Goal: Transaction & Acquisition: Purchase product/service

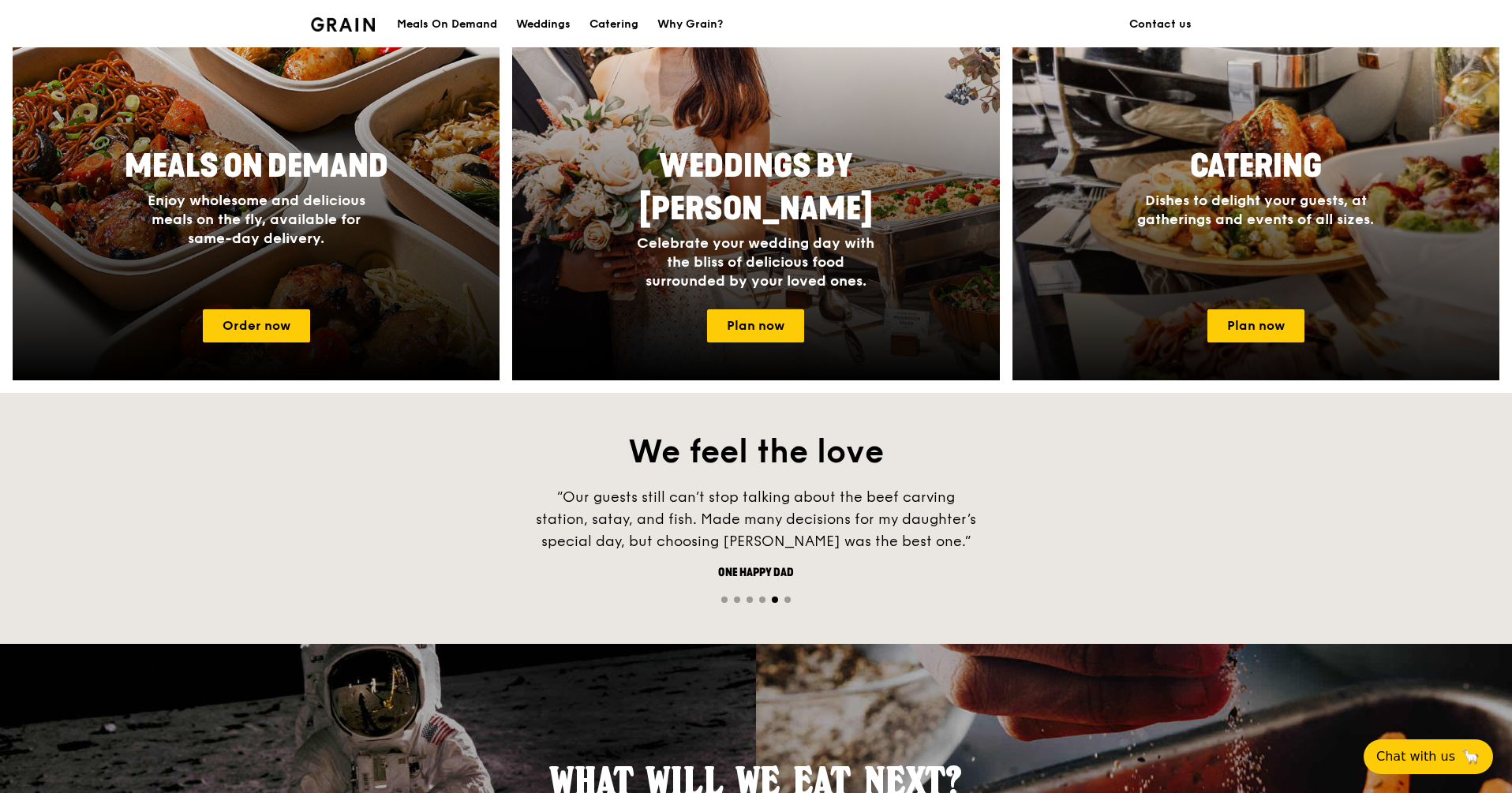
scroll to position [736, 0]
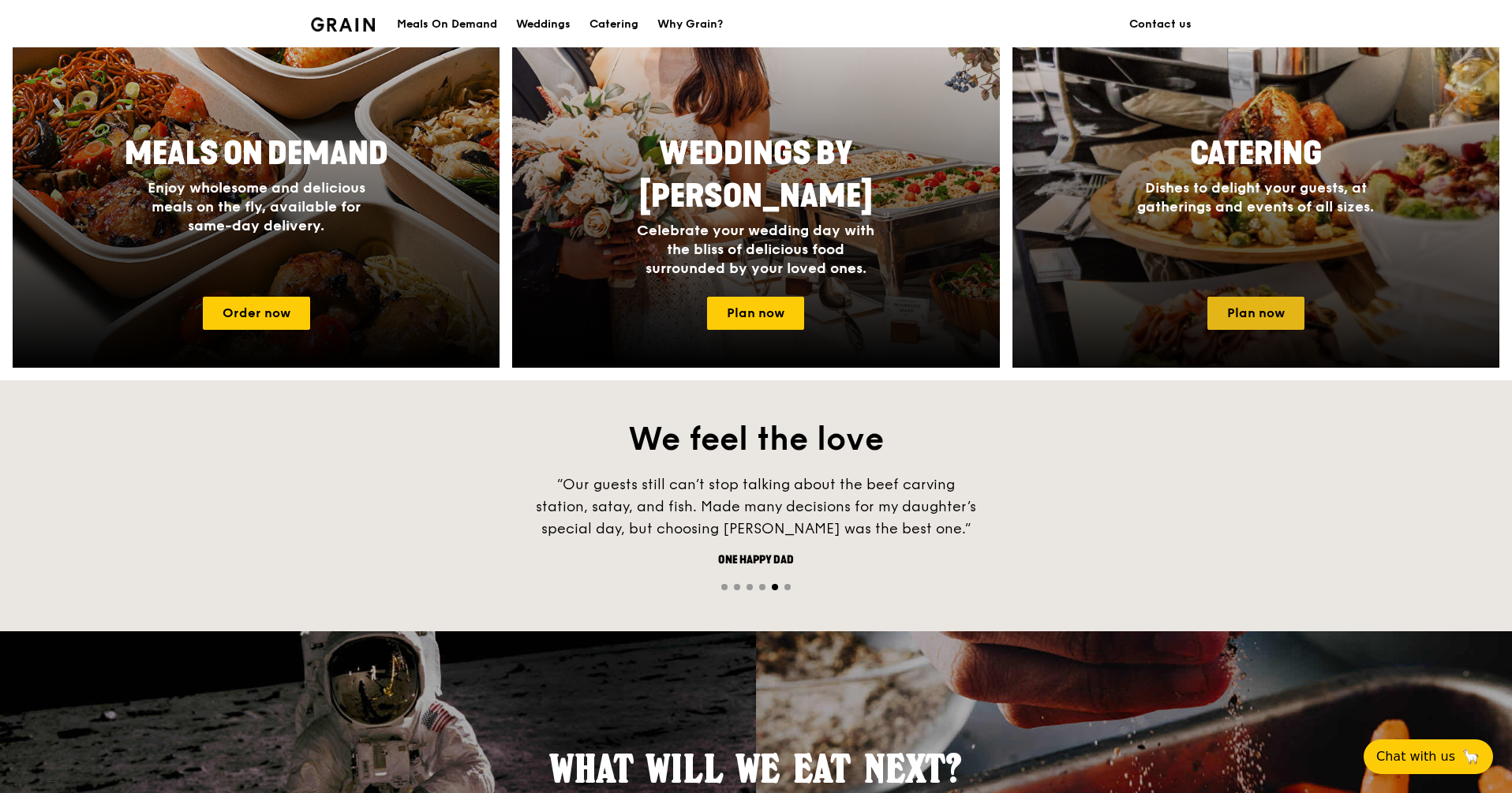
click at [1258, 301] on link "Plan now" at bounding box center [1255, 314] width 97 height 33
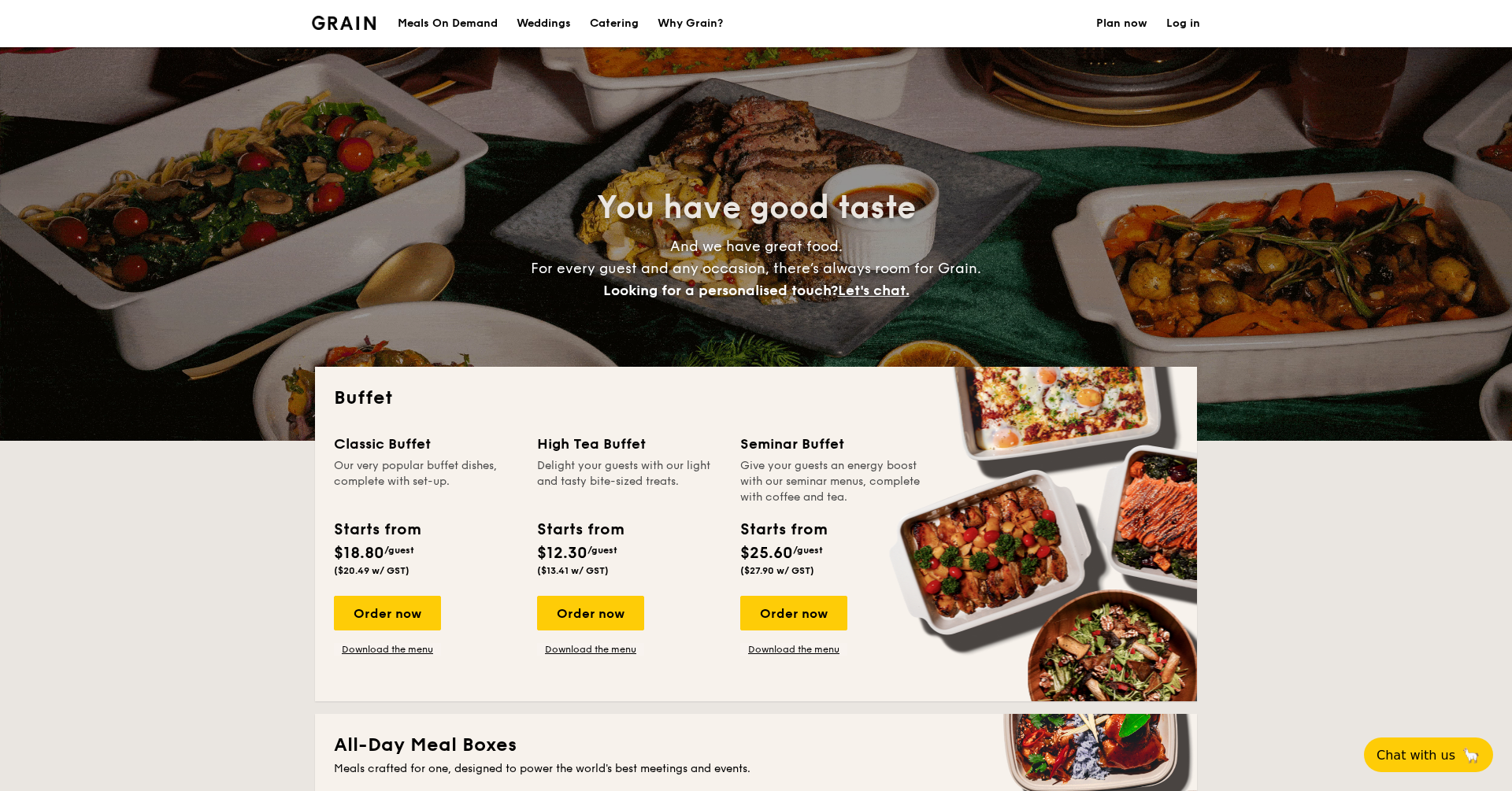
select select
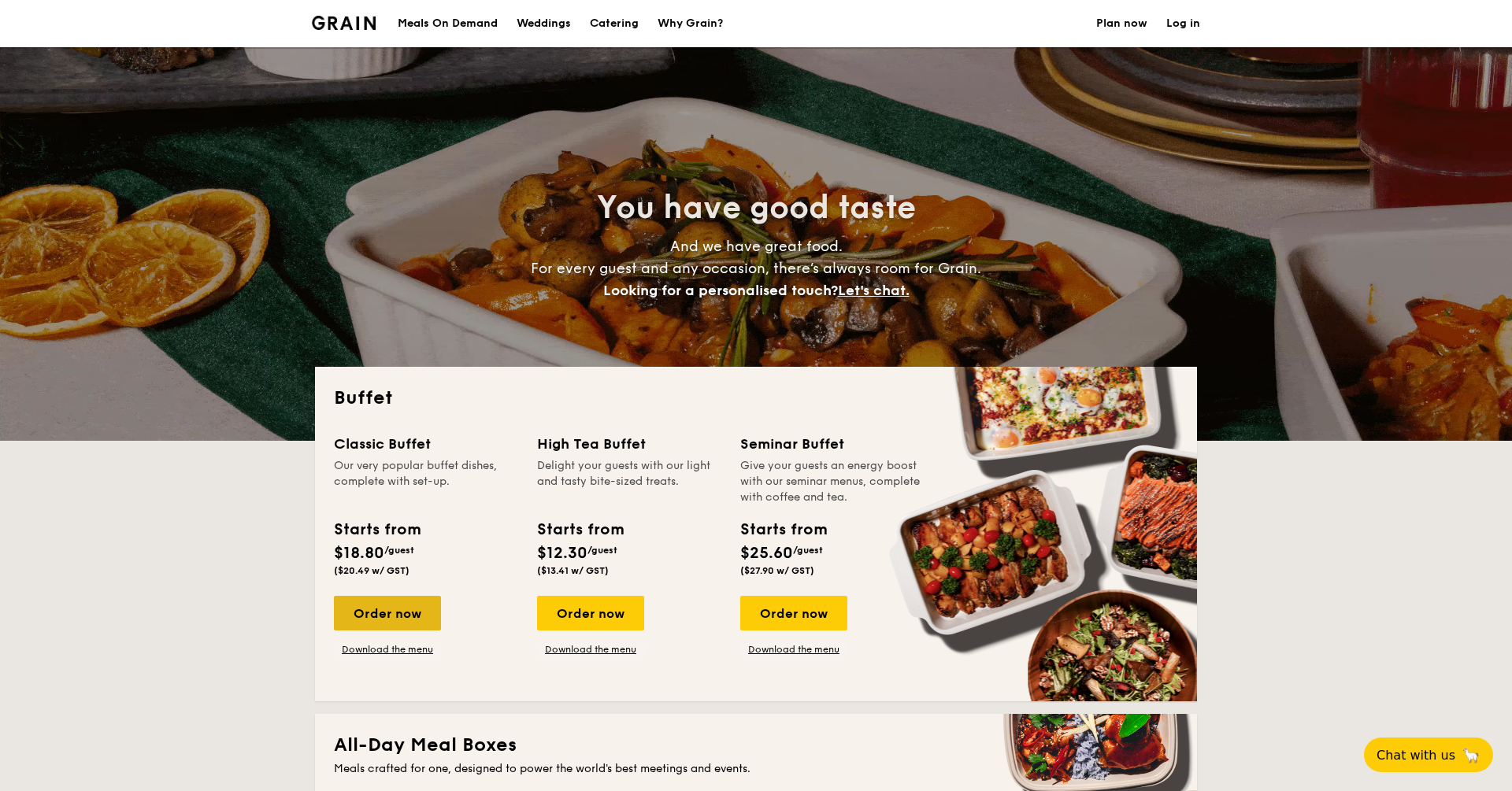
click at [397, 613] on div "Order now" at bounding box center [387, 613] width 107 height 35
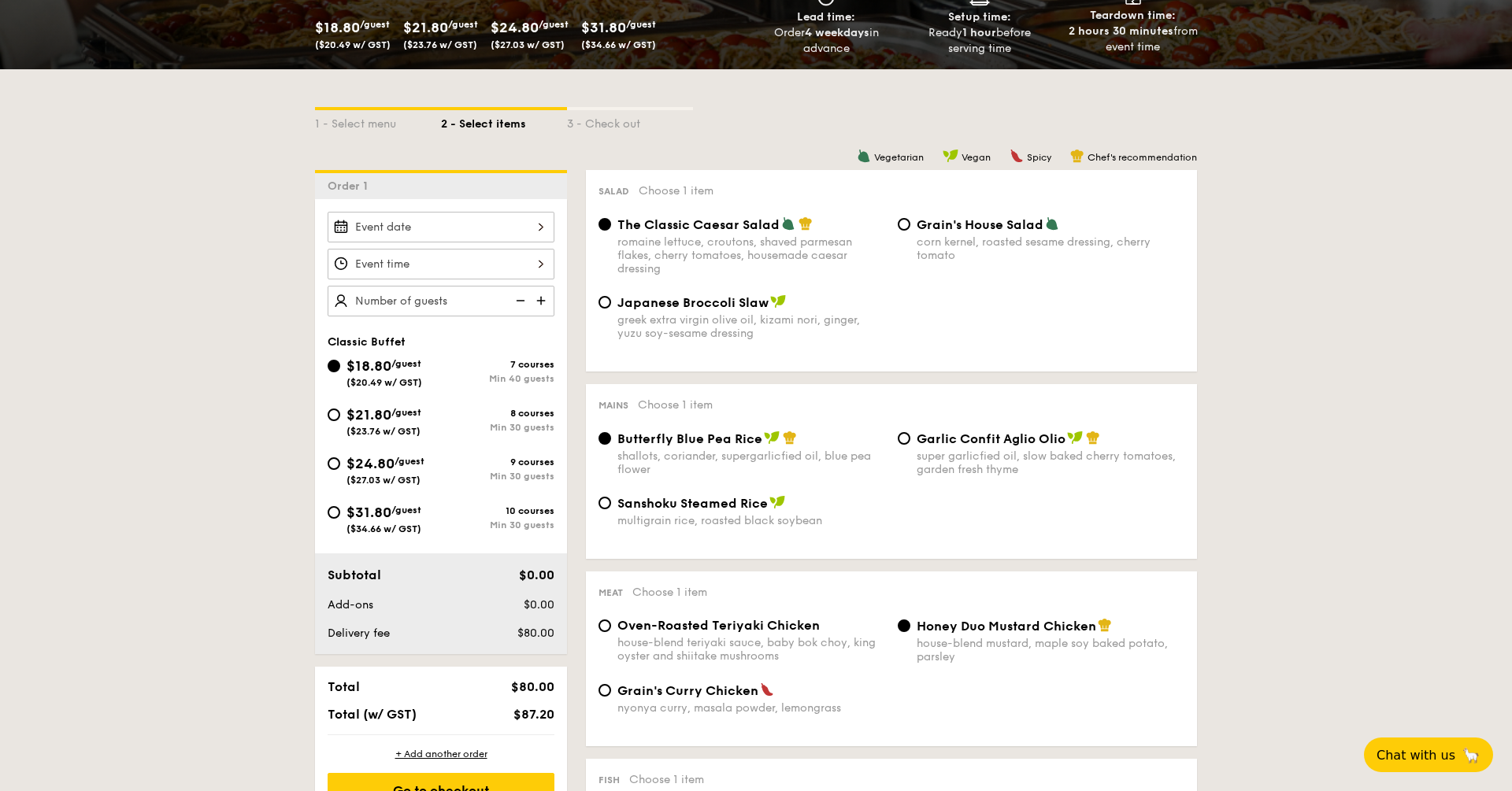
scroll to position [282, 0]
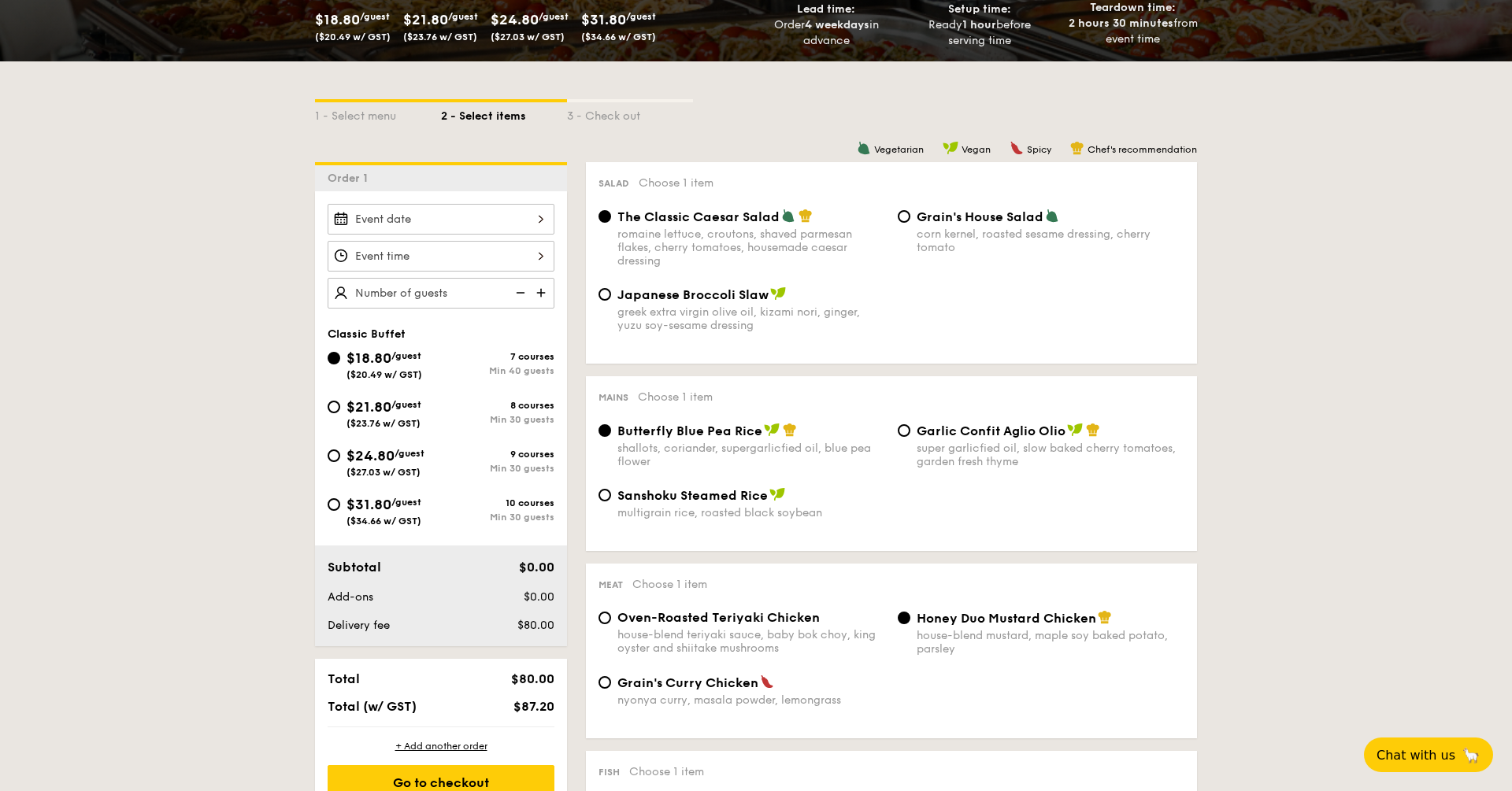
click at [361, 419] on span "($23.76 w/ GST)" at bounding box center [383, 423] width 74 height 11
click at [340, 414] on input "$21.80 /guest ($23.76 w/ GST) 8 courses Min 30 guests" at bounding box center [334, 407] width 13 height 13
radio input "true"
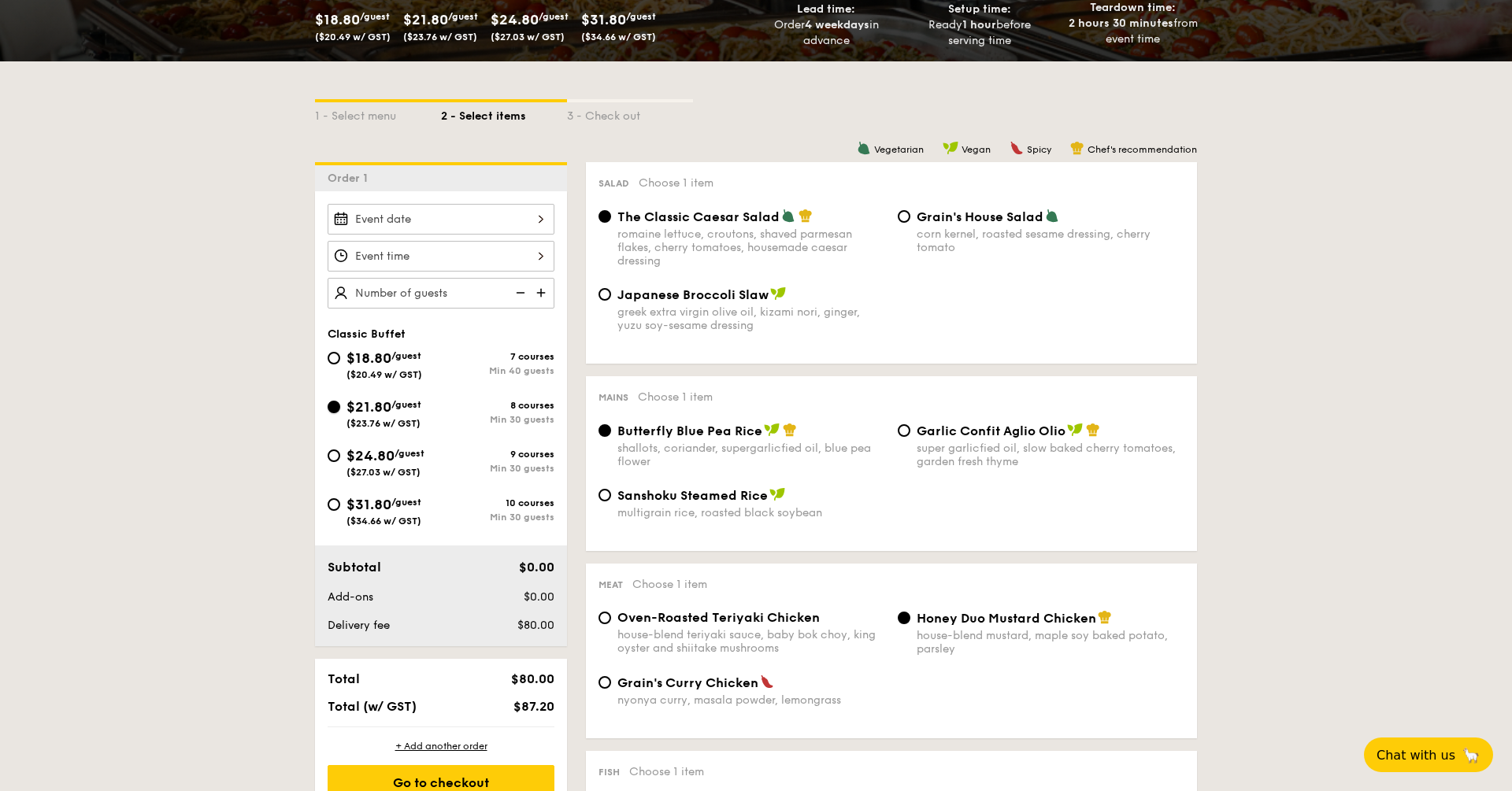
radio input "true"
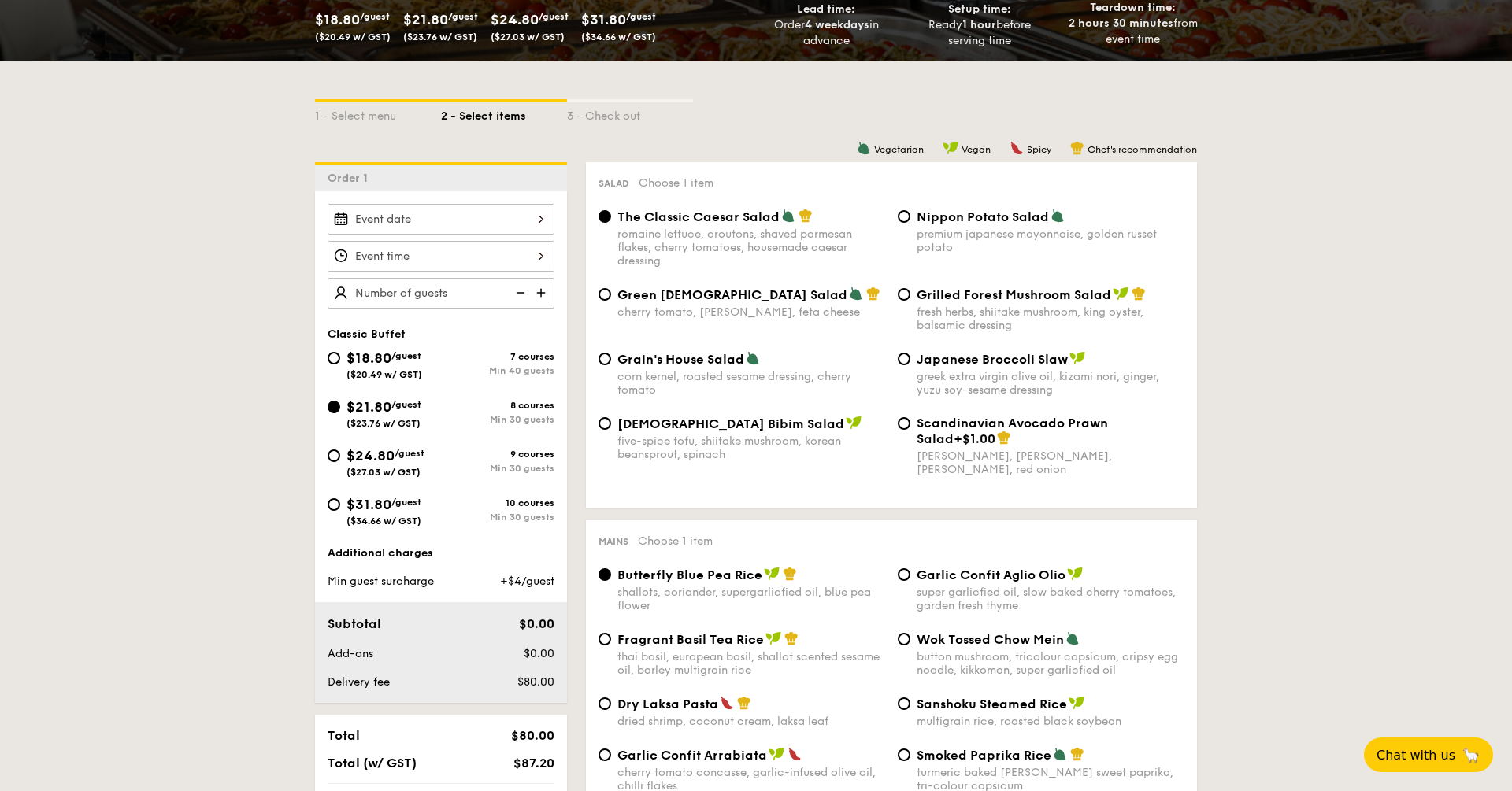
click at [706, 309] on div "cherry tomato, dill, feta cheese" at bounding box center [751, 312] width 268 height 14
click at [612, 300] on input "Green Goddess Salad cherry tomato, dill, feta cheese" at bounding box center [605, 295] width 13 height 13
radio input "true"
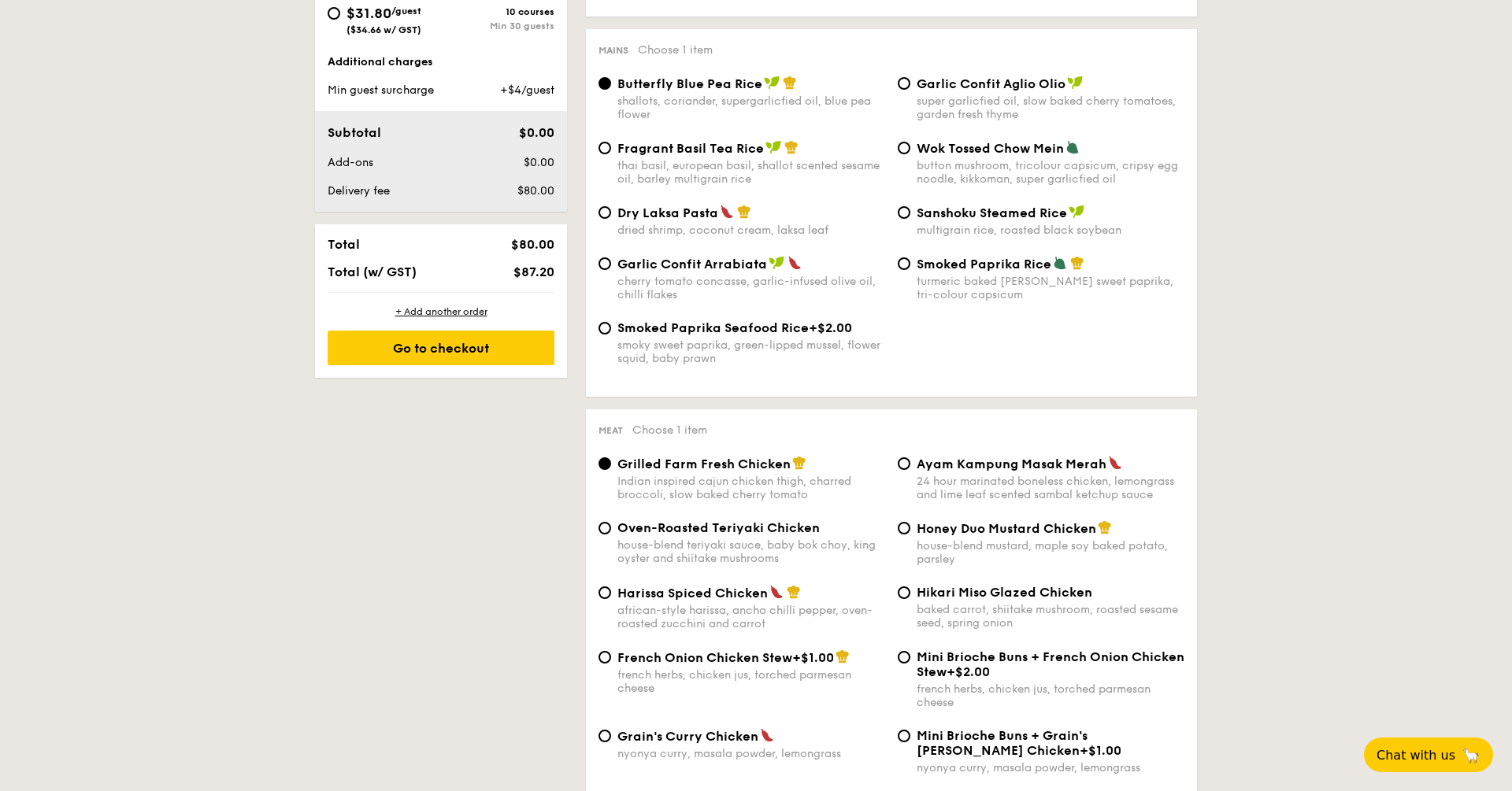
scroll to position [800, 0]
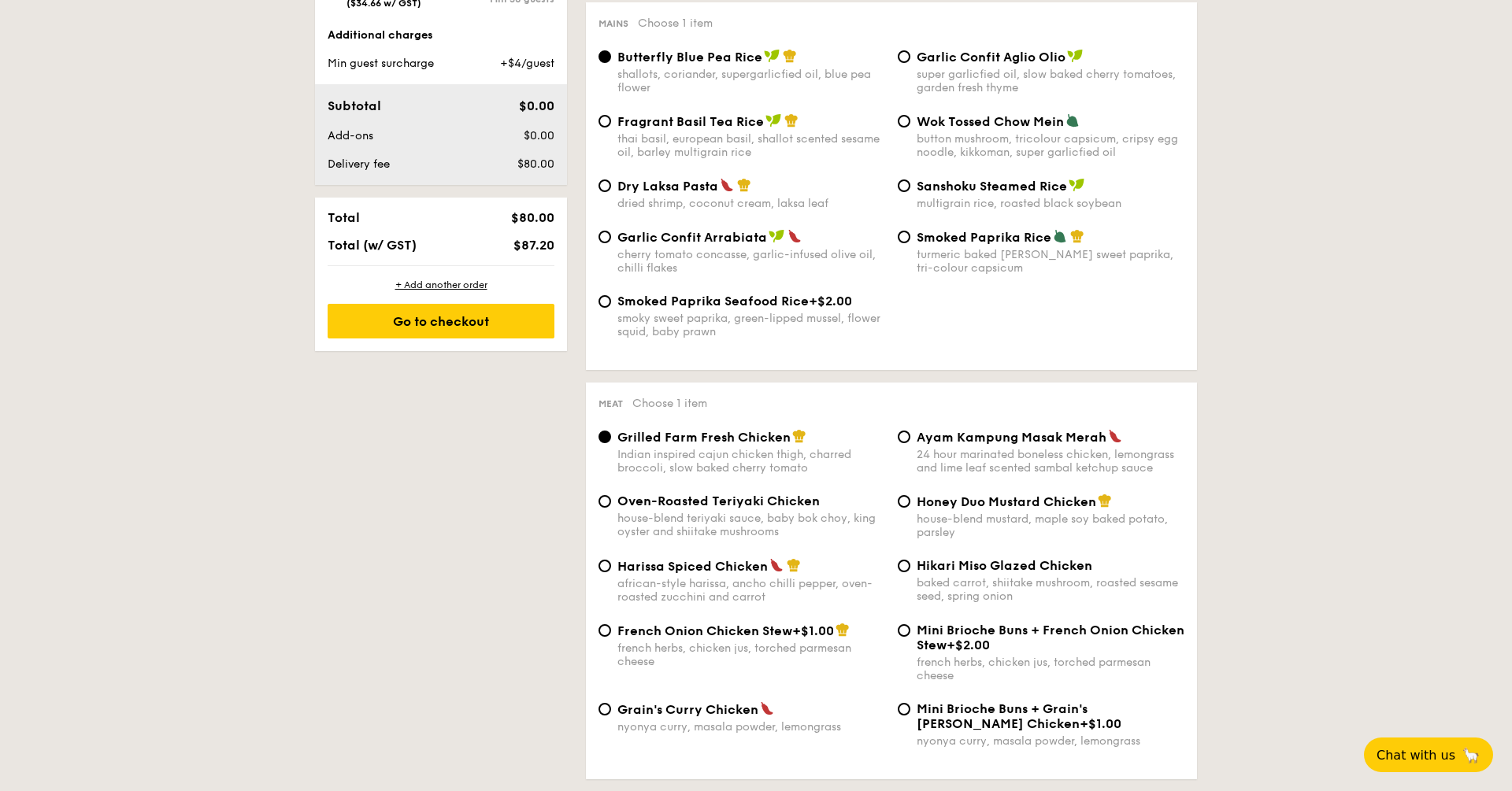
click at [932, 534] on div "house-blend mustard, maple soy baked potato, parsley" at bounding box center [1051, 526] width 268 height 26
click at [910, 508] on input "Honey Duo Mustard Chicken house-blend mustard, maple soy baked potato, parsley" at bounding box center [903, 501] width 13 height 13
radio input "true"
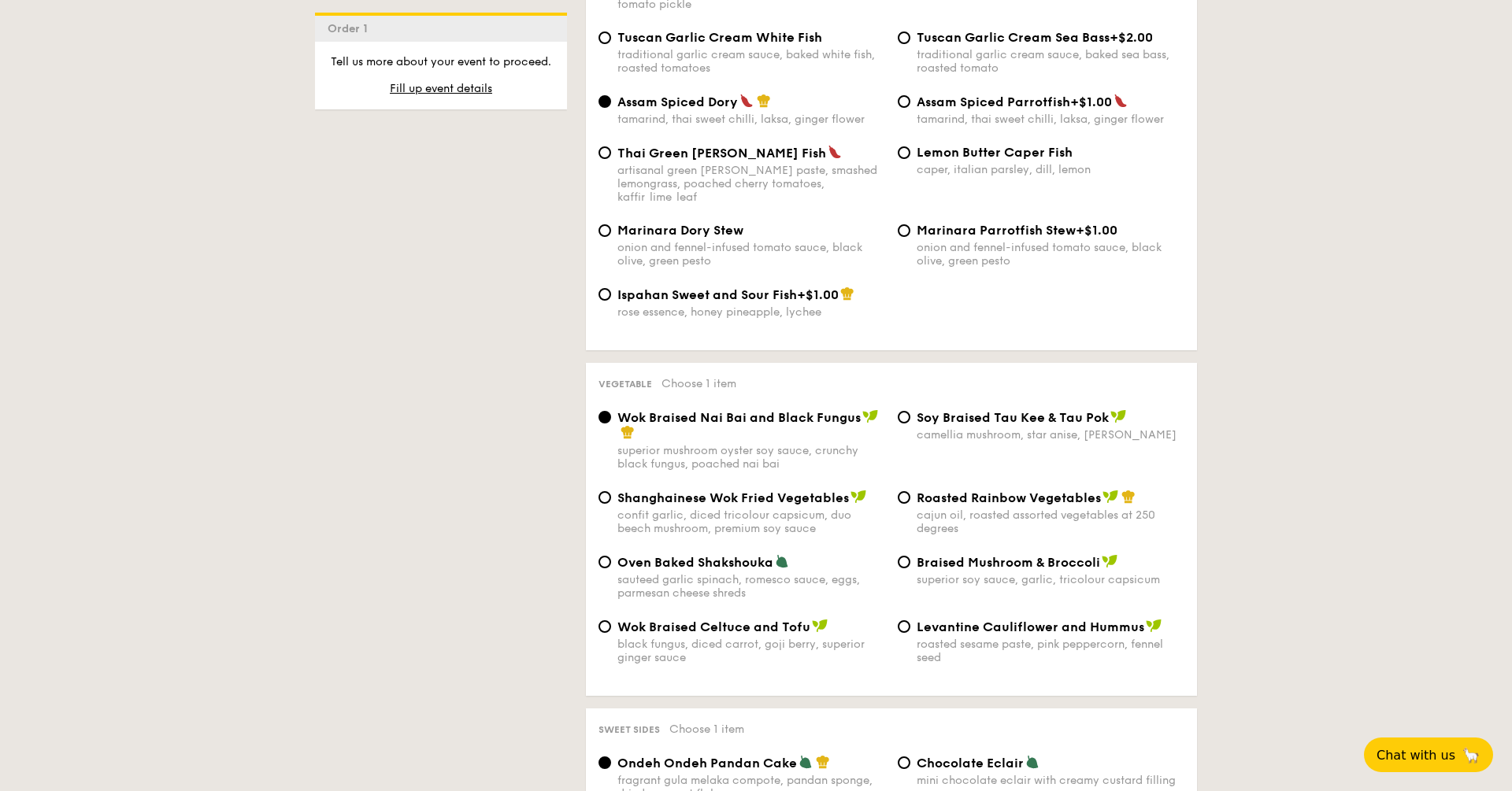
scroll to position [1726, 0]
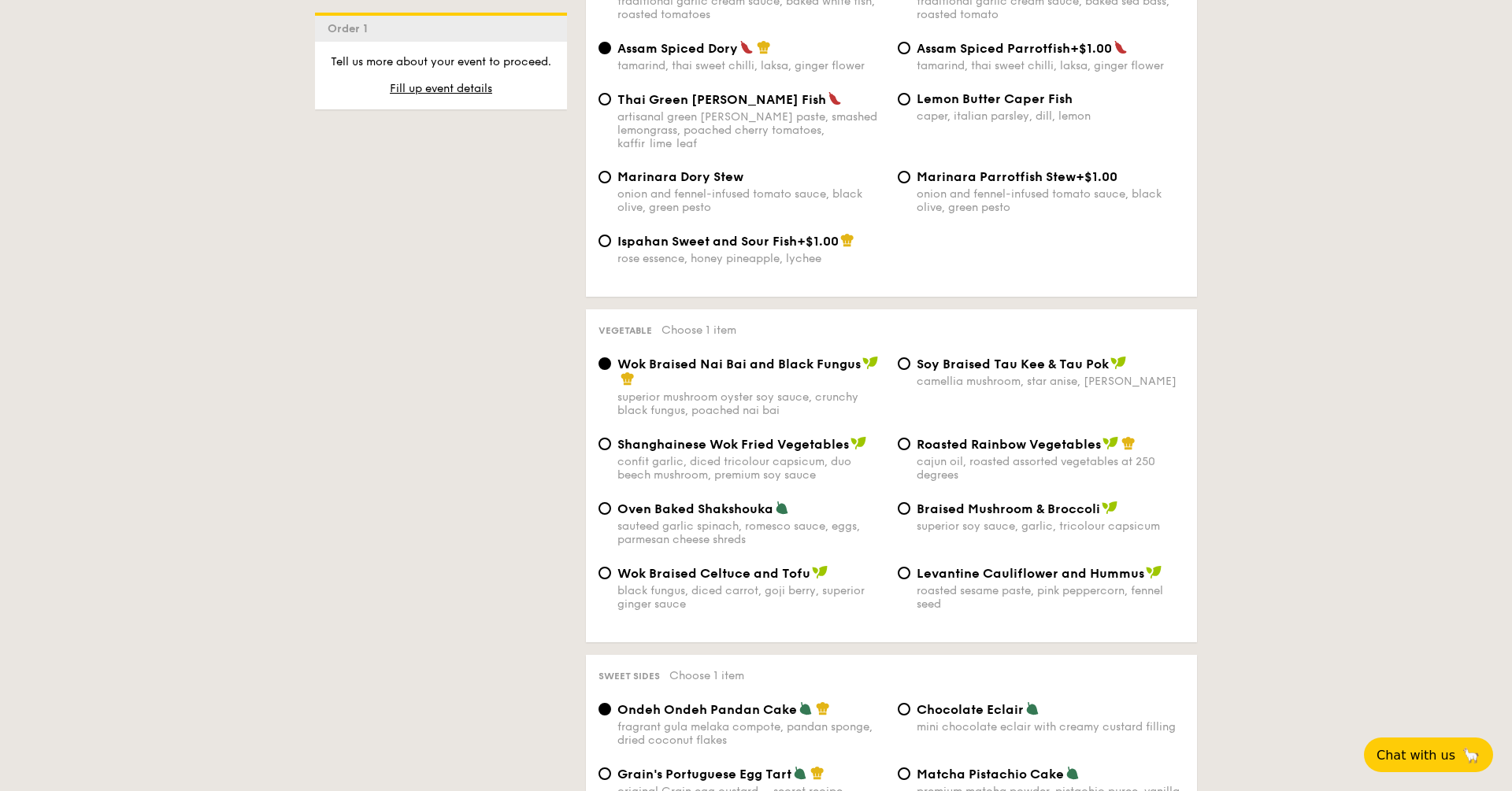
click at [1086, 519] on div "Braised Mushroom & Broccoli superior soy sauce, garlic, tricolour capsicum" at bounding box center [1051, 517] width 268 height 32
click at [910, 515] on input "Braised Mushroom & Broccoli superior soy sauce, garlic, tricolour capsicum" at bounding box center [903, 508] width 13 height 13
radio input "true"
click at [1301, 533] on div "1 - Select menu 2 - Select items 3 - Check out Order 1 Classic Buffet $18.80 /g…" at bounding box center [756, 378] width 1512 height 3523
click at [1357, 554] on div "1 - Select menu 2 - Select items 3 - Check out Order 1 Classic Buffet $18.80 /g…" at bounding box center [756, 378] width 1512 height 3523
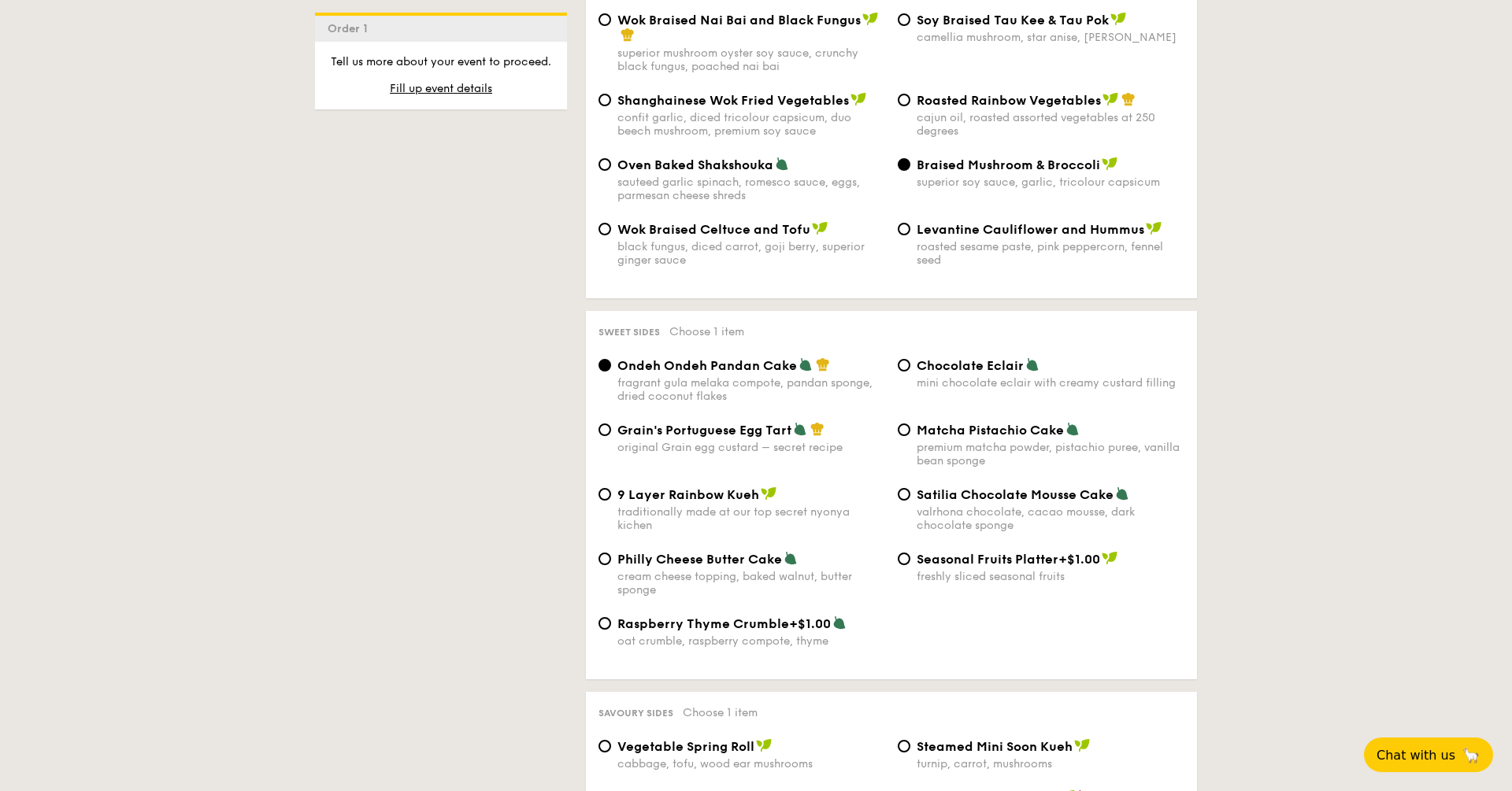
scroll to position [2106, 0]
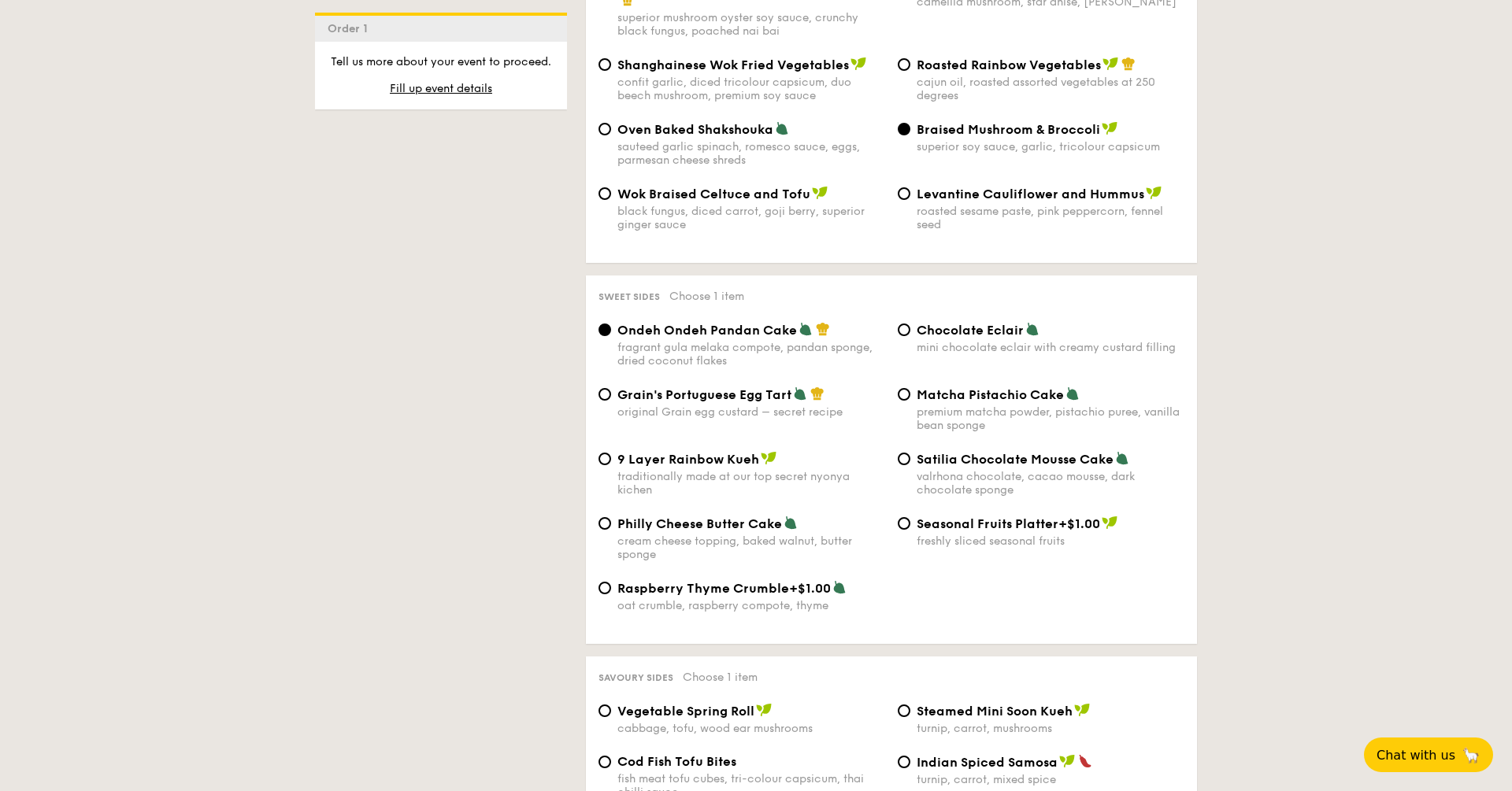
click at [745, 395] on span "Grain's Portuguese Egg Tart" at bounding box center [704, 394] width 174 height 15
click at [612, 395] on input "Grain's Portuguese Egg Tart original Grain egg custard – secret recipe" at bounding box center [605, 394] width 13 height 13
radio input "true"
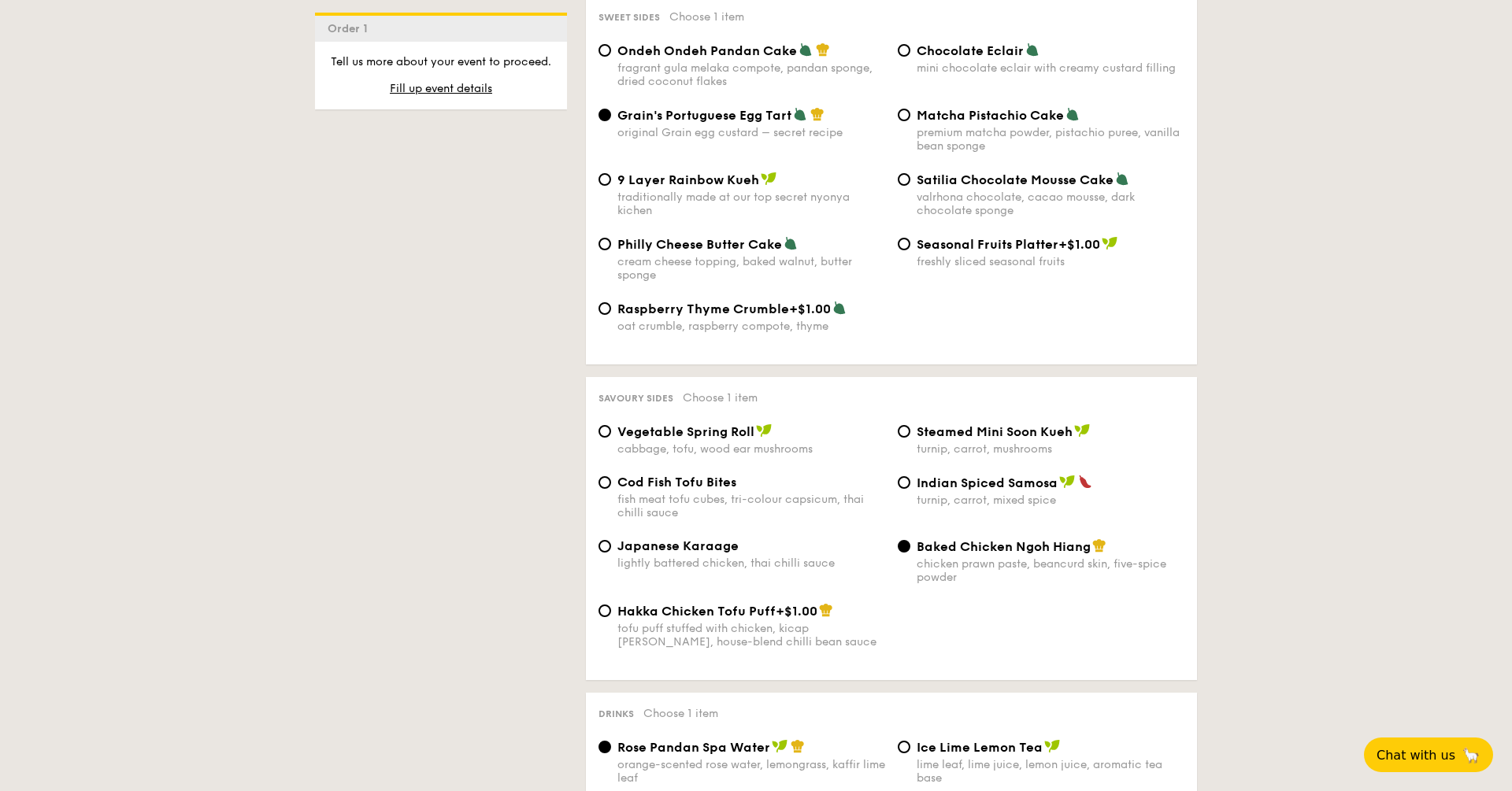
scroll to position [2388, 0]
click at [1029, 454] on div "turnip, carrot, mushrooms" at bounding box center [1051, 447] width 268 height 14
click at [910, 436] on input "Steamed Mini Soon Kueh turnip, carrot, mushrooms" at bounding box center [903, 429] width 13 height 13
radio input "true"
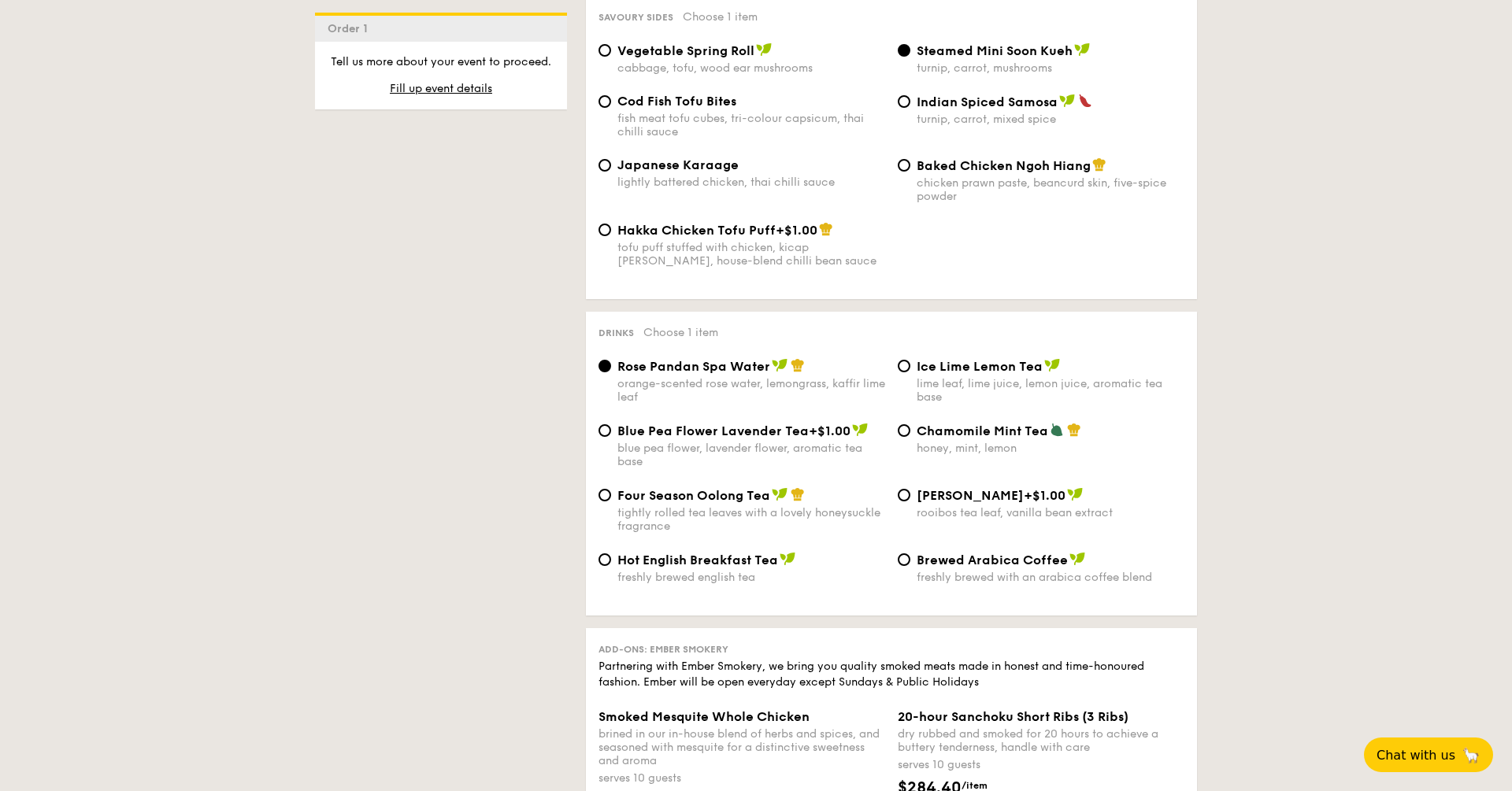
scroll to position [2779, 0]
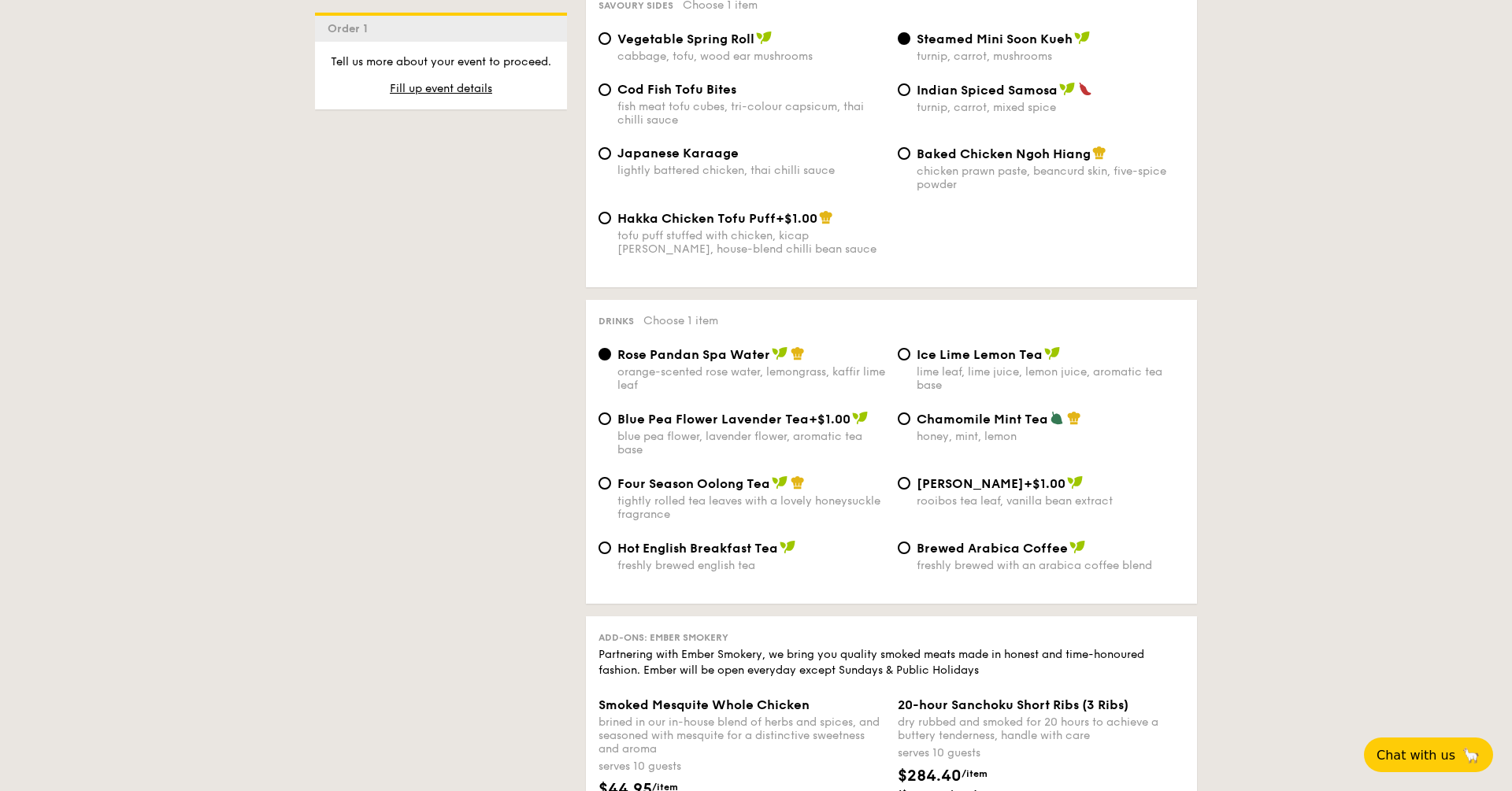
click at [1012, 444] on div "honey, mint, lemon" at bounding box center [1051, 437] width 268 height 14
click at [910, 425] on input "Chamomile Mint Tea honey, mint, lemon" at bounding box center [903, 418] width 13 height 13
radio input "true"
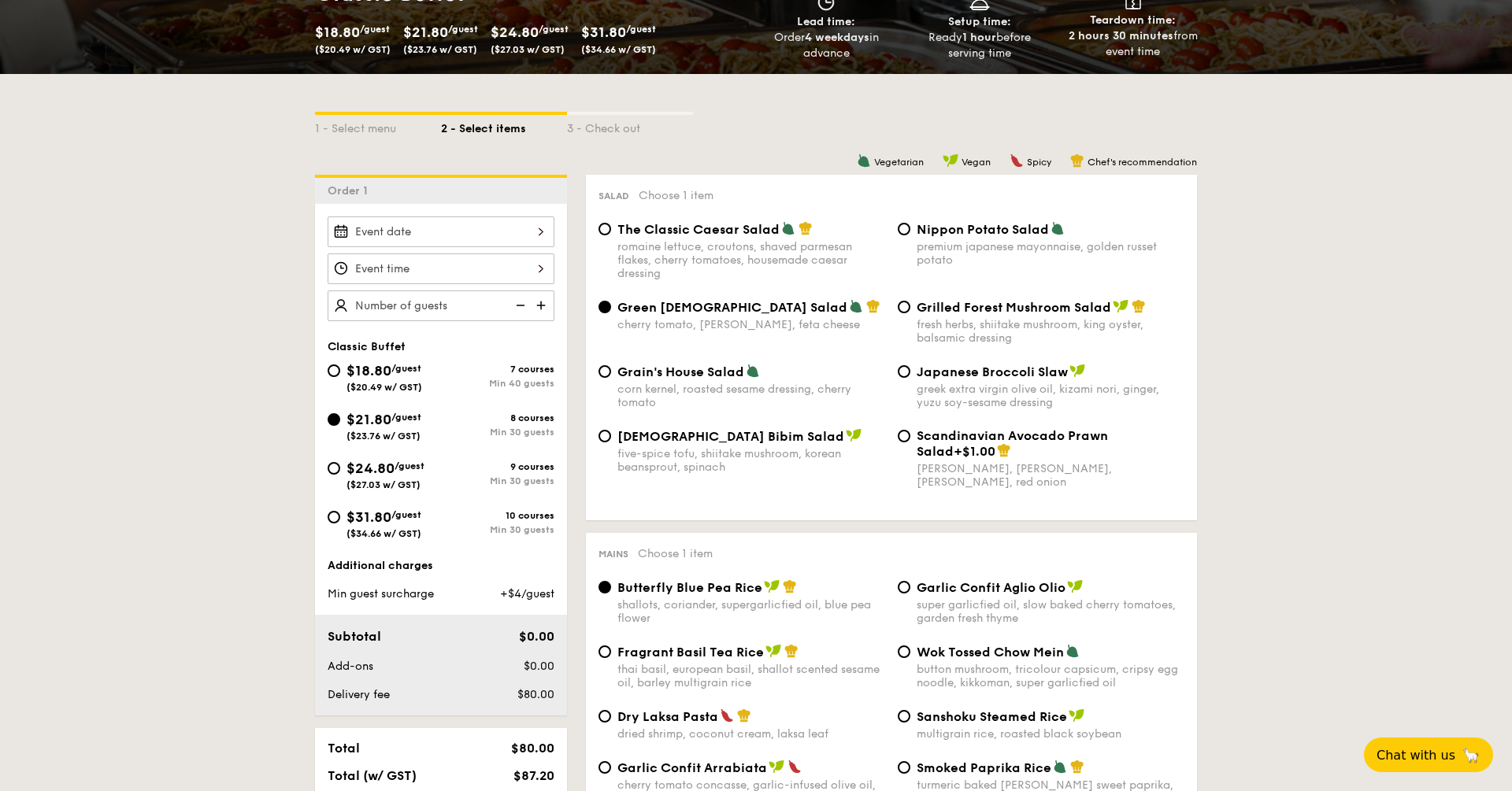
scroll to position [293, 0]
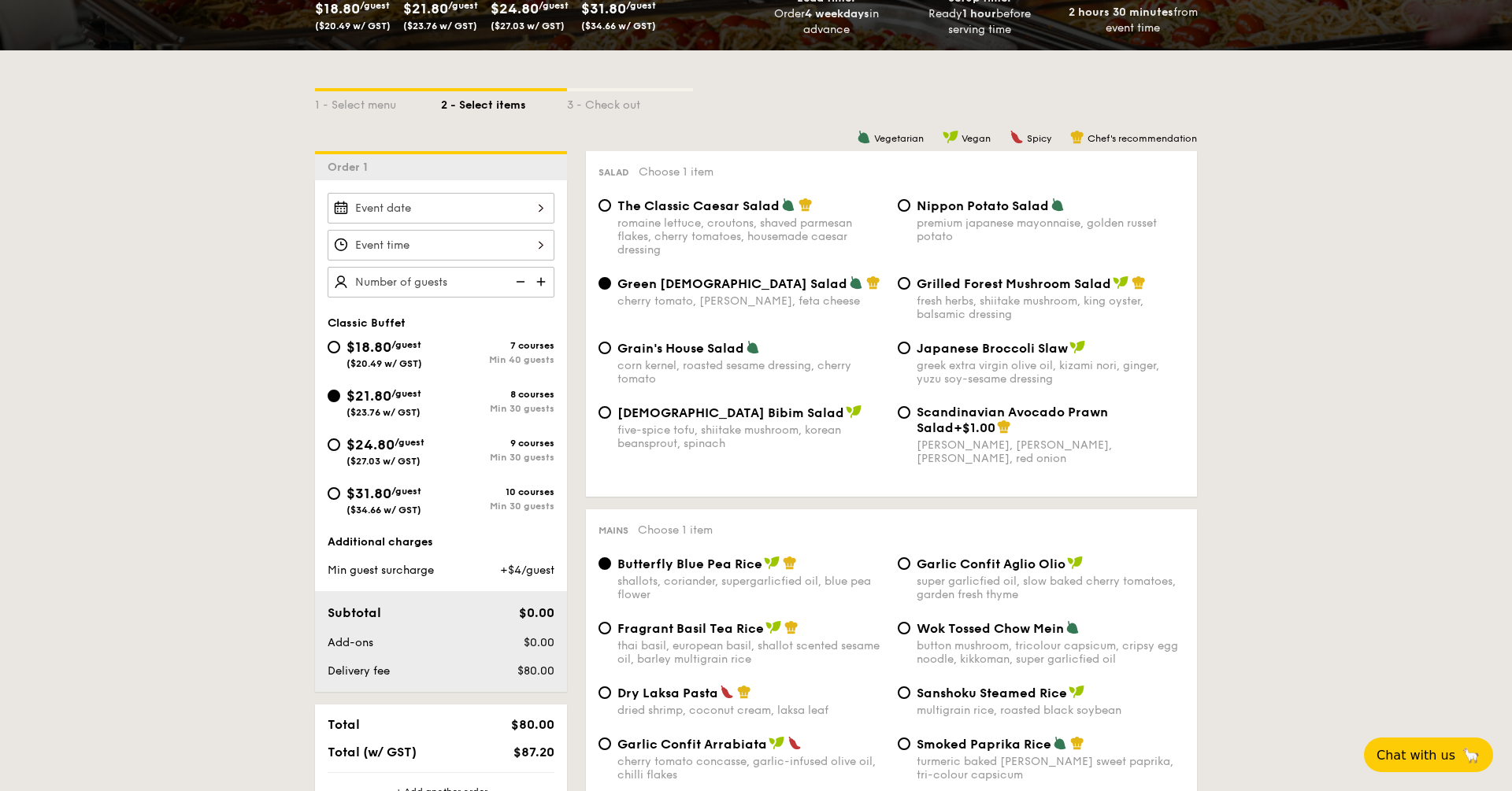
click at [529, 211] on div at bounding box center [441, 208] width 227 height 30
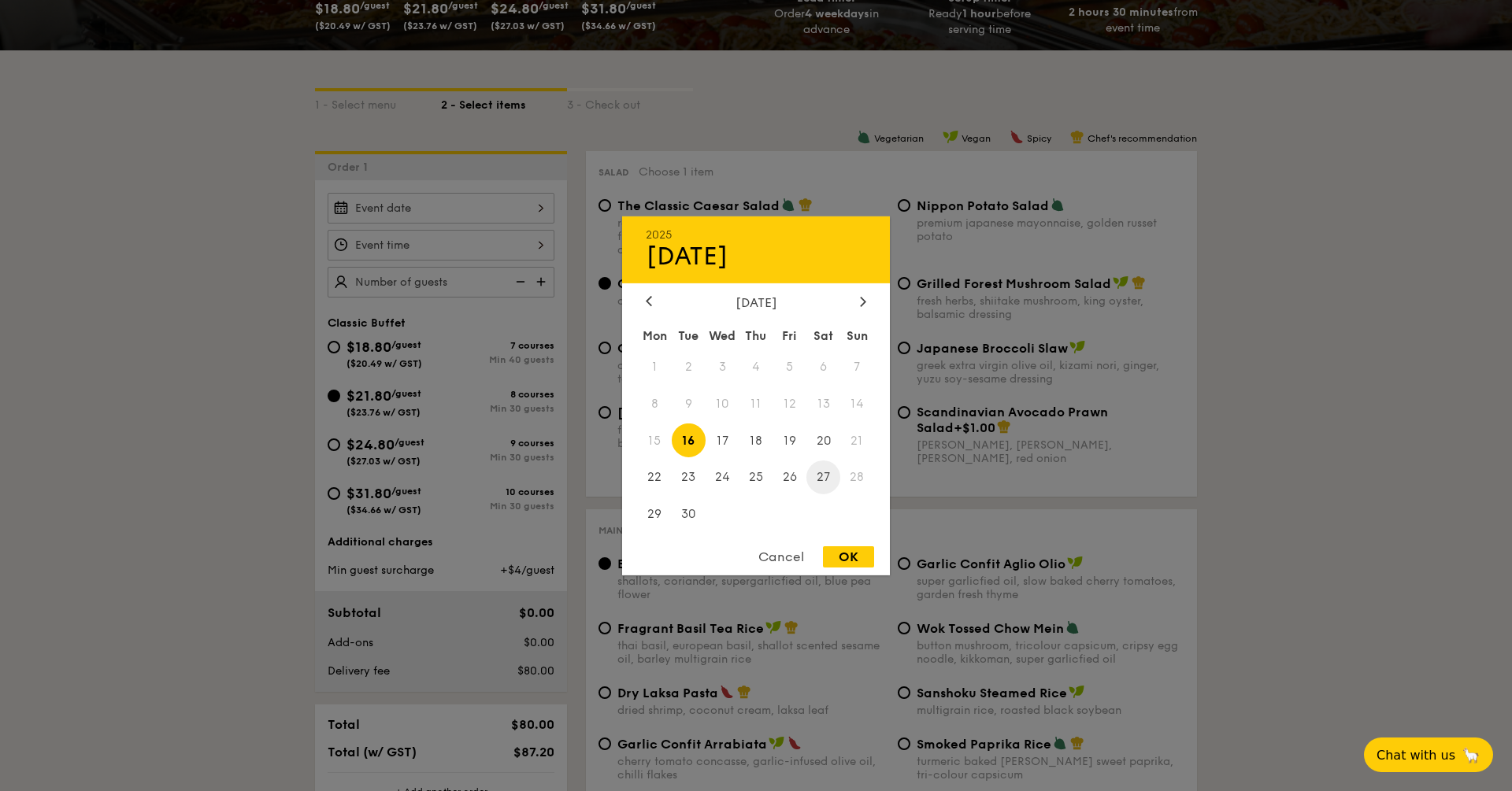
click at [828, 472] on span "27" at bounding box center [823, 477] width 34 height 34
click at [852, 555] on div "OK" at bounding box center [849, 557] width 51 height 21
type input "Sep 27, 2025"
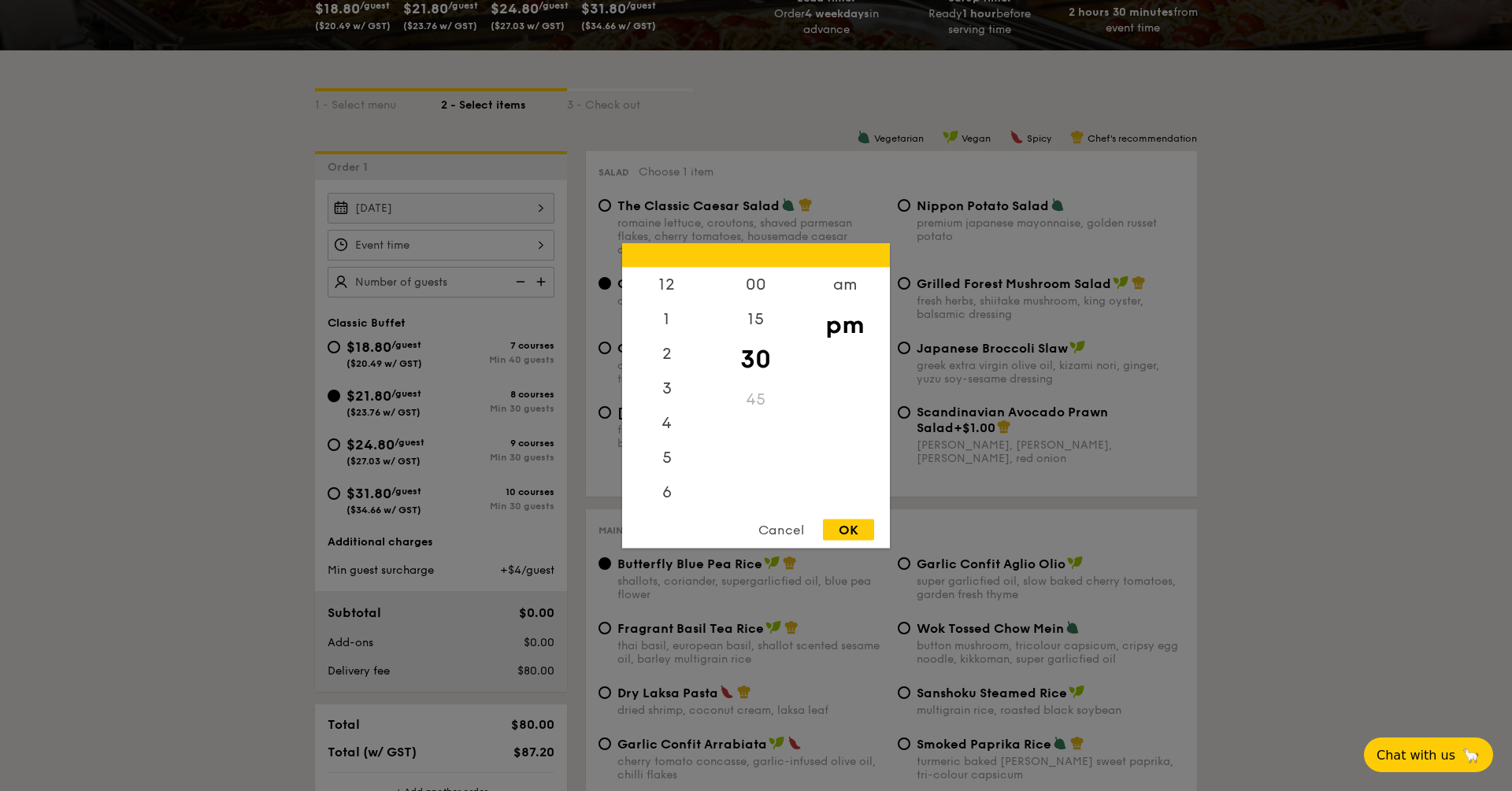
click at [489, 243] on div "12 1 2 3 4 5 6 7 8 9 10 11 00 15 30 45 am pm Cancel OK" at bounding box center [441, 245] width 227 height 30
click at [675, 295] on div "12" at bounding box center [666, 285] width 89 height 35
click at [857, 531] on div "OK" at bounding box center [849, 530] width 51 height 21
type input "12:30PM"
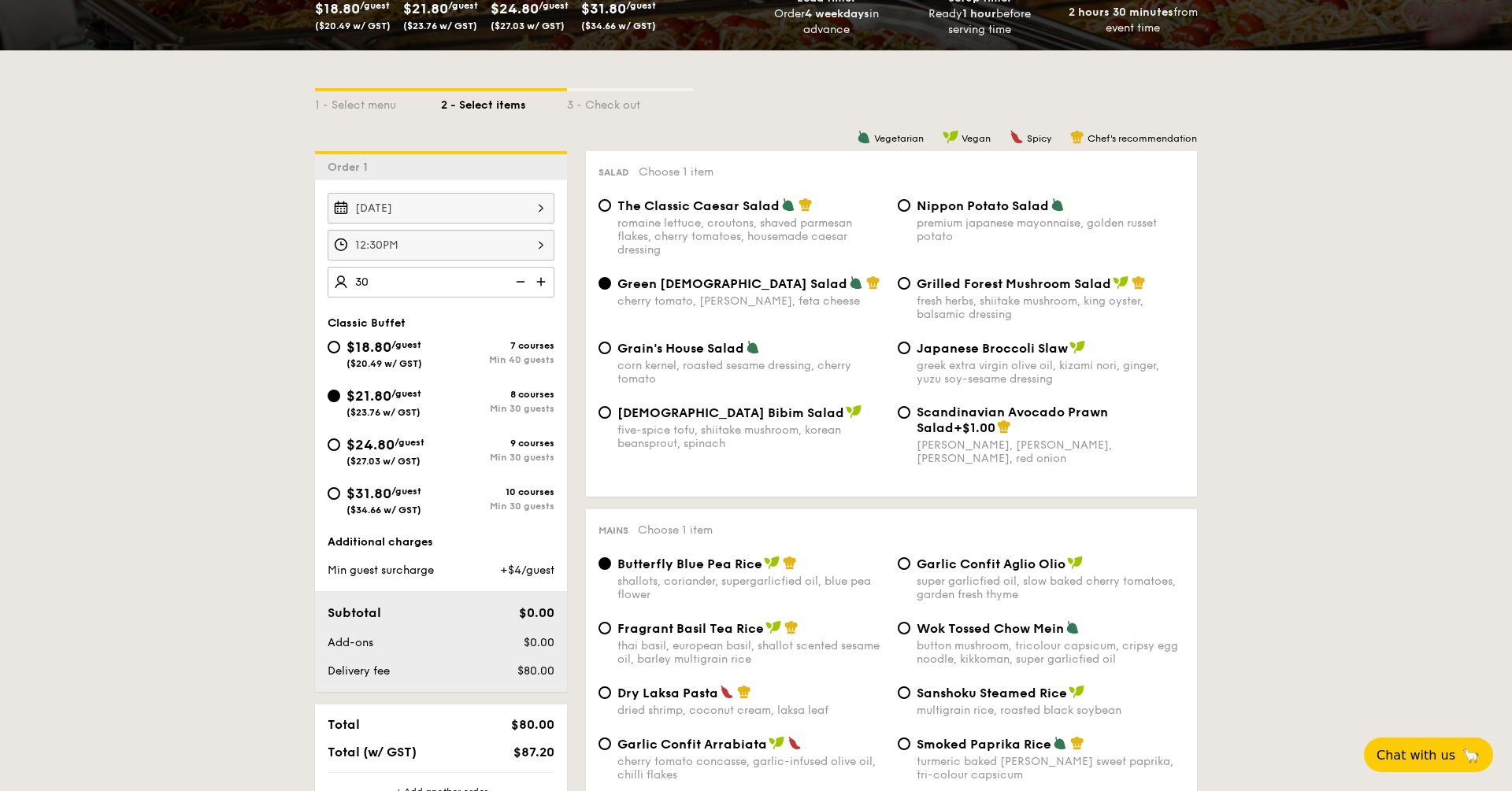
type input "30 guests"
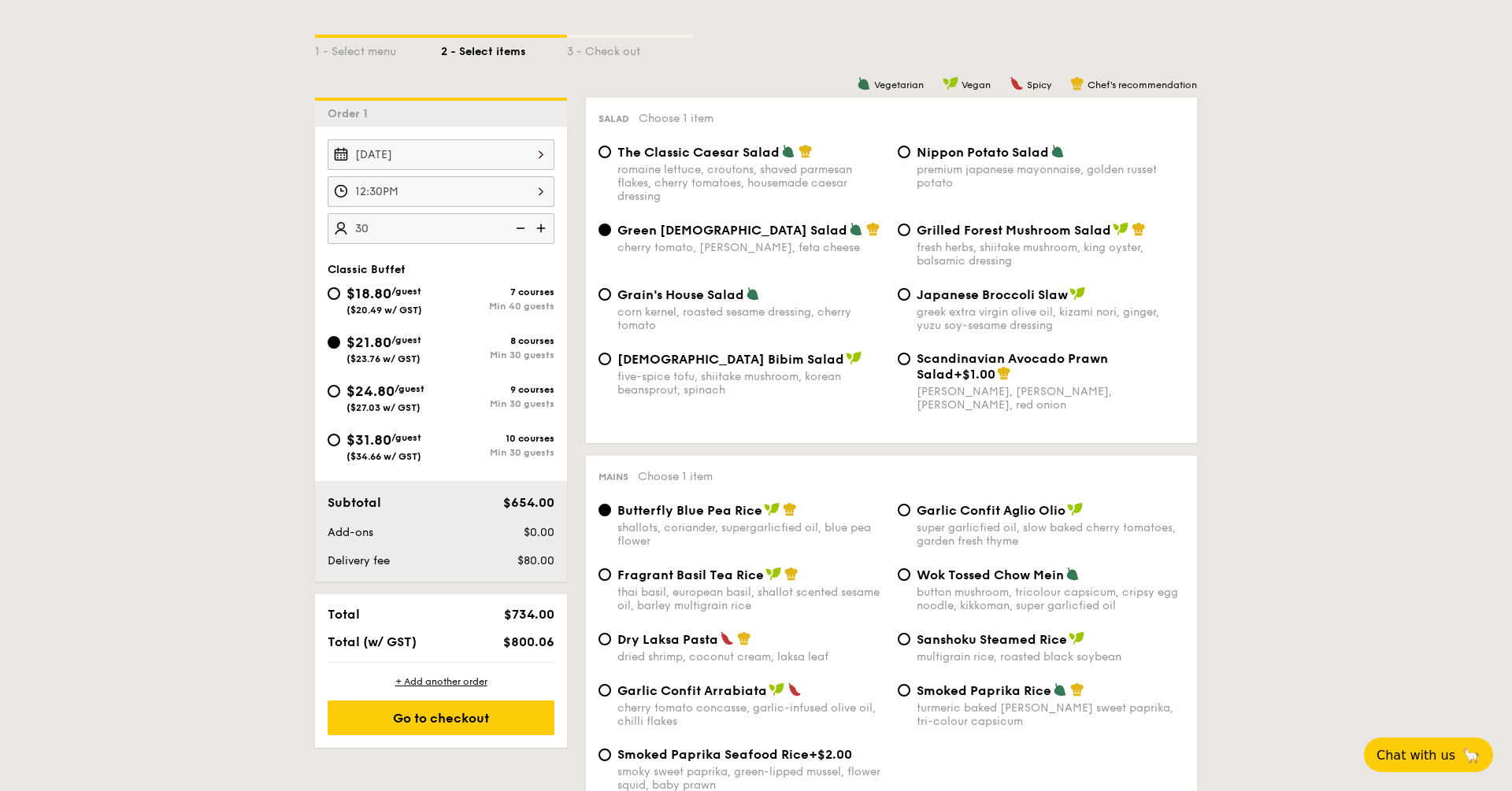
scroll to position [349, 0]
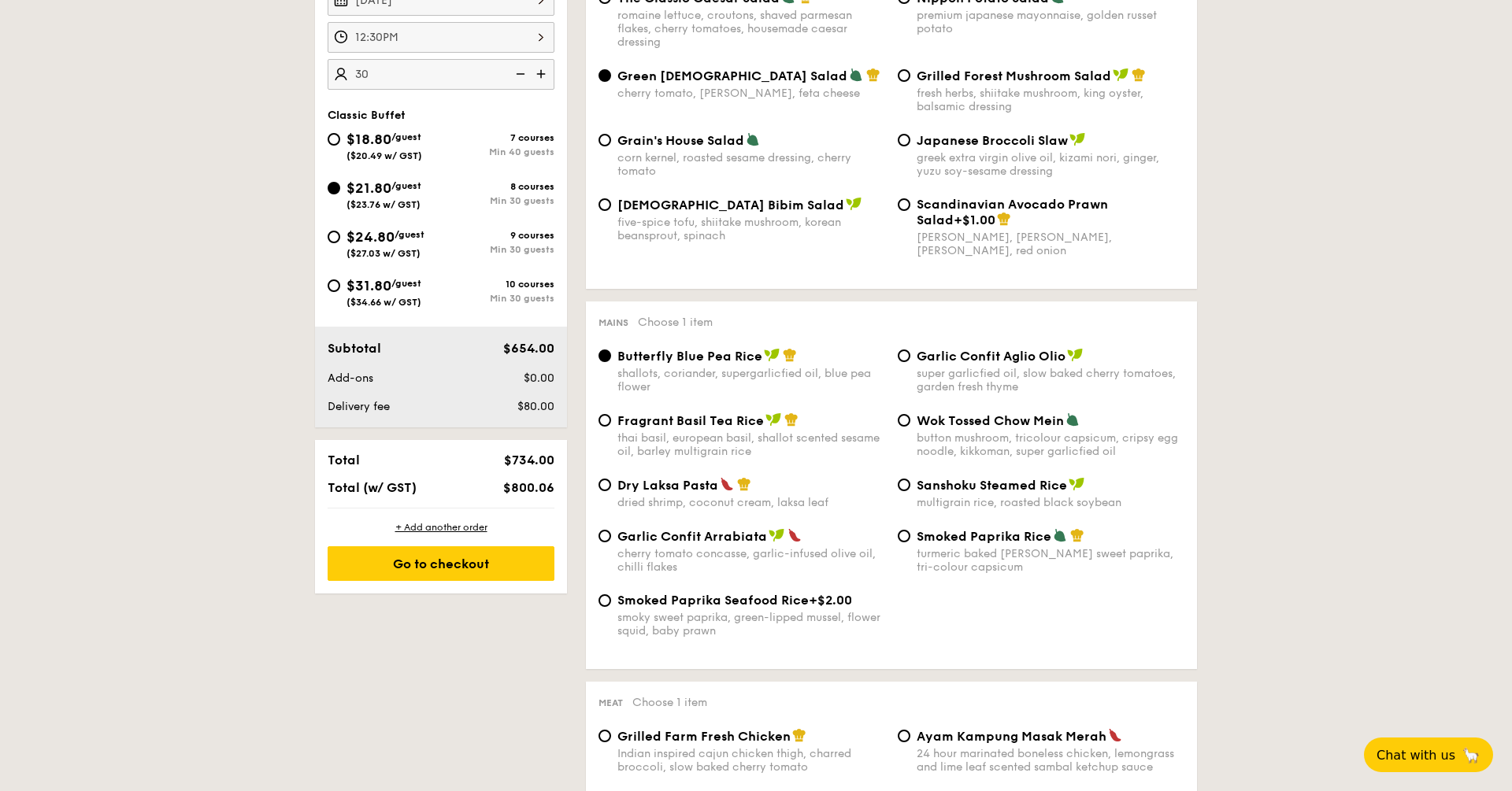
scroll to position [509, 0]
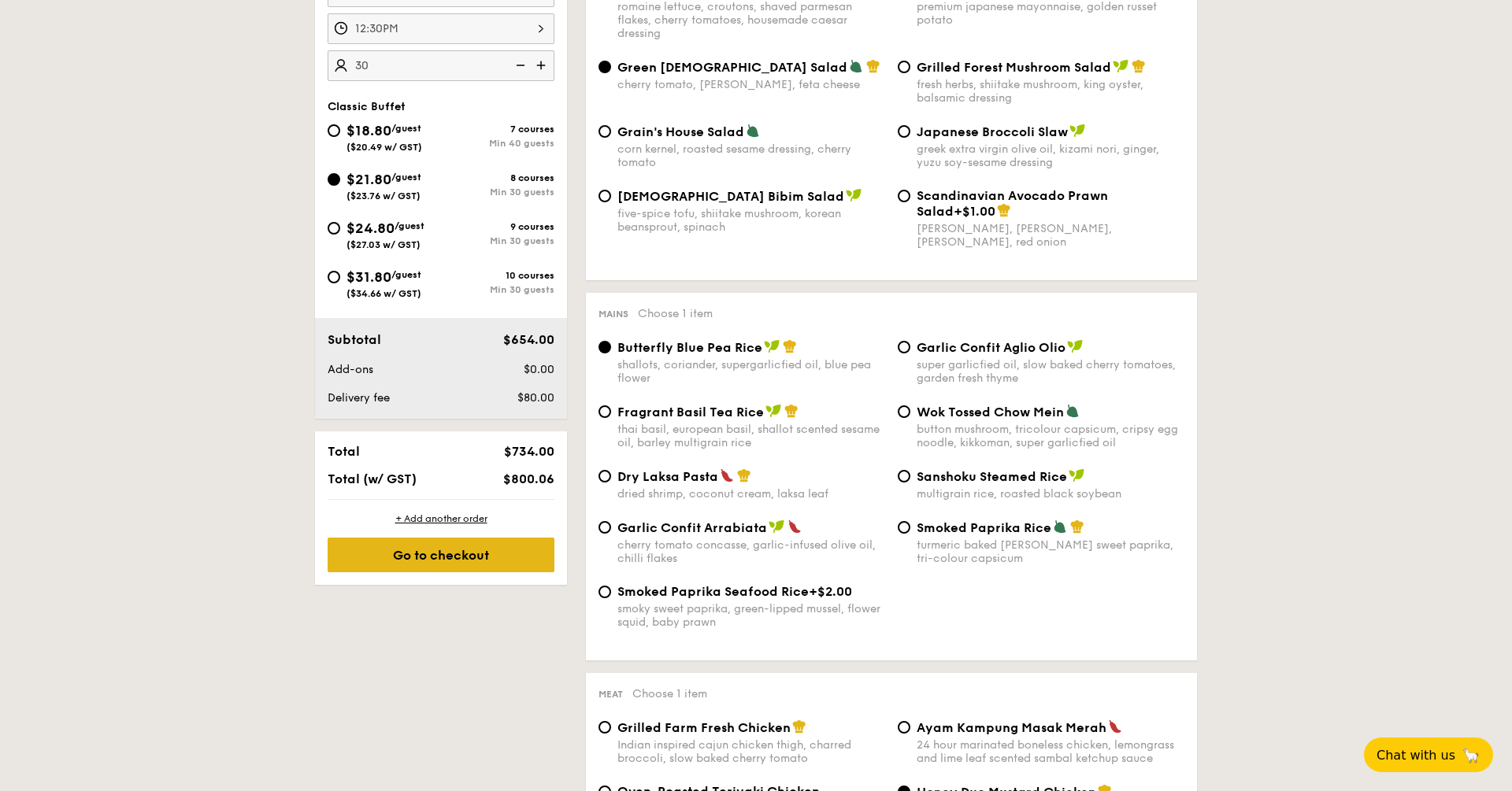
click at [390, 566] on div "Go to checkout" at bounding box center [441, 555] width 227 height 35
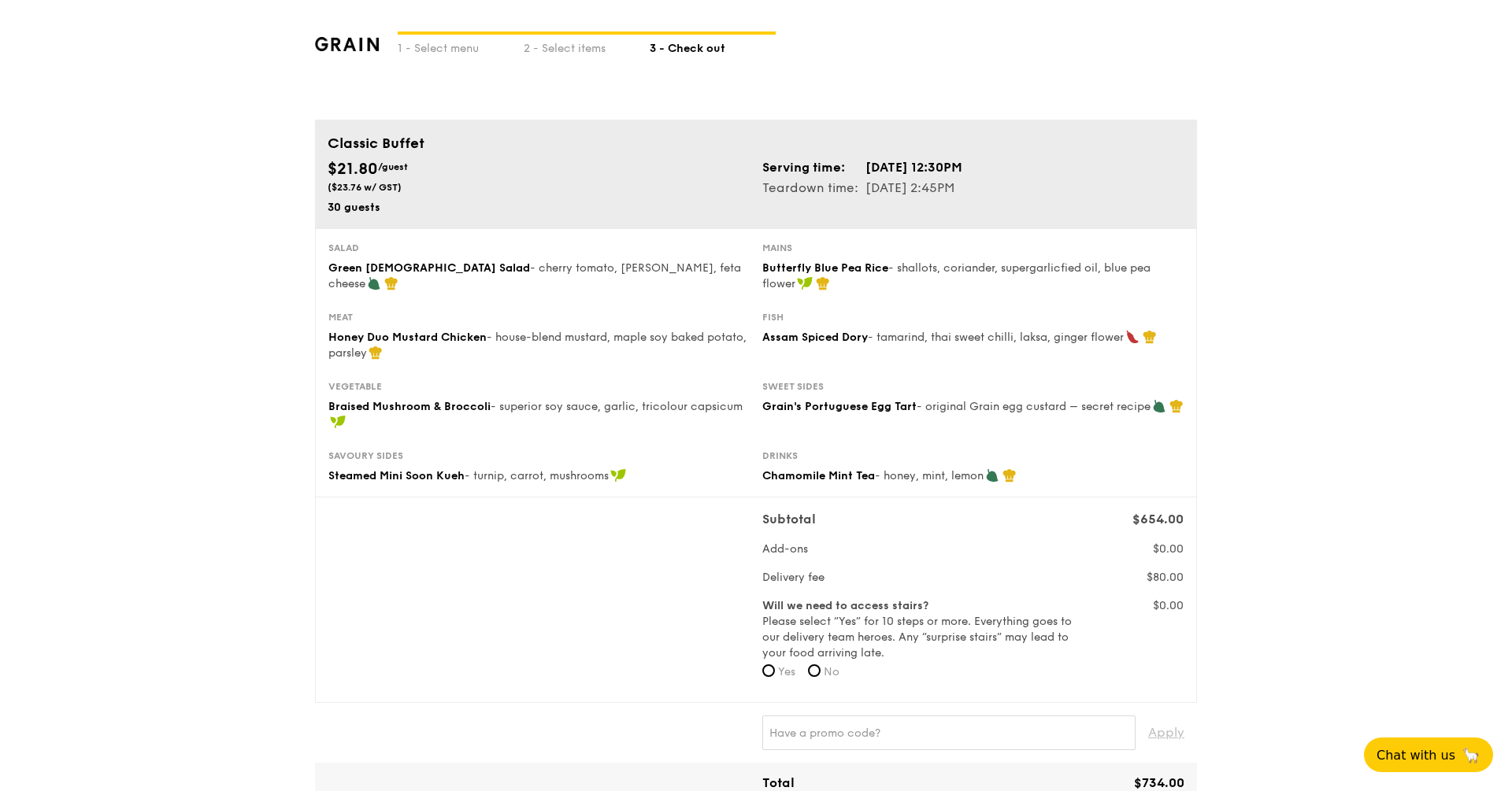
scroll to position [8, 0]
click at [820, 664] on input "No" at bounding box center [814, 669] width 13 height 13
radio input "true"
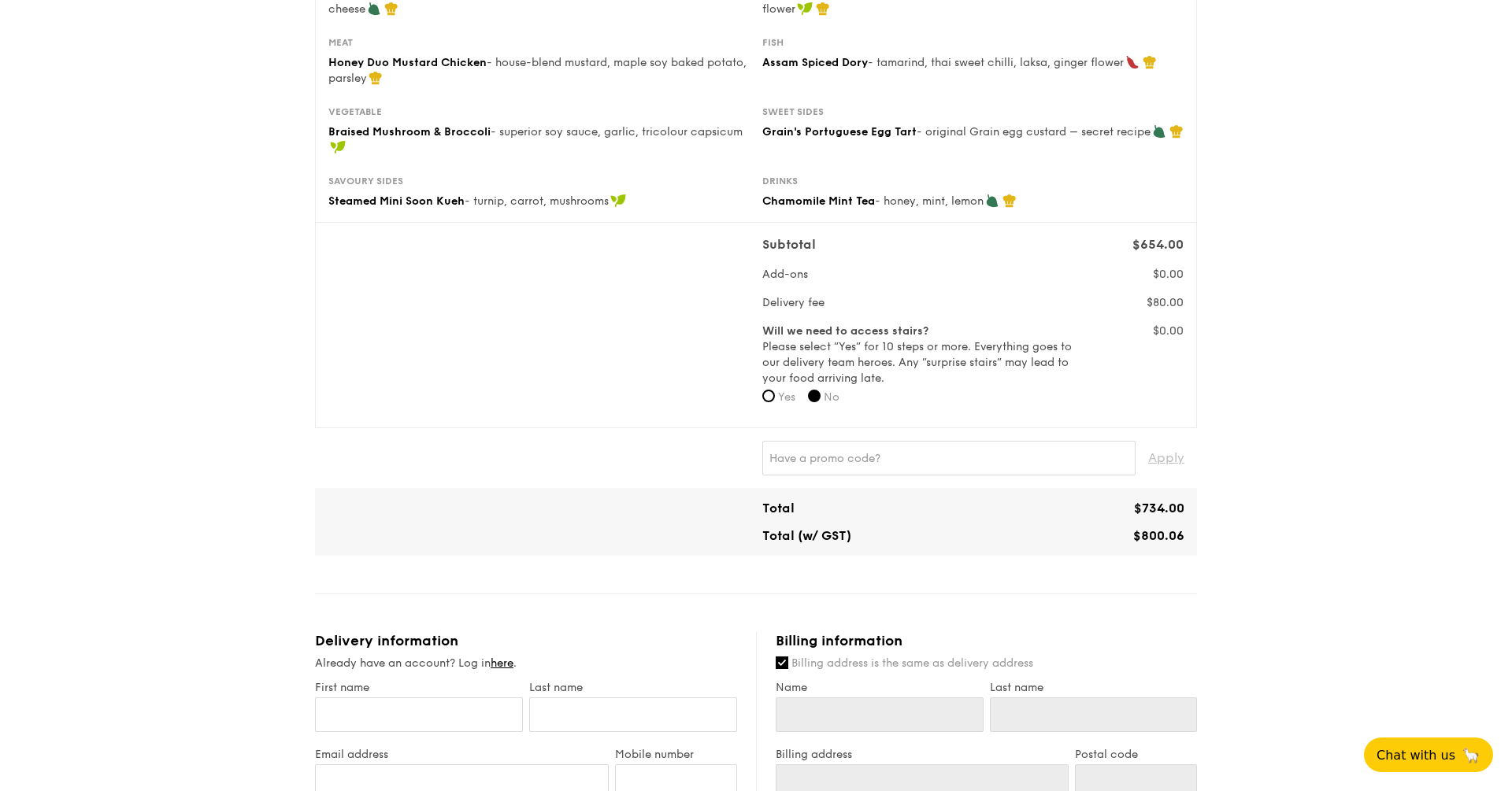
scroll to position [282, 0]
click at [1377, 619] on div "1 - Select menu 2 - Select items 3 - Check out Classic Buffet $21.80 /guest ($2…" at bounding box center [756, 592] width 1512 height 1748
click at [768, 390] on input "Yes" at bounding box center [769, 395] width 13 height 13
radio input "true"
click at [826, 394] on label "No" at bounding box center [823, 397] width 31 height 16
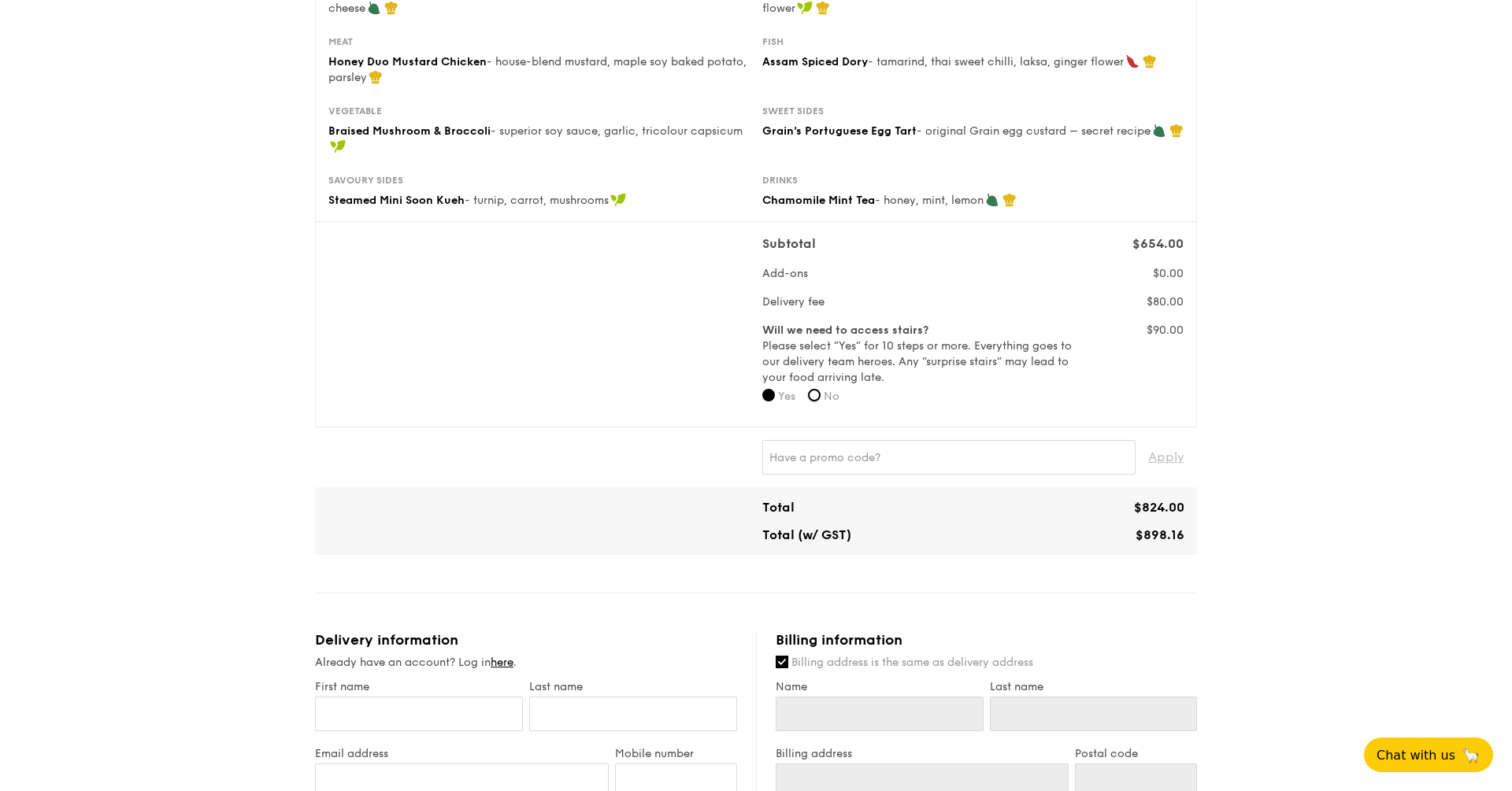
click at [820, 394] on input "No" at bounding box center [814, 395] width 13 height 13
radio input "true"
click at [1373, 394] on div "1 - Select menu 2 - Select items 3 - Check out Classic Buffet $21.80 /guest ($2…" at bounding box center [756, 592] width 1512 height 1748
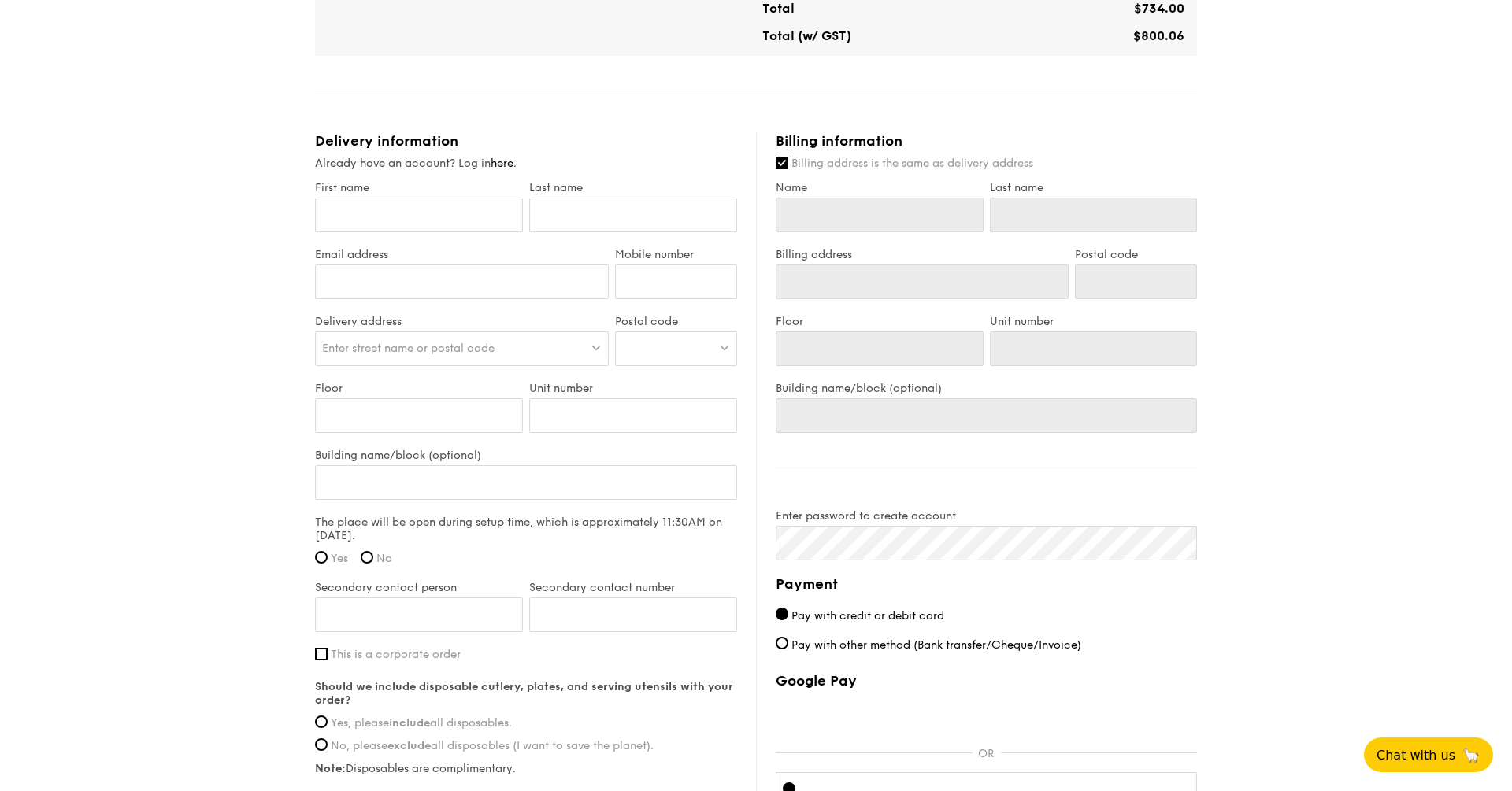
scroll to position [787, 0]
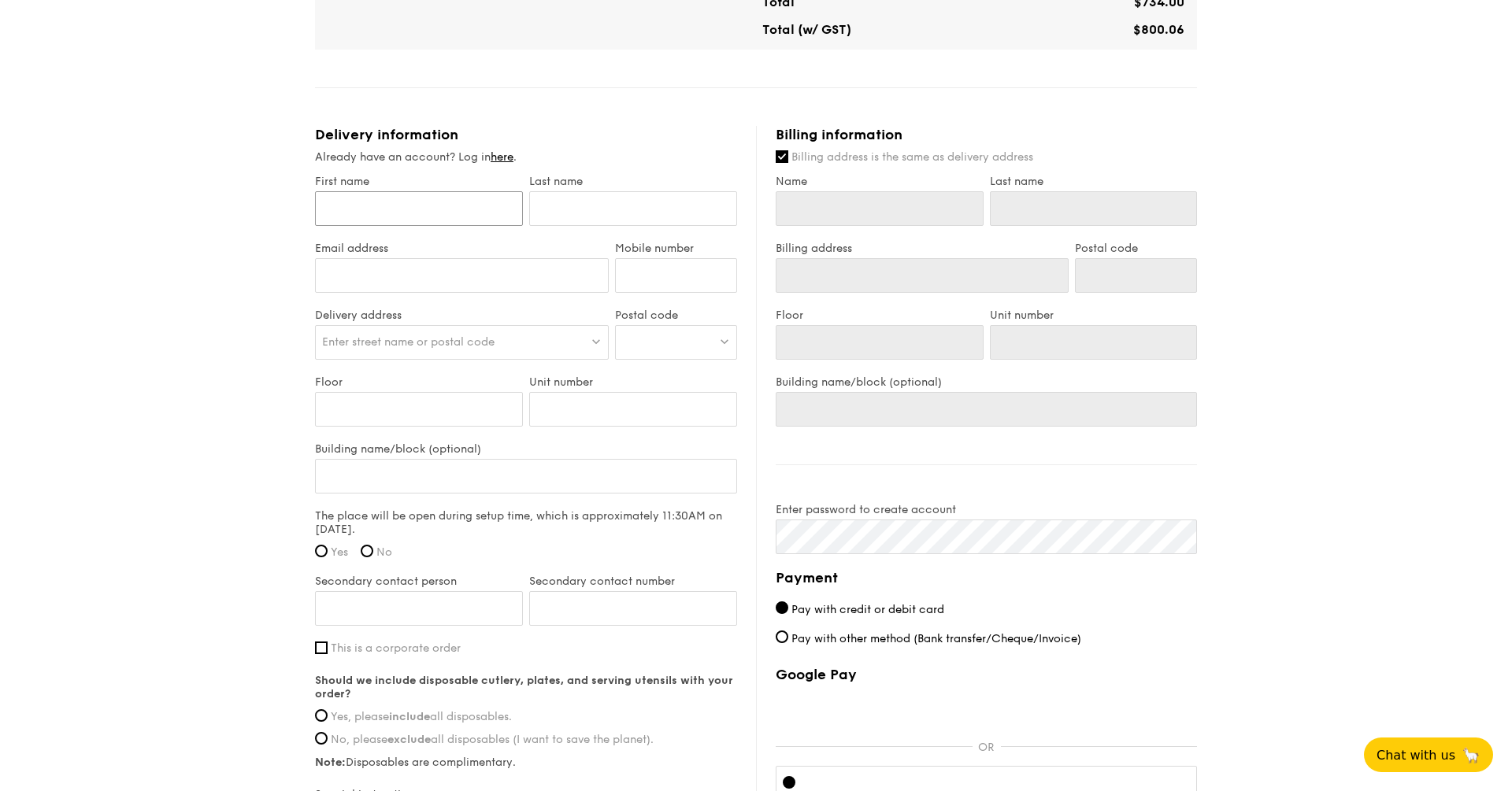
click at [498, 222] on input "First name" at bounding box center [418, 209] width 208 height 35
type input "W"
type input "We"
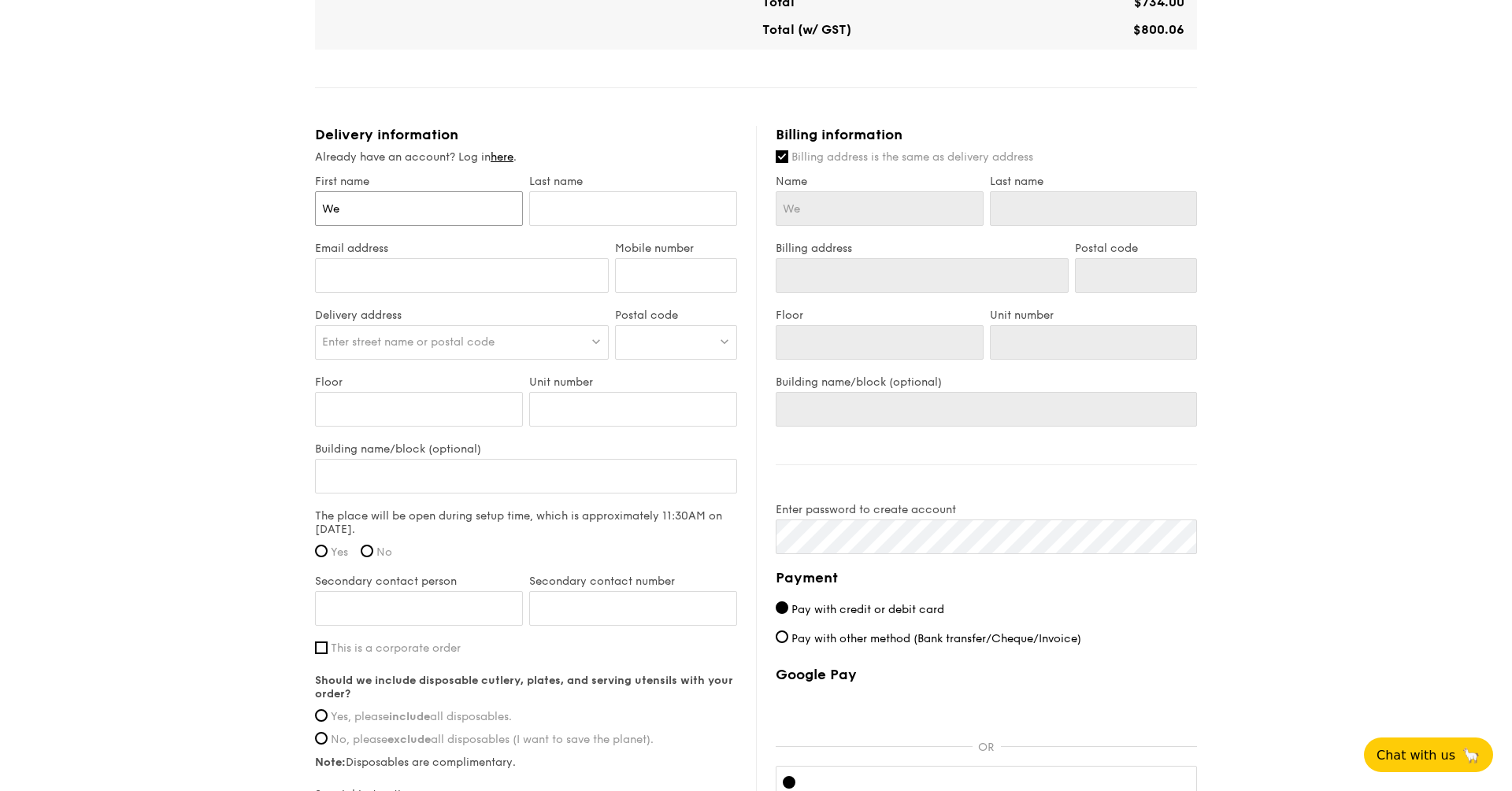
type input "Wei"
type input "Wei T"
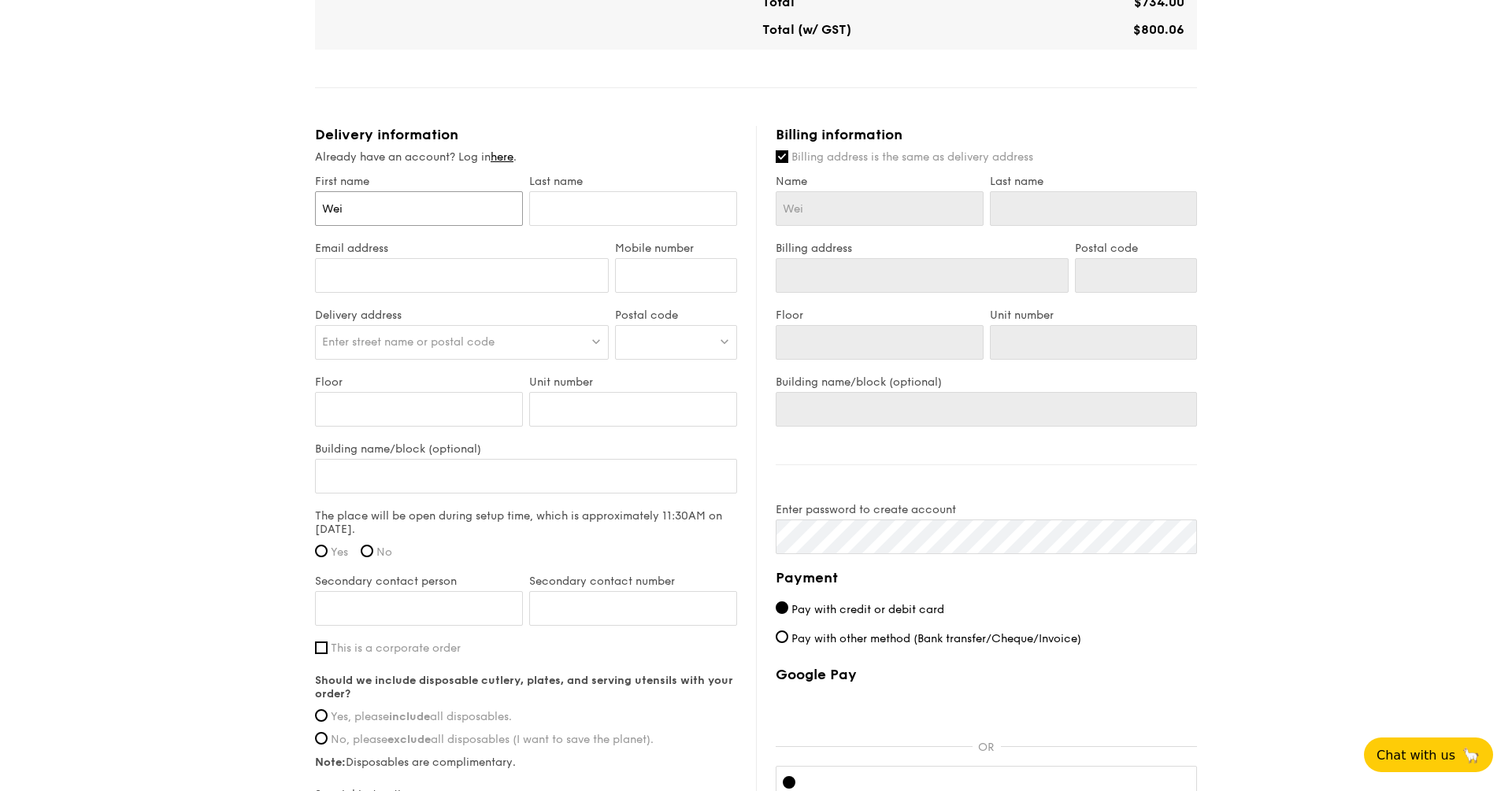
type input "Wei T"
type input "Wei Ti"
type input "Wei Tia"
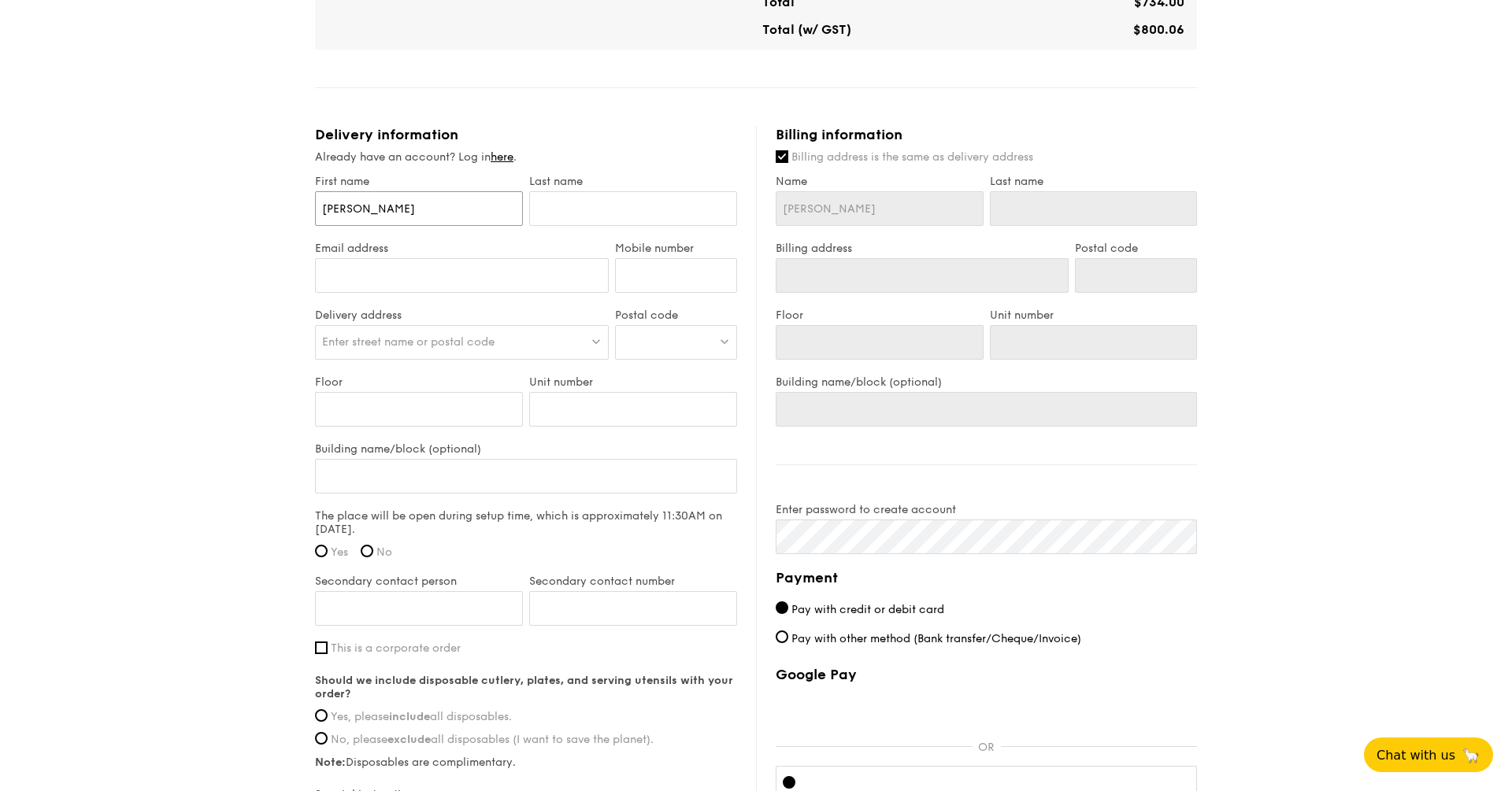
type input "Wei Tian"
type input "J"
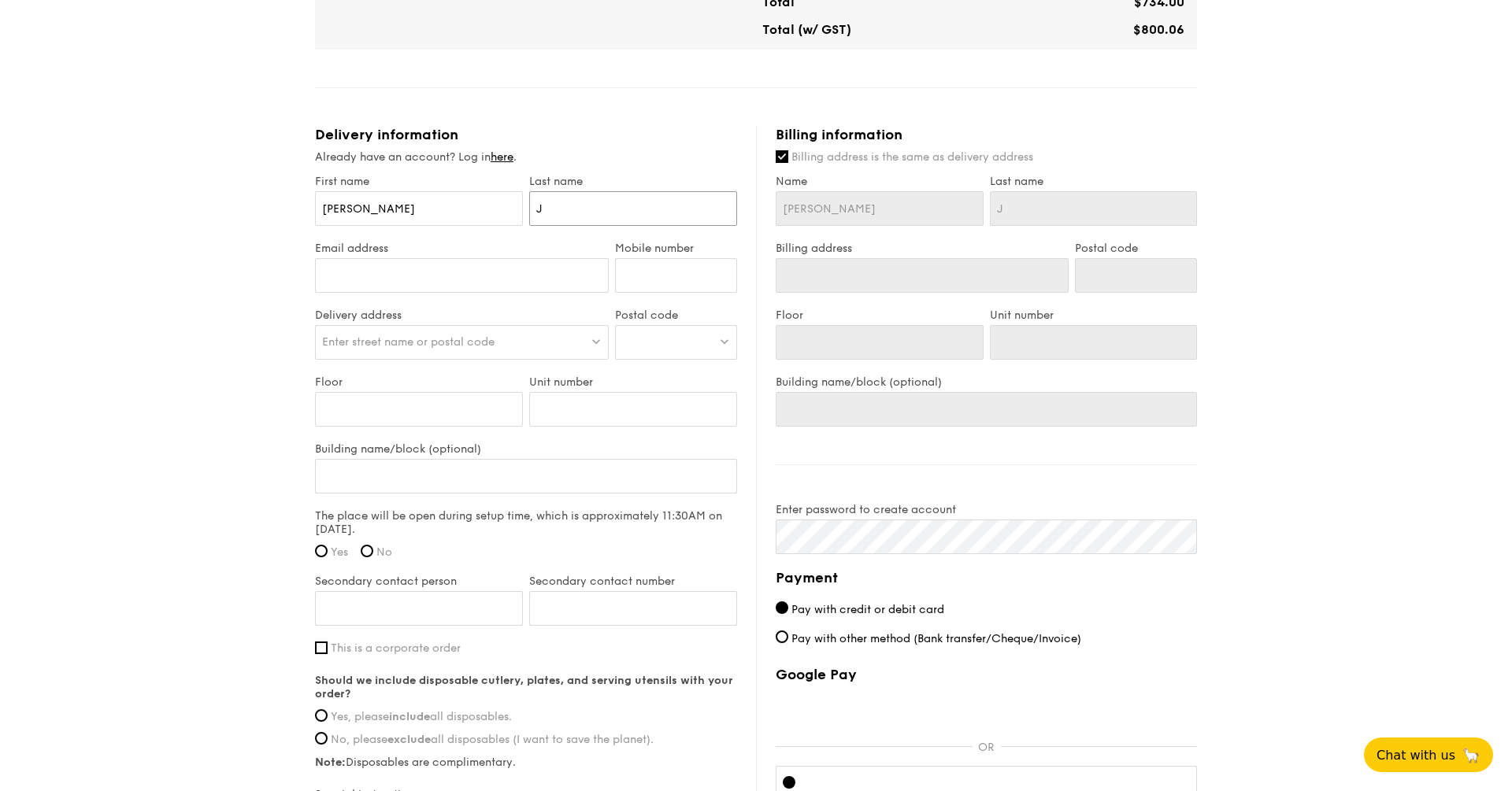
type input "Ju"
type input "Juay"
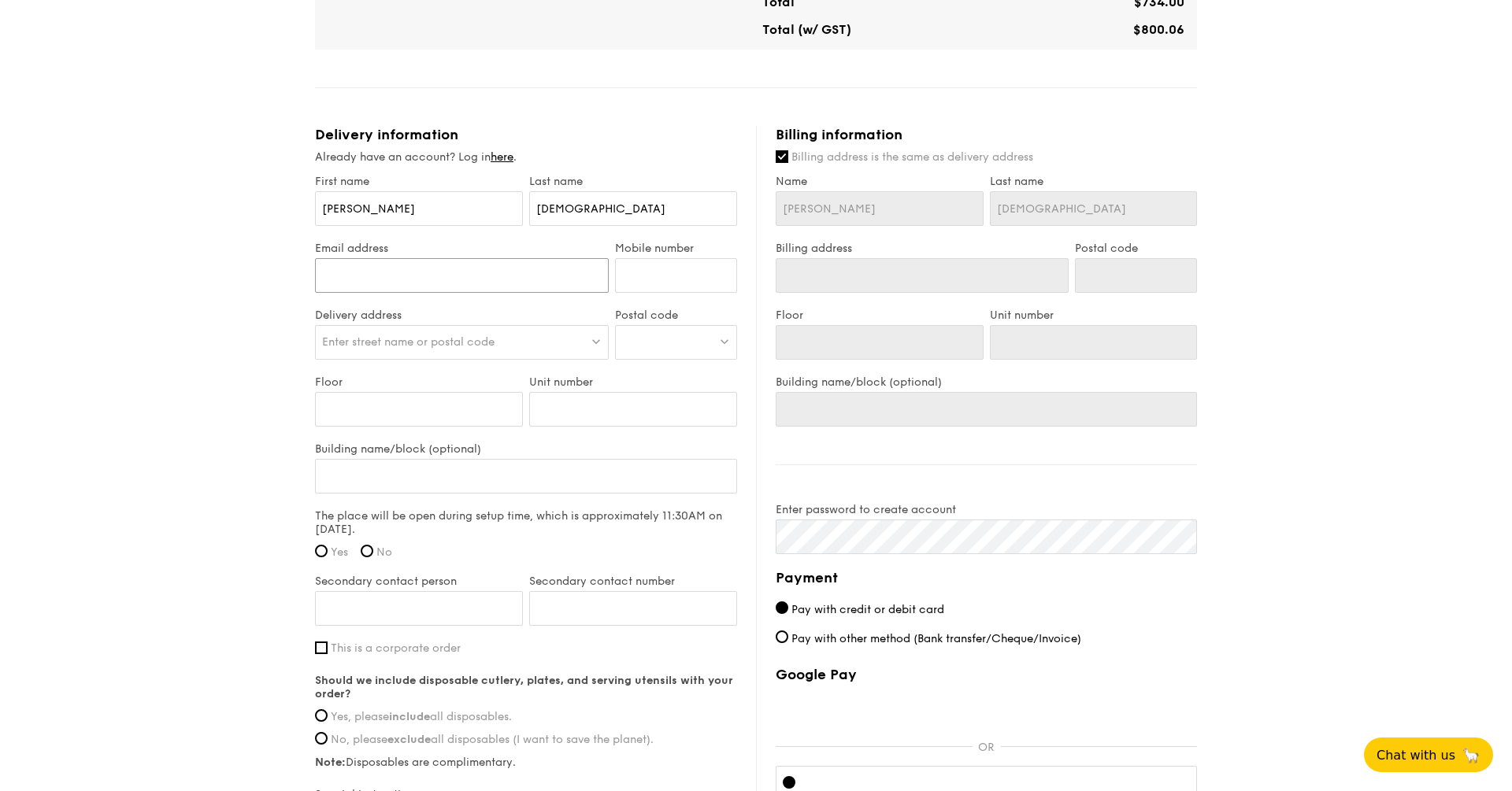
click at [435, 270] on input "Email address" at bounding box center [461, 276] width 294 height 35
type input "weitian.juay@gmail.com"
click at [653, 280] on input "Mobile number" at bounding box center [676, 276] width 122 height 35
type input "91373012"
click at [501, 337] on div "Enter street name or postal code" at bounding box center [461, 342] width 294 height 35
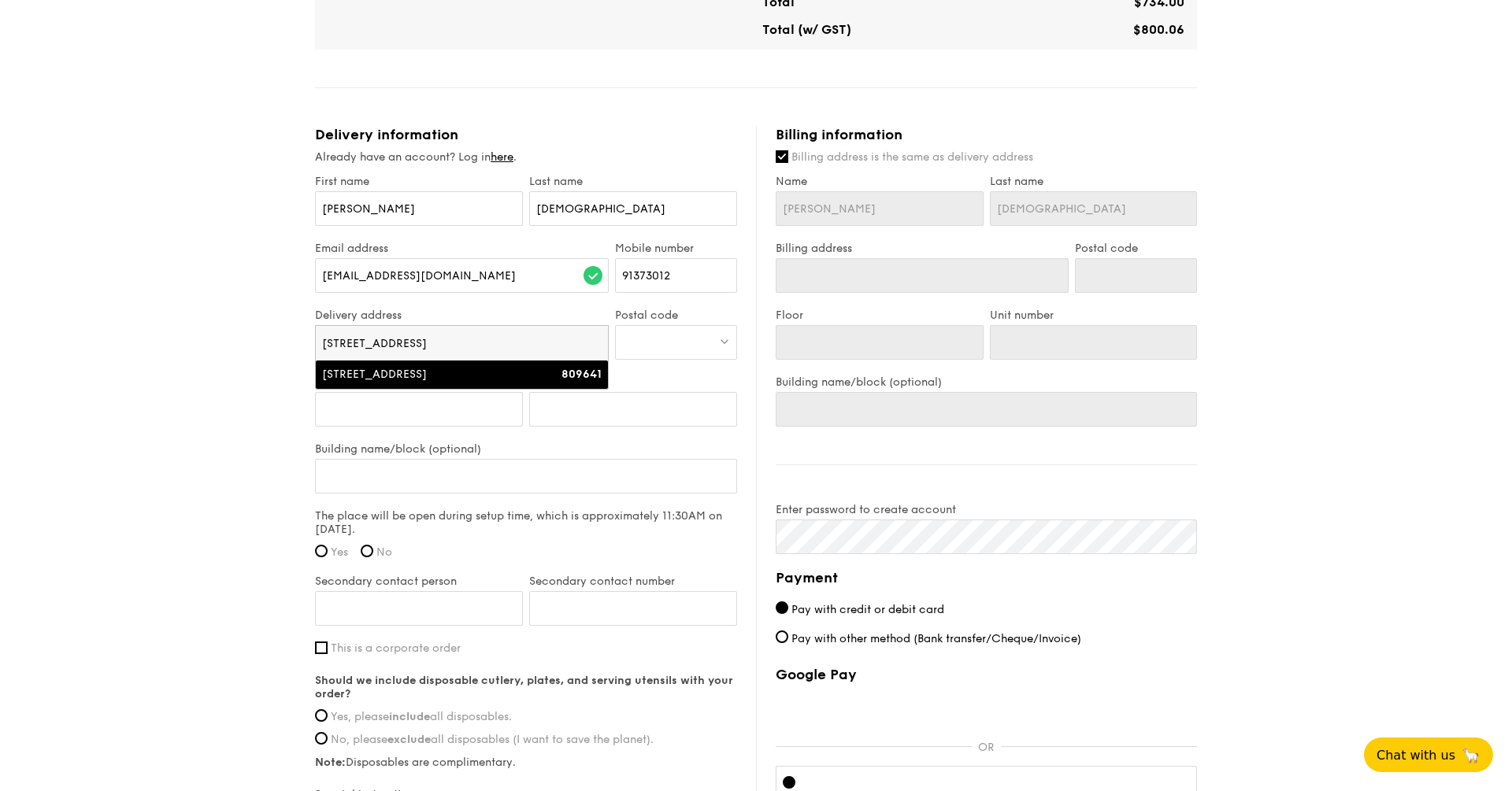
type input "128 Cactus Road"
click at [548, 380] on div "809641" at bounding box center [567, 375] width 70 height 16
type input "128 Cactus Road"
type input "809641"
click at [244, 399] on div "1 - Select menu 2 - Select items 3 - Check out Classic Buffet $21.80 /guest ($2…" at bounding box center [756, 87] width 1512 height 1748
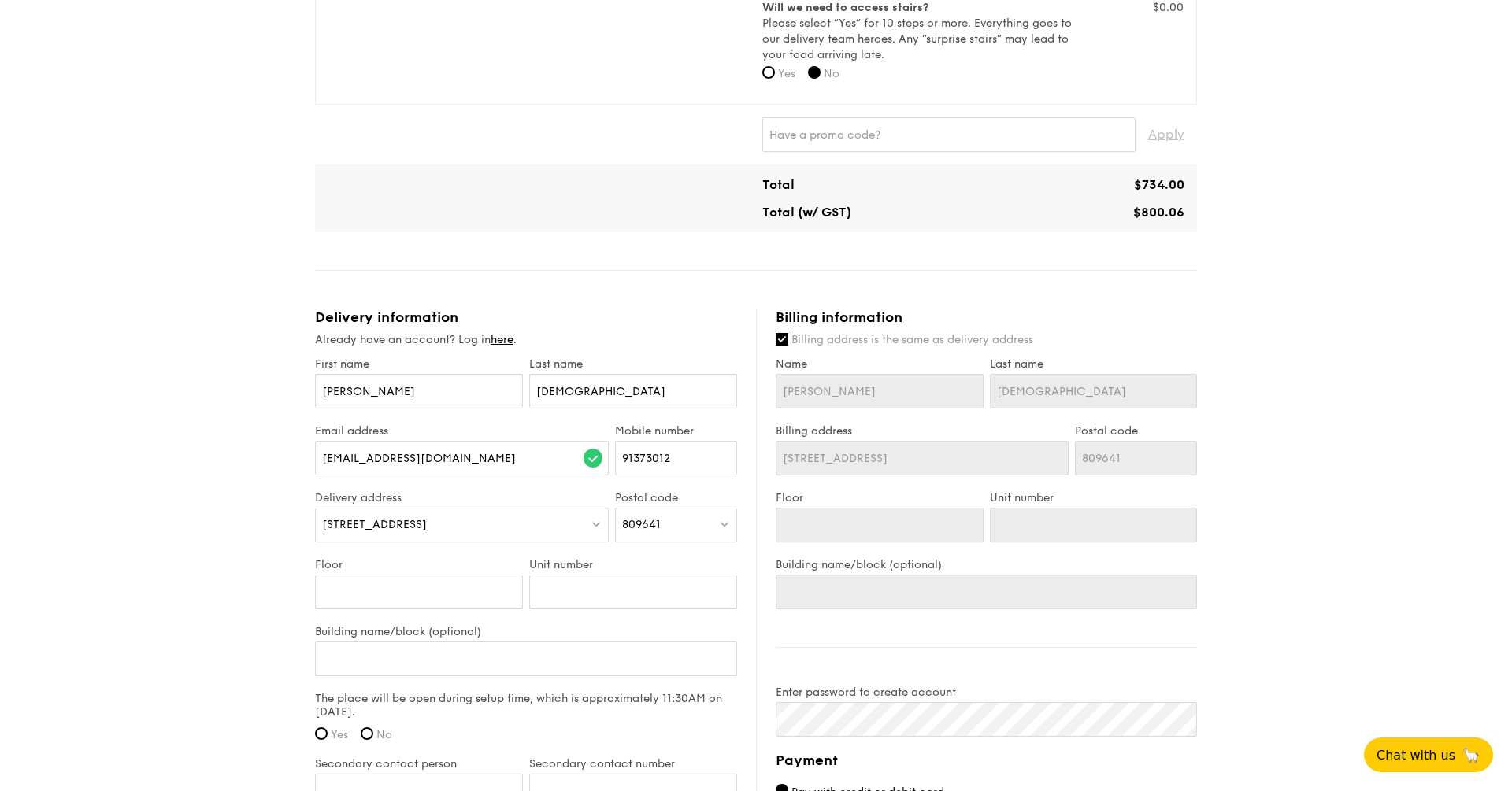
scroll to position [613, 0]
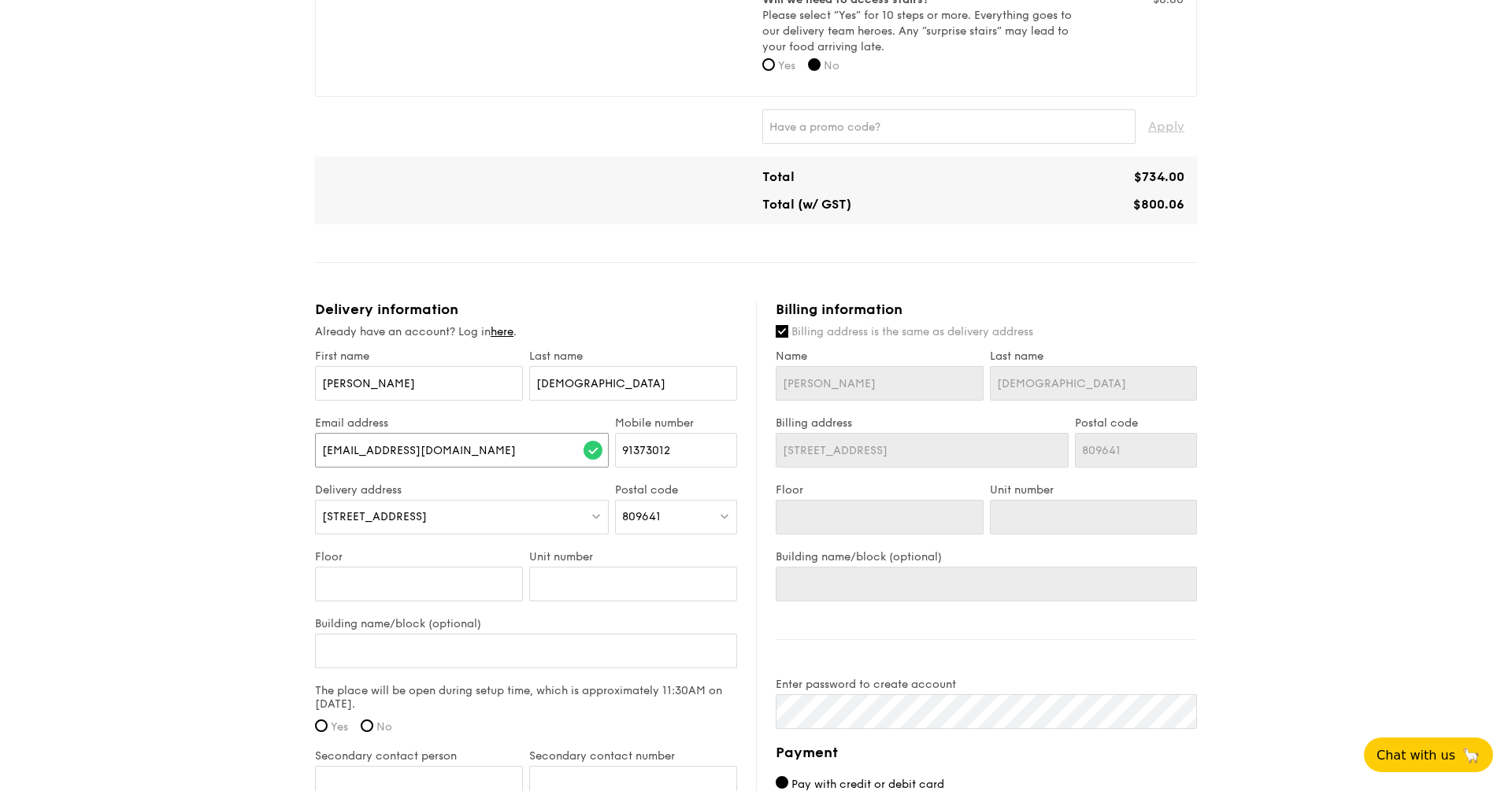
click at [366, 449] on input "weitian.juay@gmail.com" at bounding box center [461, 451] width 294 height 35
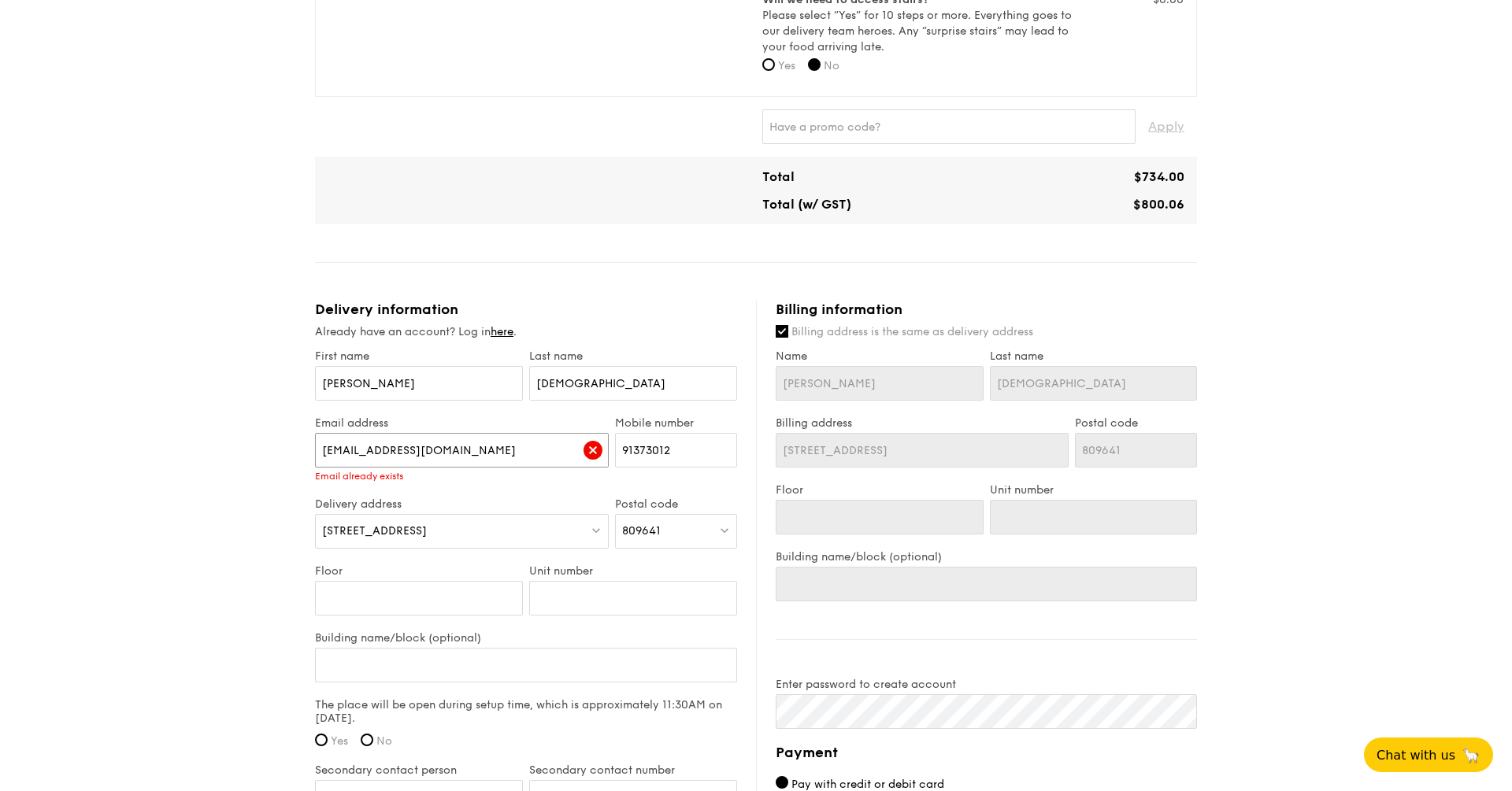
type input "weitianjuay@gmail.com"
click at [253, 486] on div "1 - Select menu 2 - Select items 3 - Check out Classic Buffet $21.80 /guest ($2…" at bounding box center [756, 261] width 1512 height 1748
click at [253, 483] on div "1 - Select menu 2 - Select items 3 - Check out Classic Buffet $21.80 /guest ($2…" at bounding box center [756, 261] width 1512 height 1748
click at [507, 334] on link "here" at bounding box center [501, 332] width 22 height 14
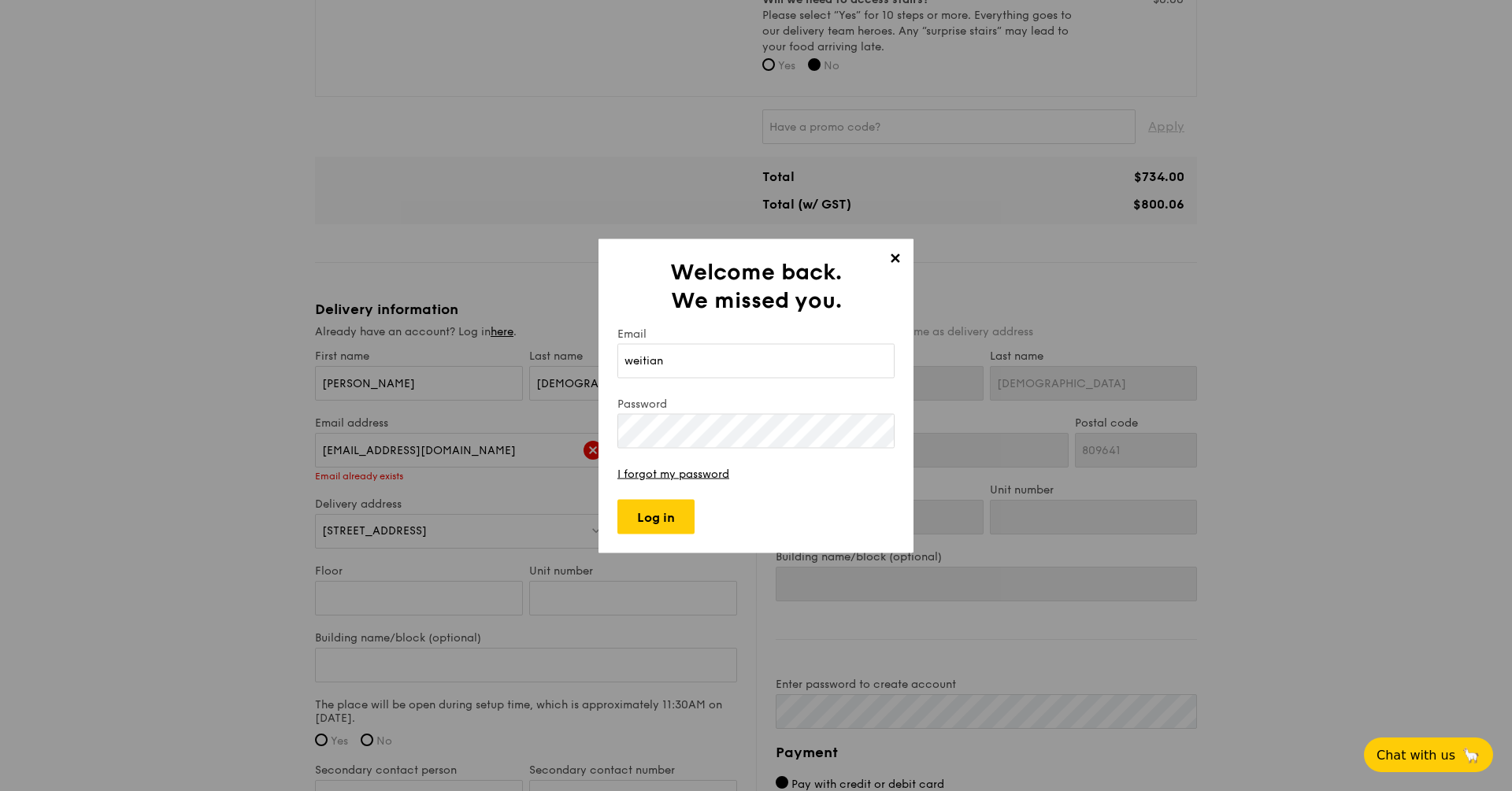
type input "weitian"
click at [894, 252] on span "✕" at bounding box center [895, 260] width 22 height 22
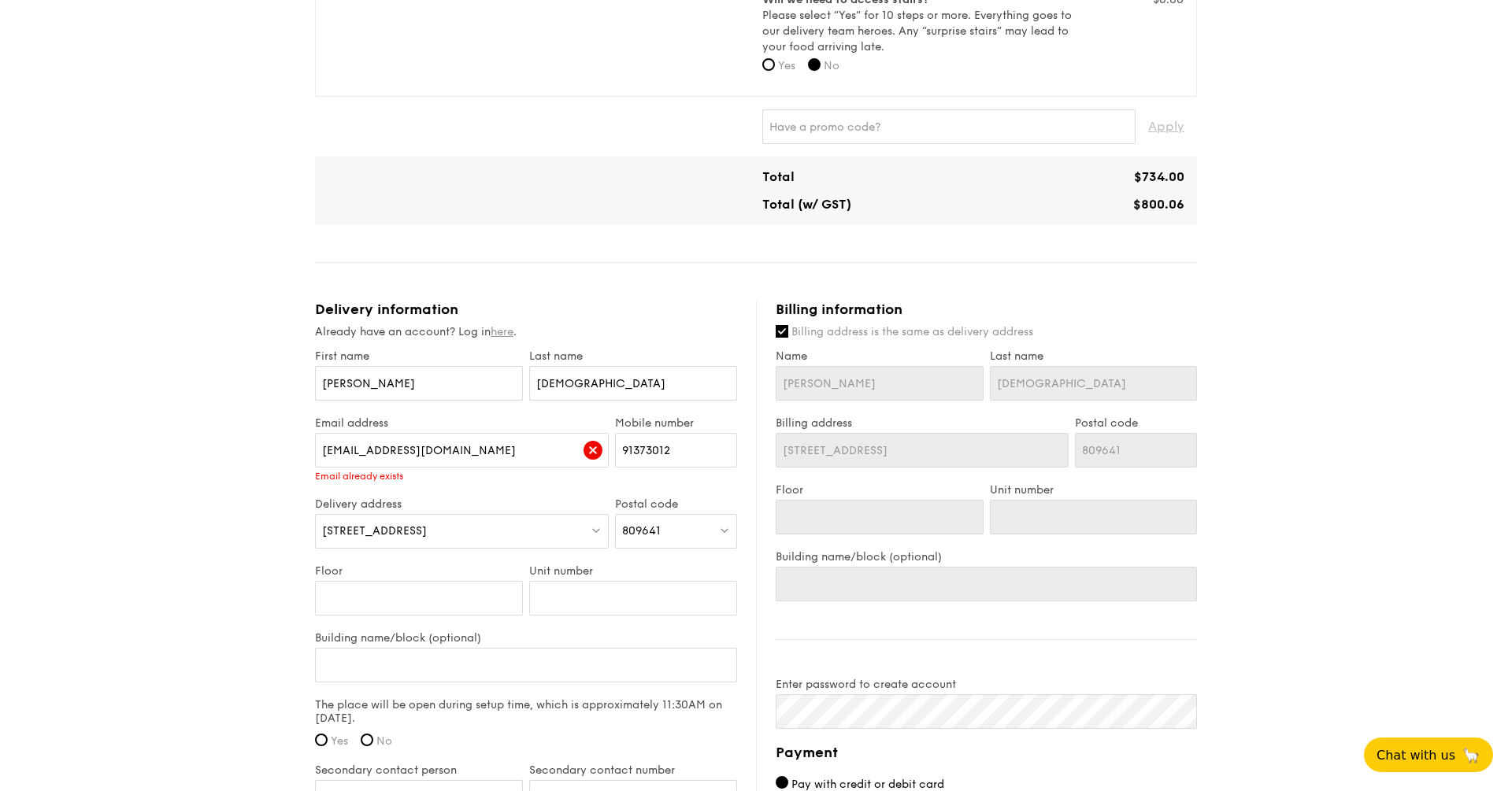
click at [503, 330] on link "here" at bounding box center [501, 332] width 22 height 14
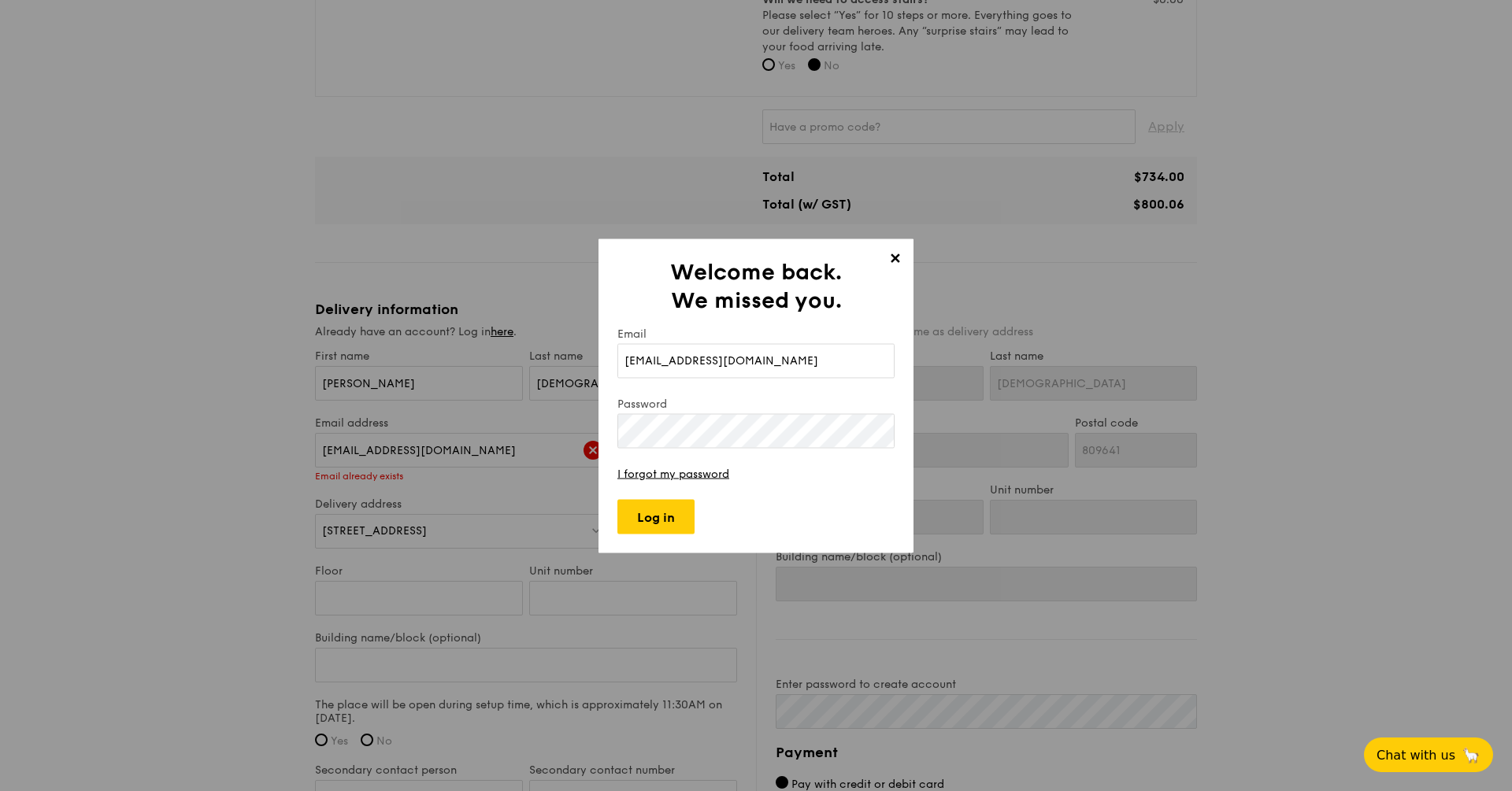
type input "weitianjuay@gmail.com"
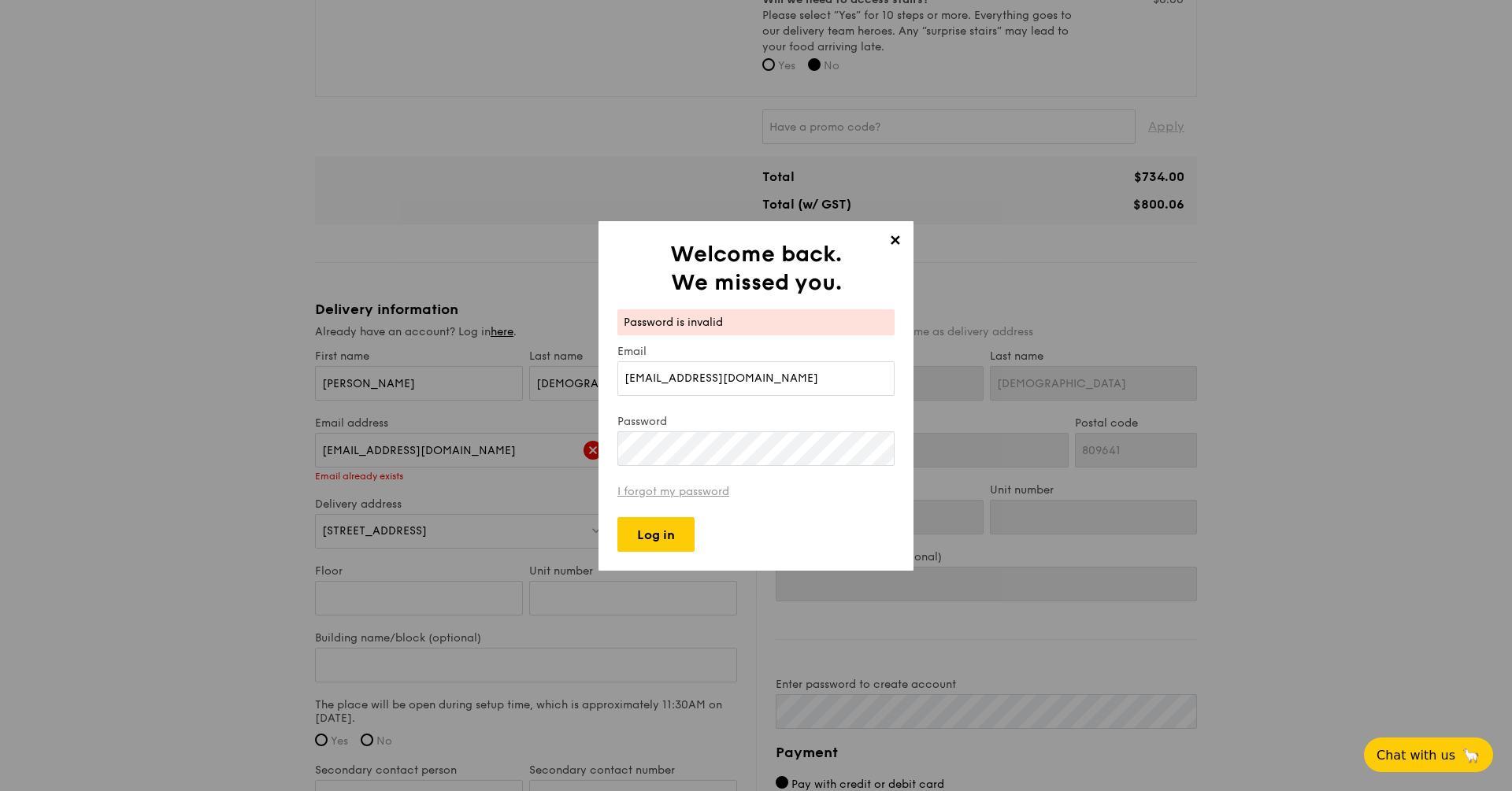
click at [711, 494] on link "I forgot my password" at bounding box center [673, 492] width 112 height 14
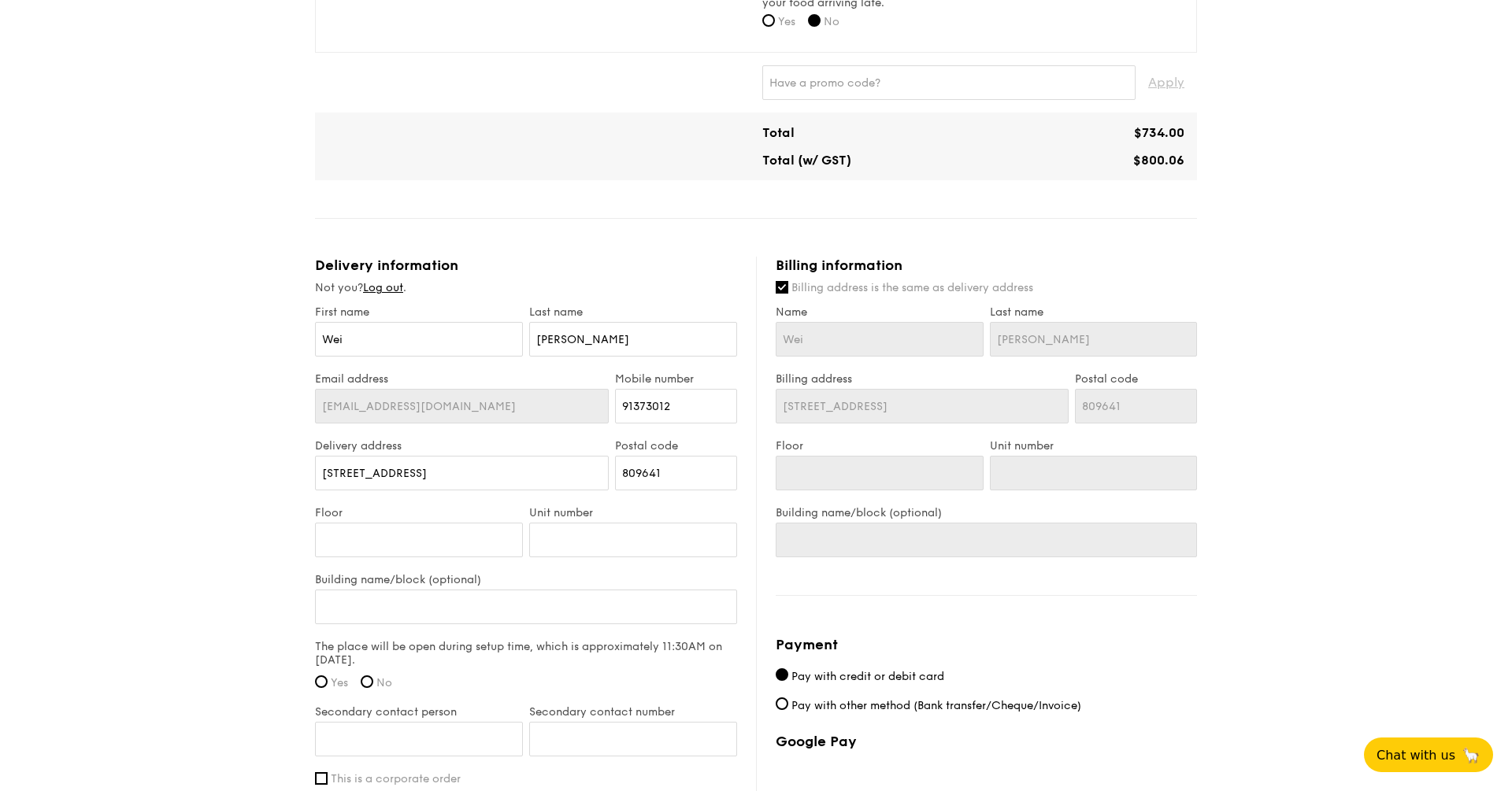
scroll to position [658, 0]
click at [463, 534] on input "Floor" at bounding box center [418, 539] width 208 height 35
click at [258, 644] on div "1 - Select menu 2 - Select items 3 - Check out Classic Buffet $21.80 /guest ($2…" at bounding box center [756, 197] width 1512 height 1711
click at [317, 675] on input "Yes" at bounding box center [321, 680] width 13 height 13
radio input "true"
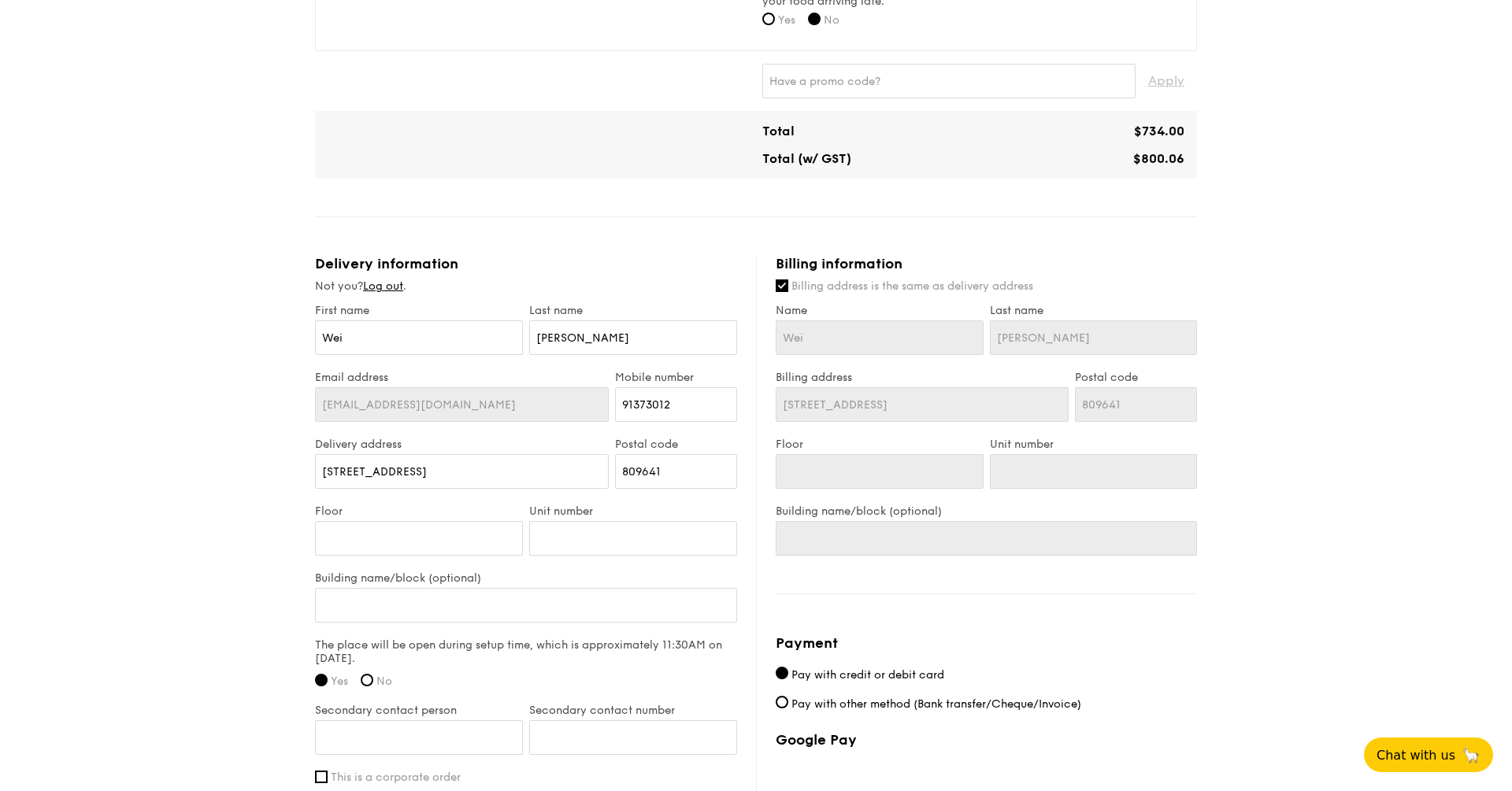
click at [212, 665] on div "1 - Select menu 2 - Select items 3 - Check out Classic Buffet $21.80 /guest ($2…" at bounding box center [756, 197] width 1512 height 1711
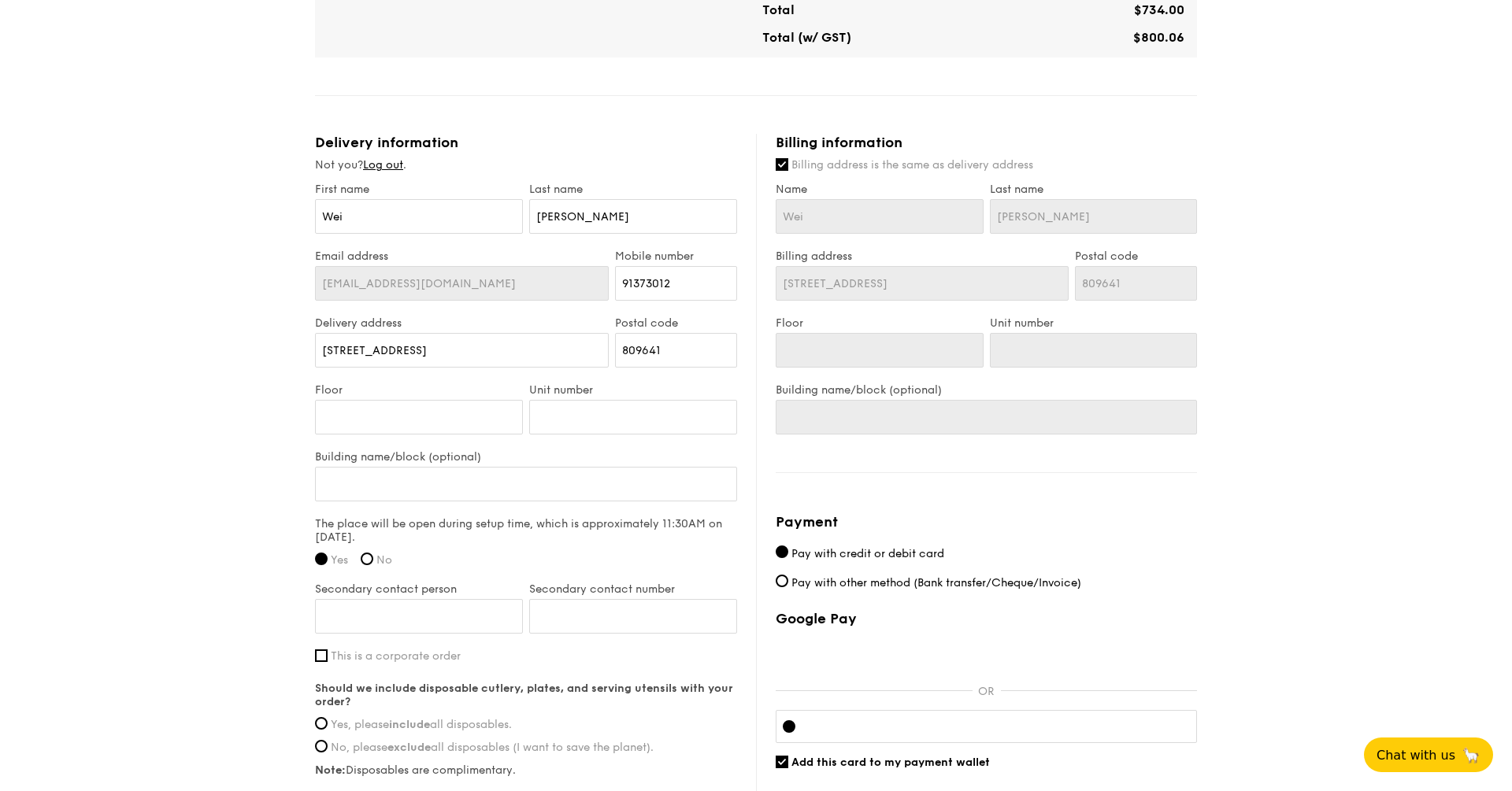
scroll to position [795, 0]
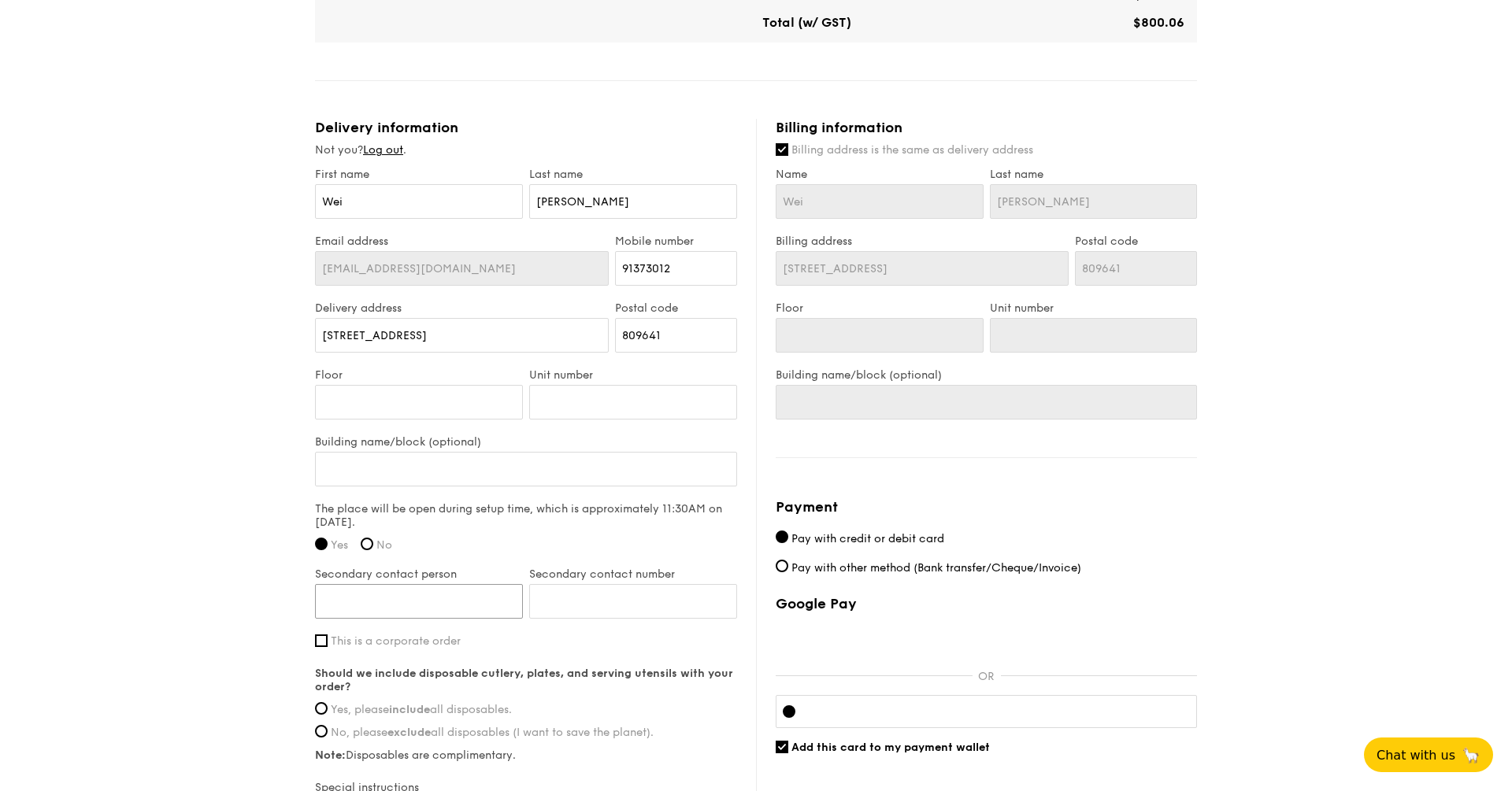
click at [330, 598] on input "Secondary contact person" at bounding box center [418, 602] width 208 height 35
type input "Amos"
click at [462, 196] on input "Wei" at bounding box center [418, 202] width 208 height 35
type input "Wei"
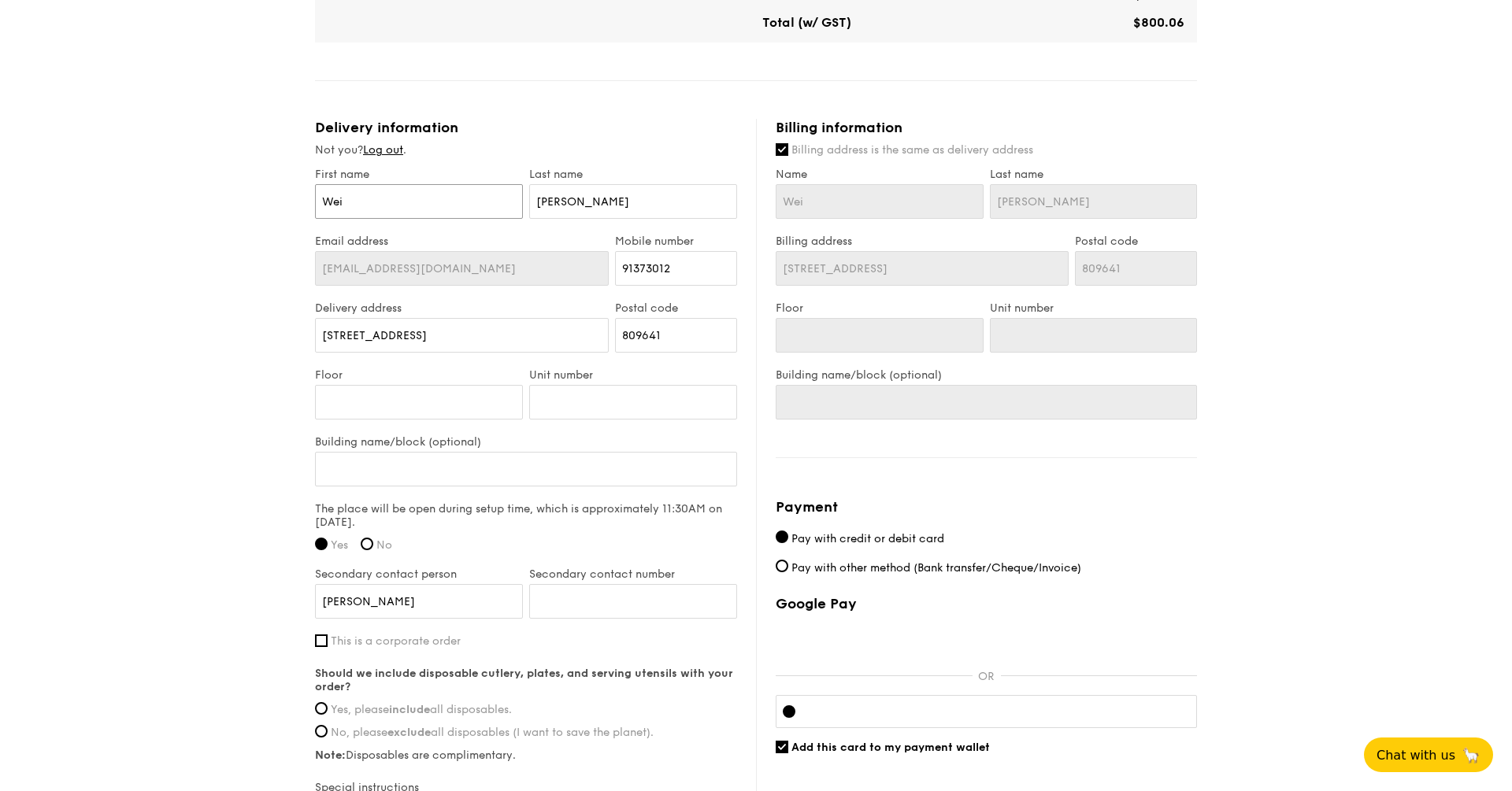
type input "Wei T"
type input "Wei Ti"
type input "Wei Tia"
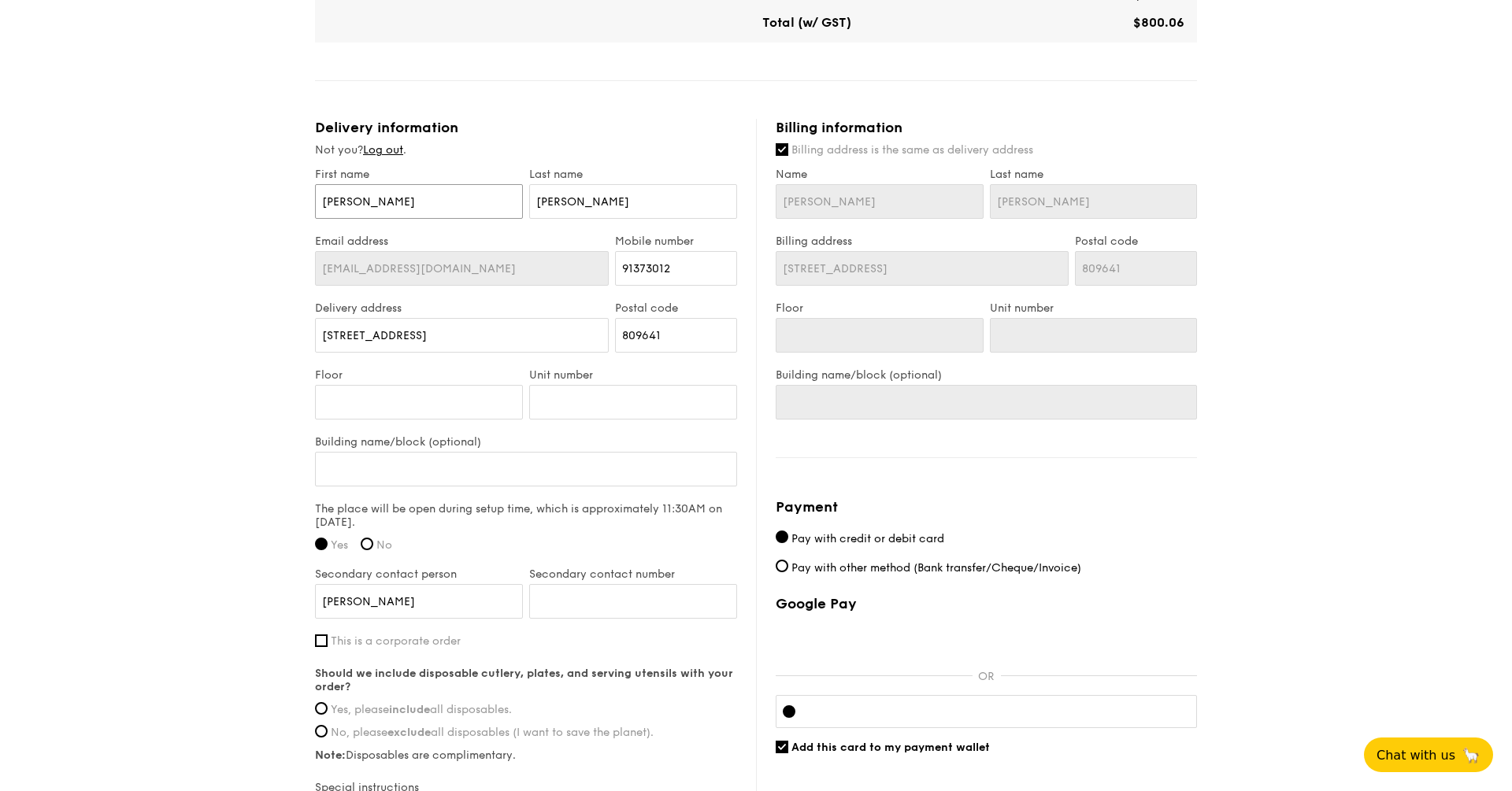
type input "Wei Tia"
type input "Wei Tian"
click at [617, 201] on input "Tian" at bounding box center [633, 202] width 208 height 35
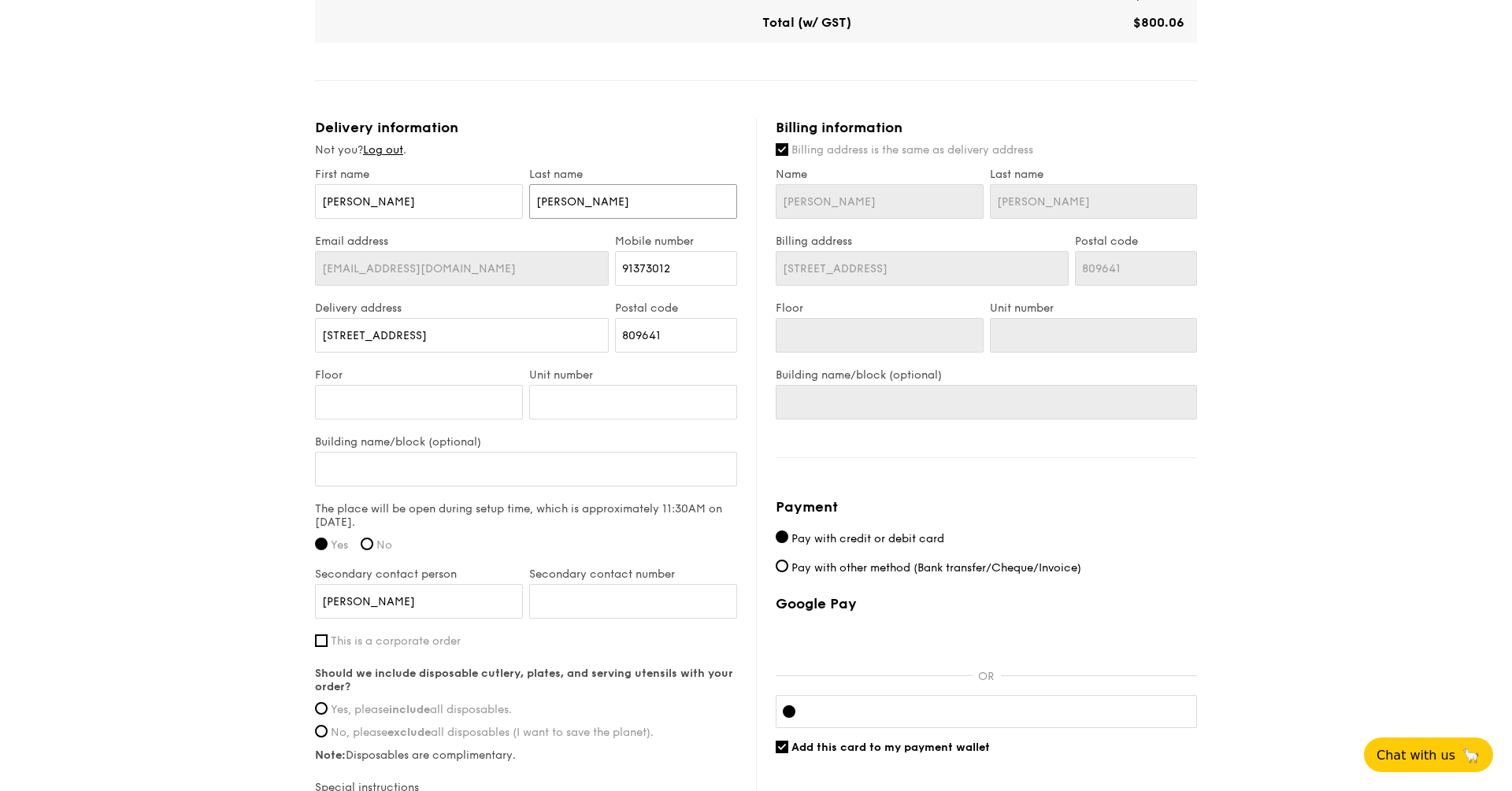
click at [617, 202] on input "Tian" at bounding box center [633, 202] width 208 height 35
type input "J"
type input "Ju"
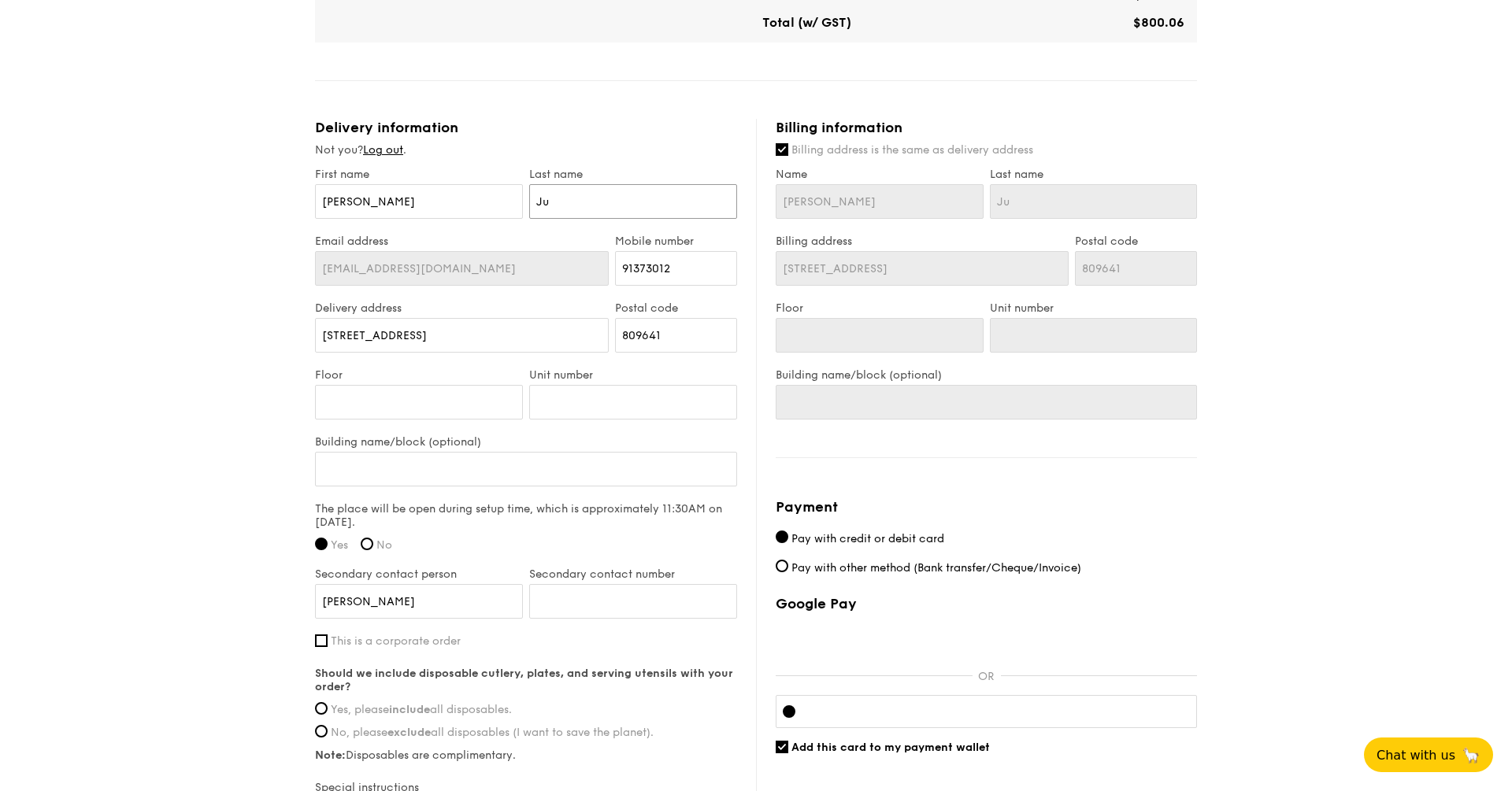
type input "Jua"
type input "Juay"
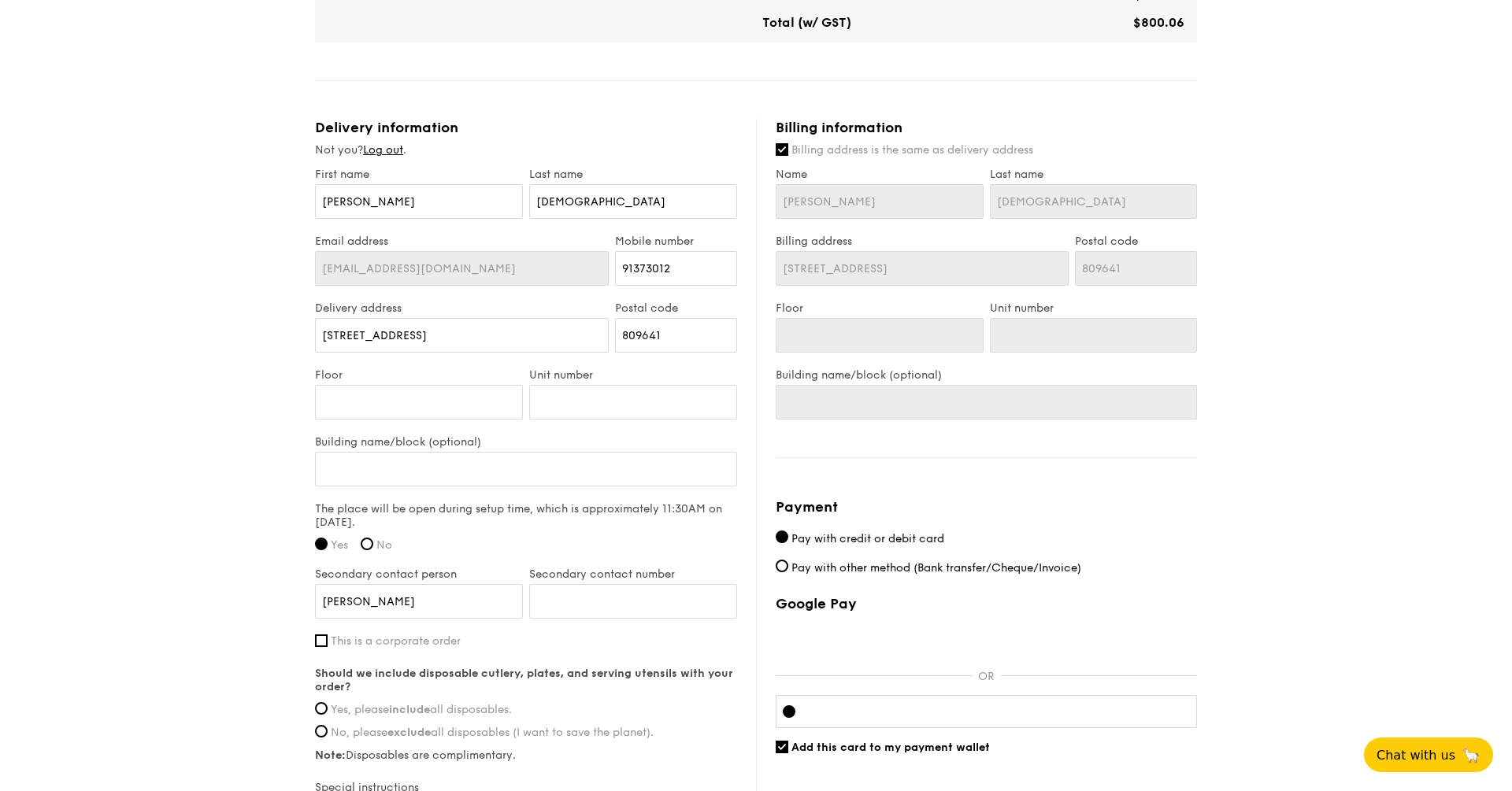
click at [100, 440] on div "1 - Select menu 2 - Select items 3 - Check out Classic Buffet $21.80 /guest ($2…" at bounding box center [756, 60] width 1512 height 1711
click at [664, 626] on div "Secondary contact number" at bounding box center [633, 601] width 215 height 67
click at [665, 608] on input "Secondary contact number" at bounding box center [633, 602] width 208 height 35
click at [420, 584] on input "Amos" at bounding box center [418, 602] width 208 height 35
click at [401, 593] on input "Amos" at bounding box center [418, 602] width 208 height 35
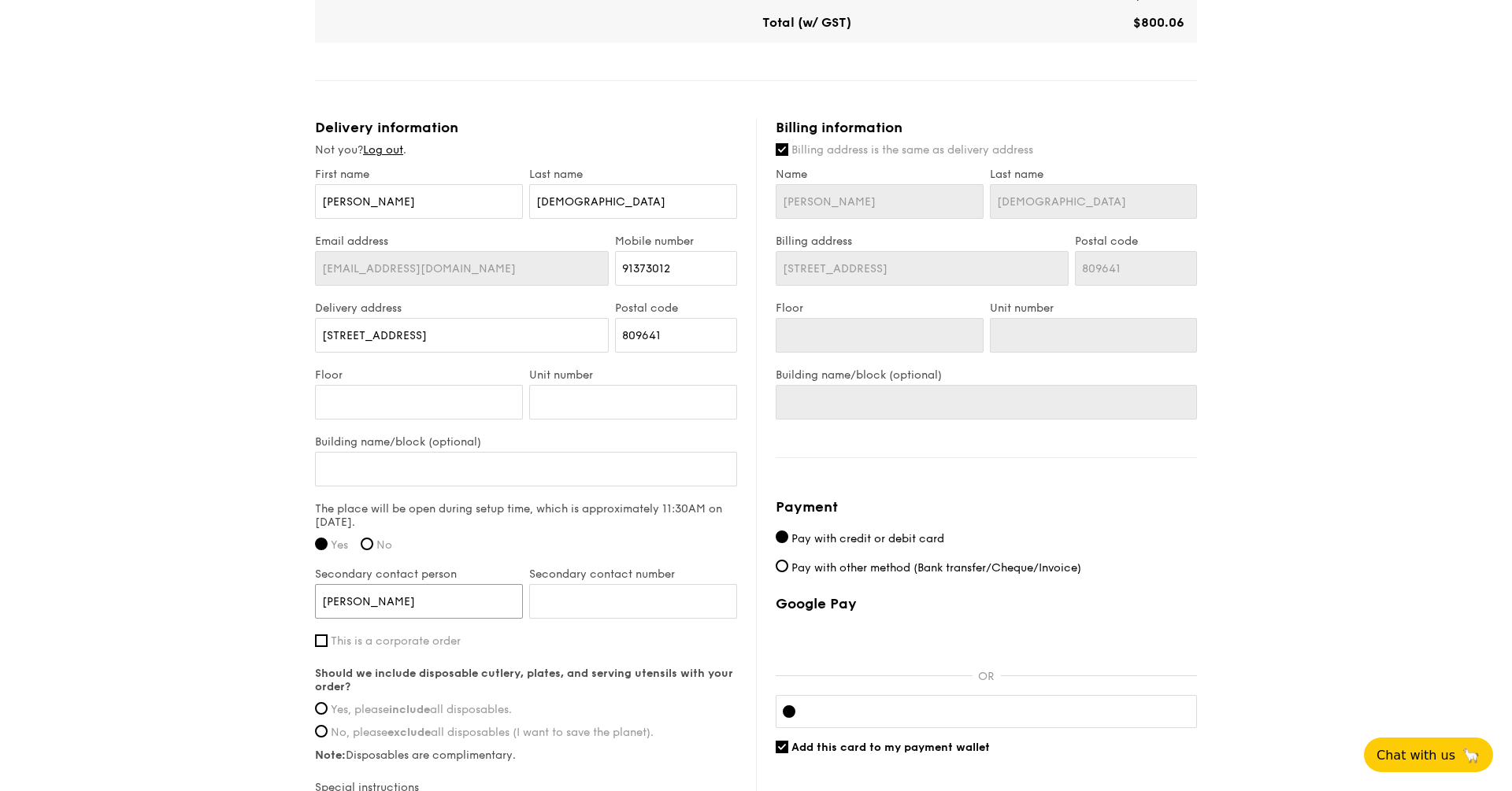
type input "Amos Seah"
click at [441, 710] on span "Yes, please include all disposables." at bounding box center [421, 710] width 181 height 14
click at [328, 710] on input "Yes, please include all disposables." at bounding box center [321, 708] width 13 height 13
radio input "true"
click at [217, 726] on div "1 - Select menu 2 - Select items 3 - Check out Classic Buffet $21.80 /guest ($2…" at bounding box center [756, 60] width 1512 height 1711
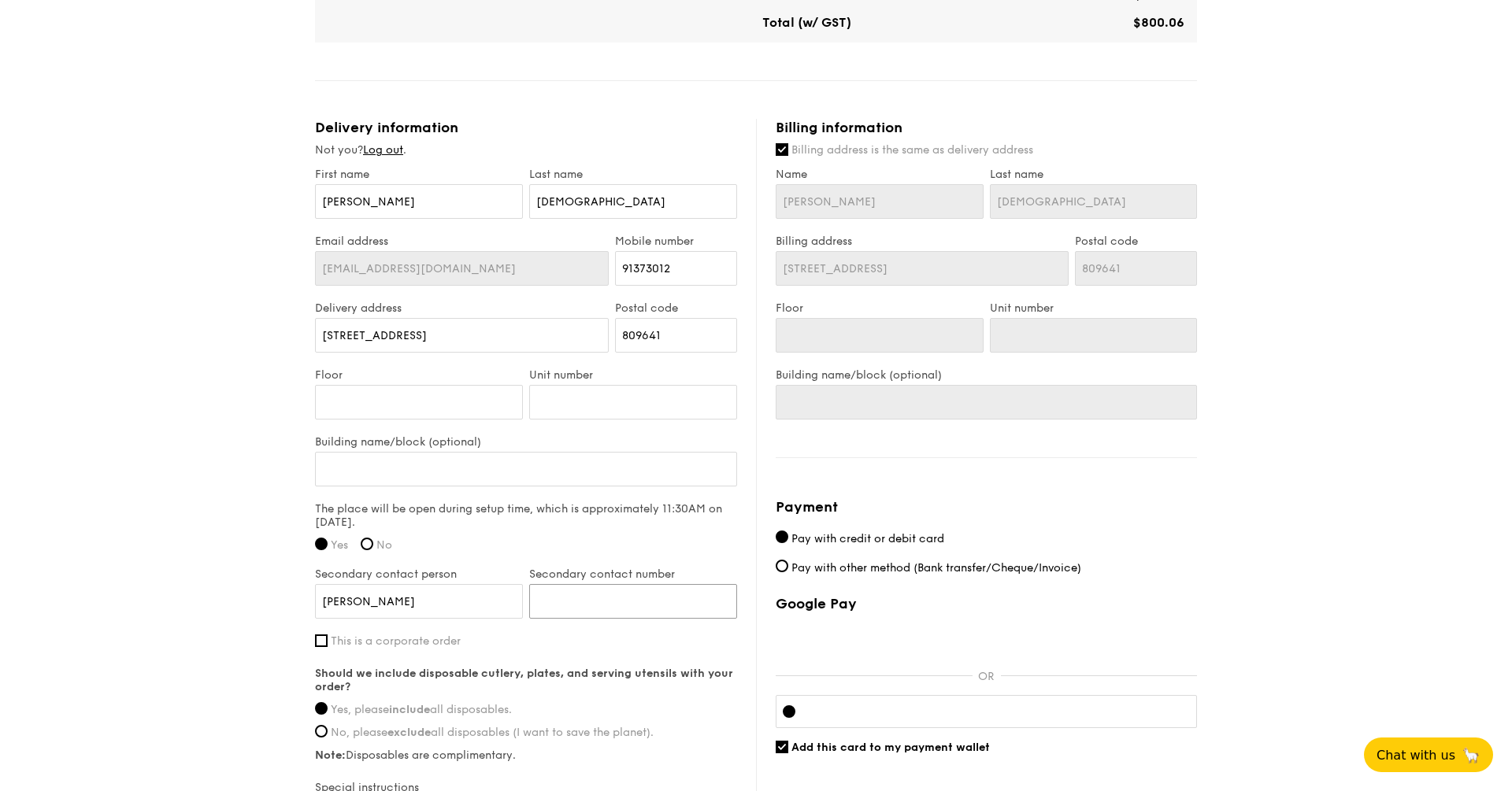
click at [571, 600] on input "Secondary contact number" at bounding box center [633, 602] width 208 height 35
type input "96975646"
click at [28, 452] on div "1 - Select menu 2 - Select items 3 - Check out Classic Buffet $21.80 /guest ($2…" at bounding box center [756, 60] width 1512 height 1711
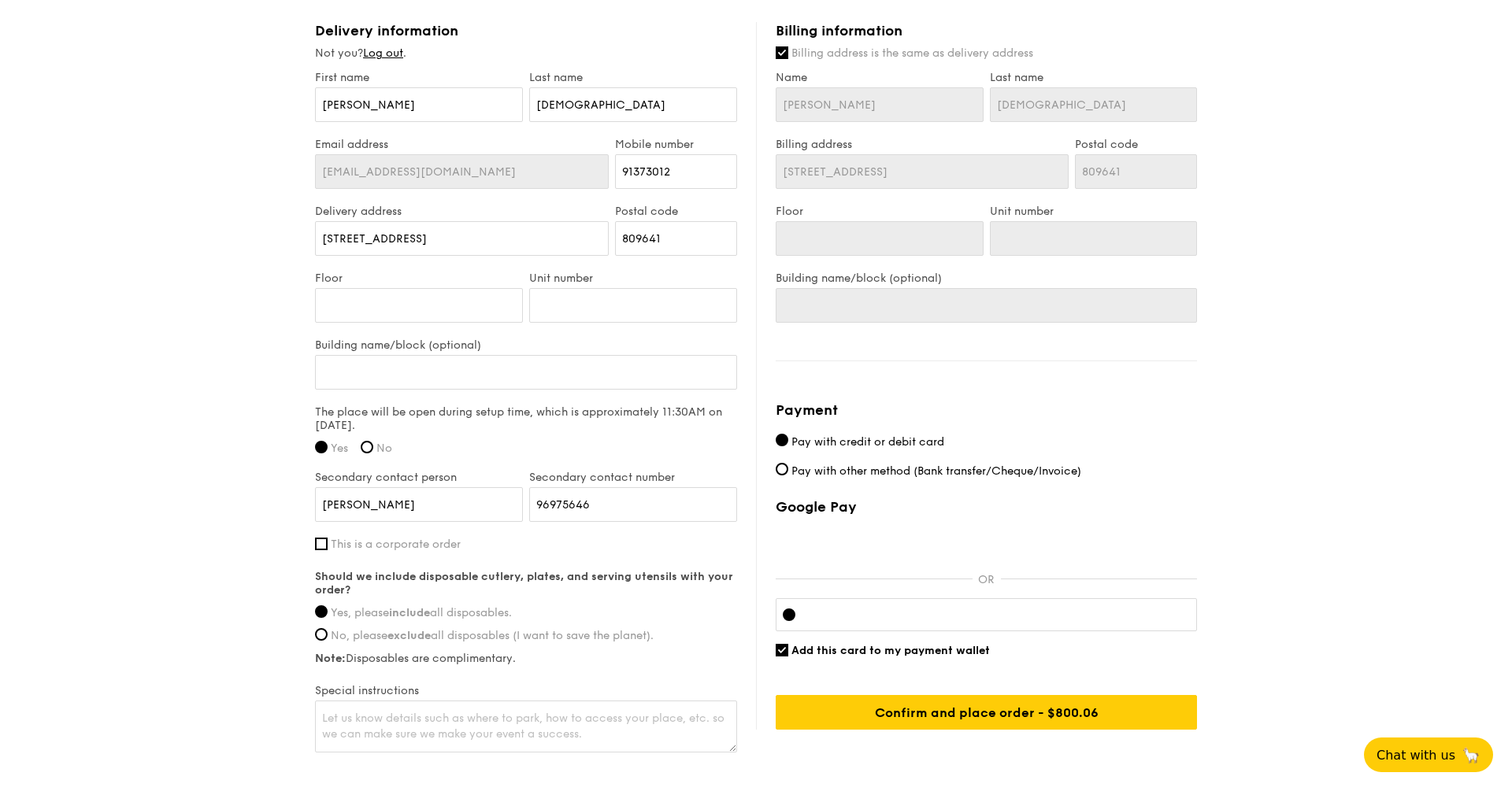
scroll to position [977, 0]
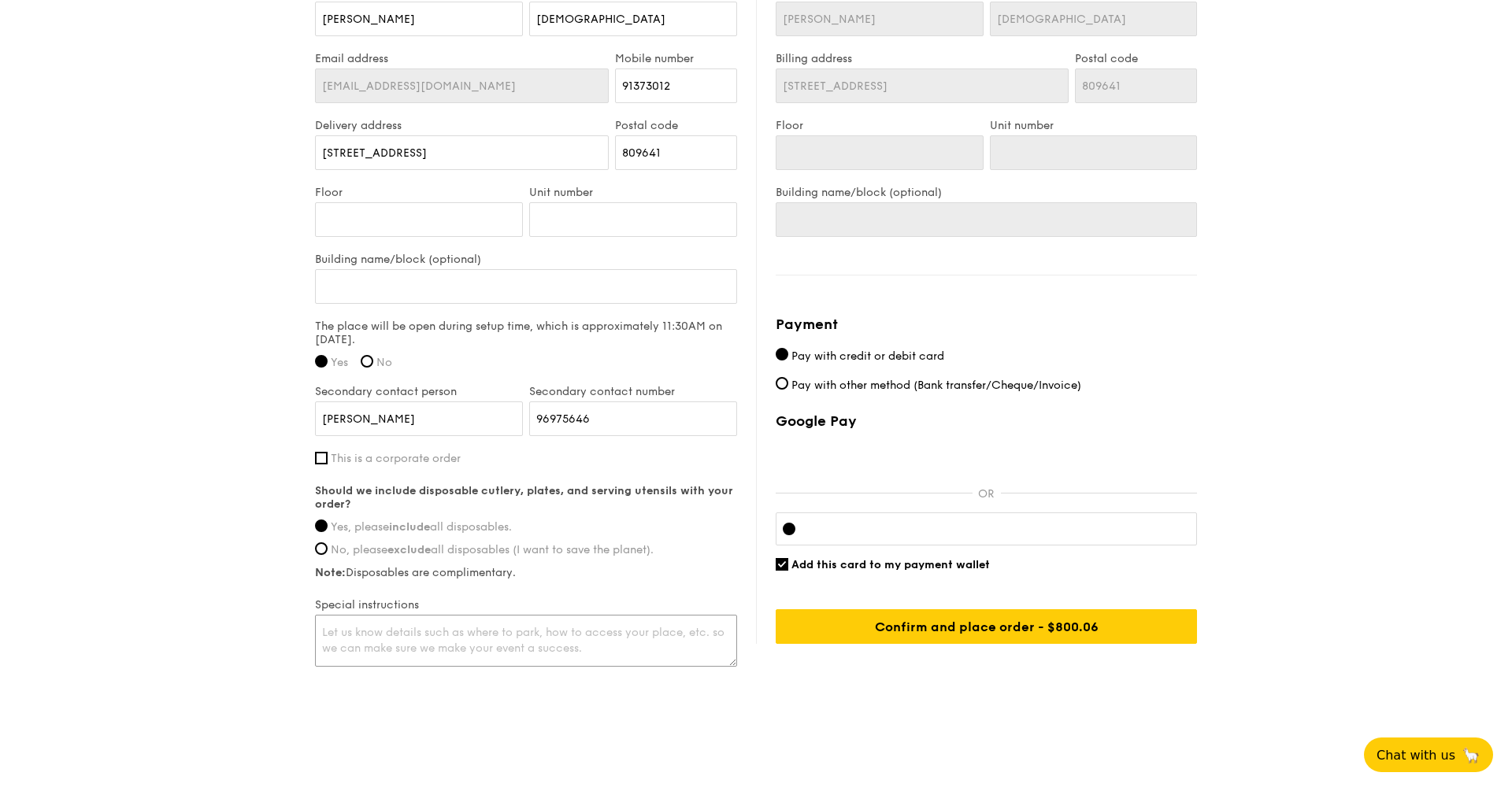
click at [371, 646] on textarea at bounding box center [526, 641] width 422 height 52
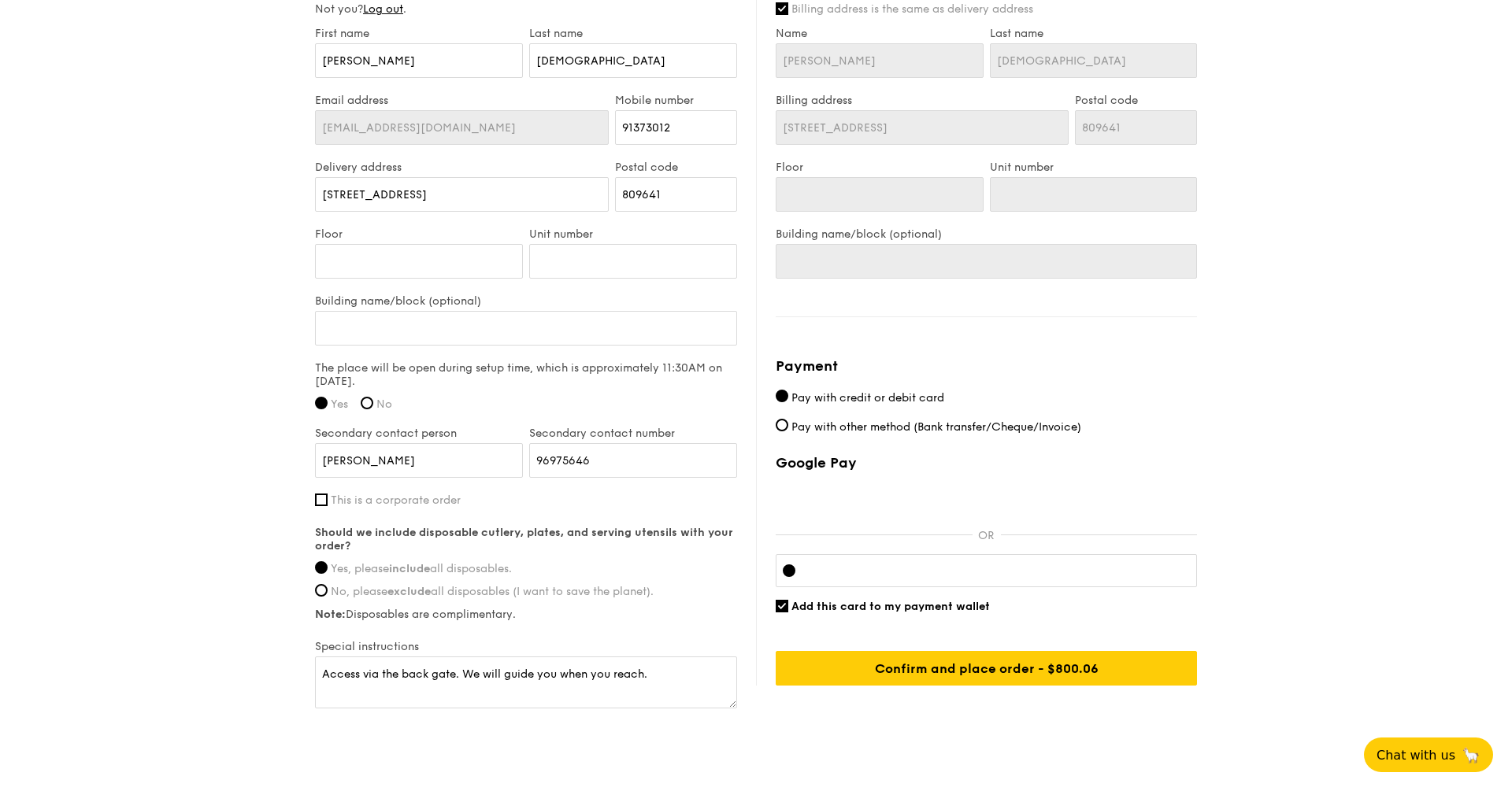
scroll to position [923, 0]
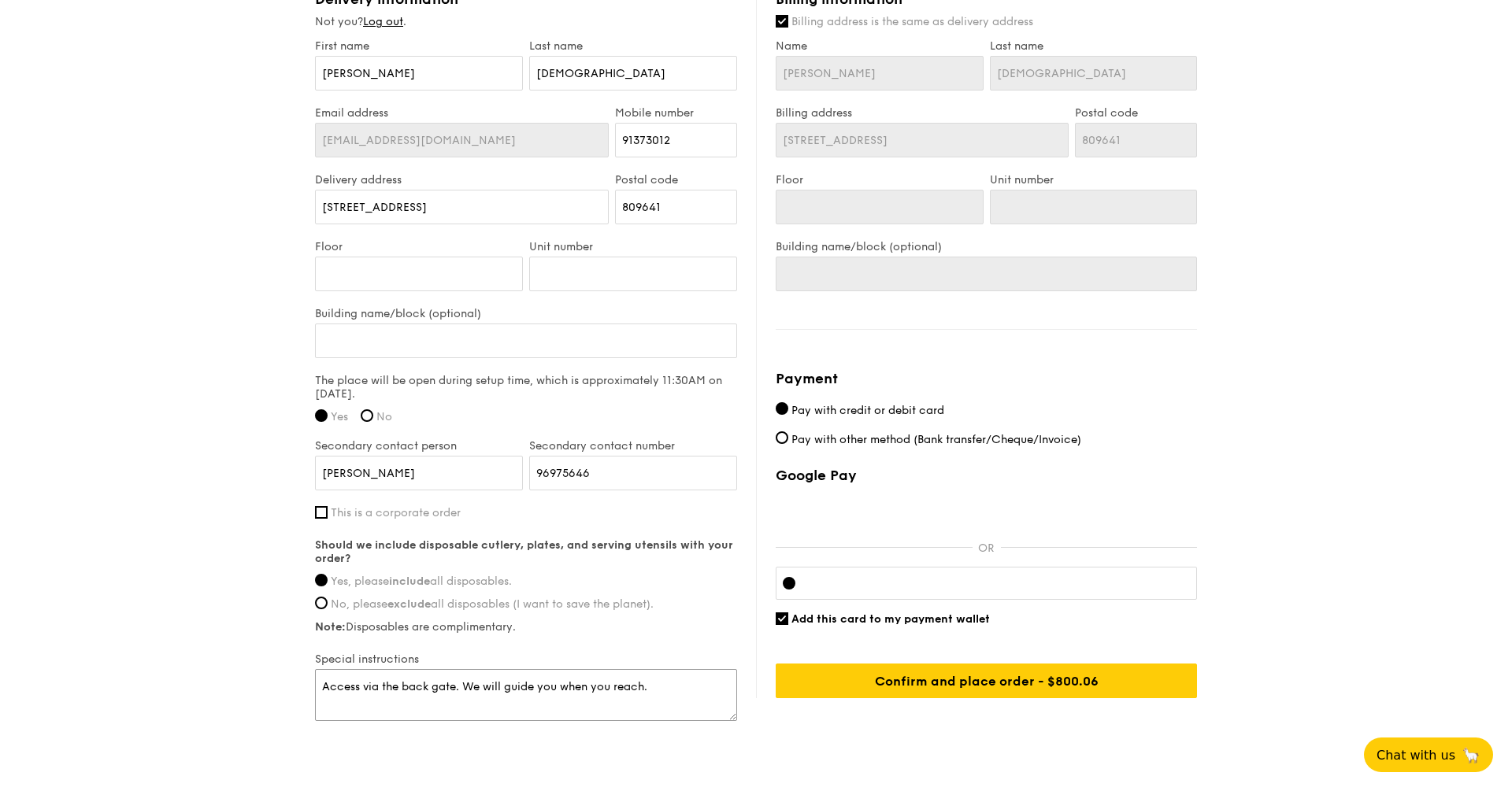
click at [461, 684] on textarea "Access via the back gate. We will guide you when you reach." at bounding box center [526, 694] width 422 height 52
click at [524, 700] on textarea "Access via the back gate will be easier. But please meet us at the front gate a…" at bounding box center [526, 694] width 422 height 52
type textarea "Access via the back gate will be easier. But please meet us at the front gate a…"
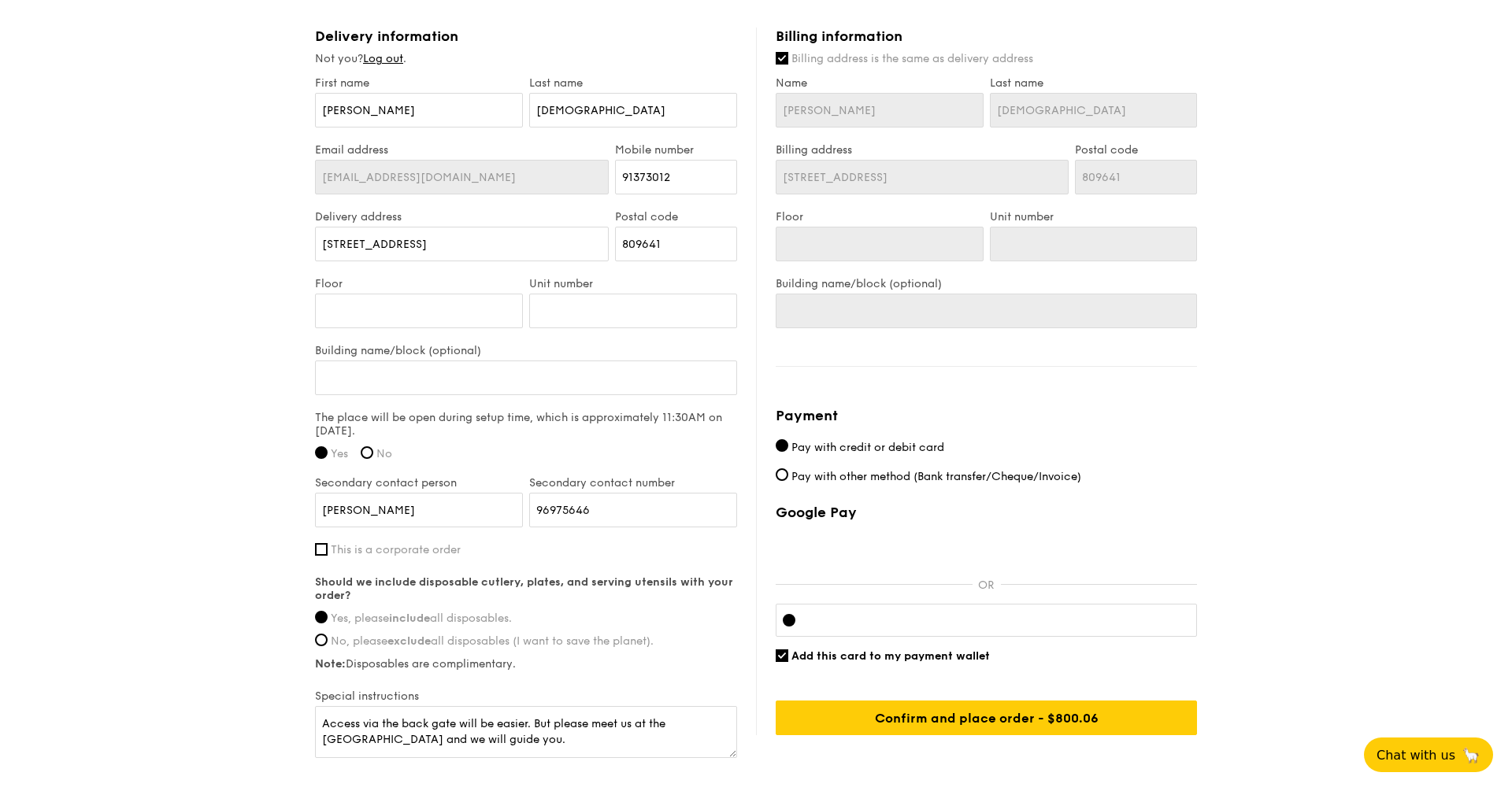
scroll to position [887, 0]
click at [850, 623] on div at bounding box center [986, 619] width 421 height 33
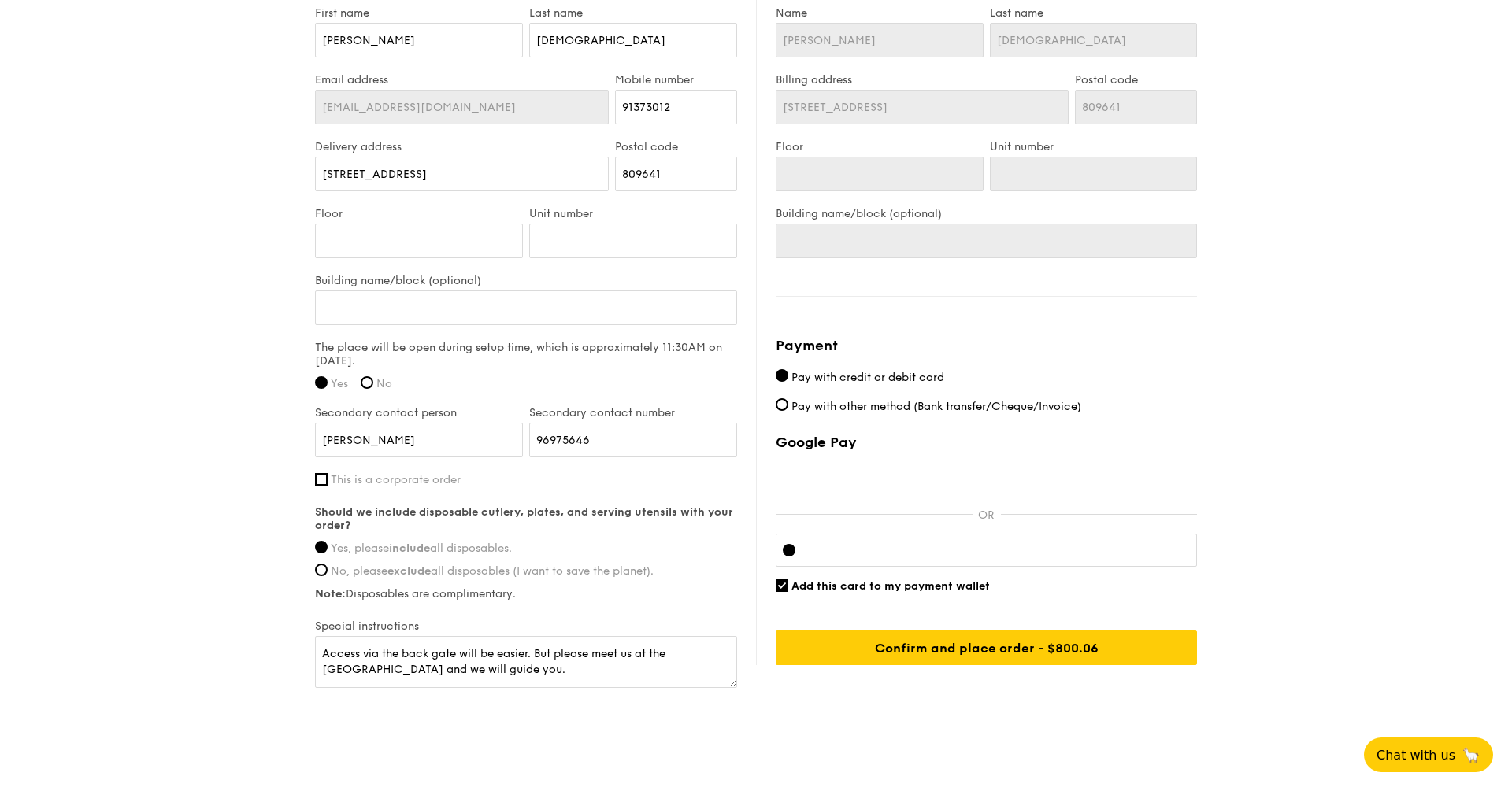
scroll to position [977, 0]
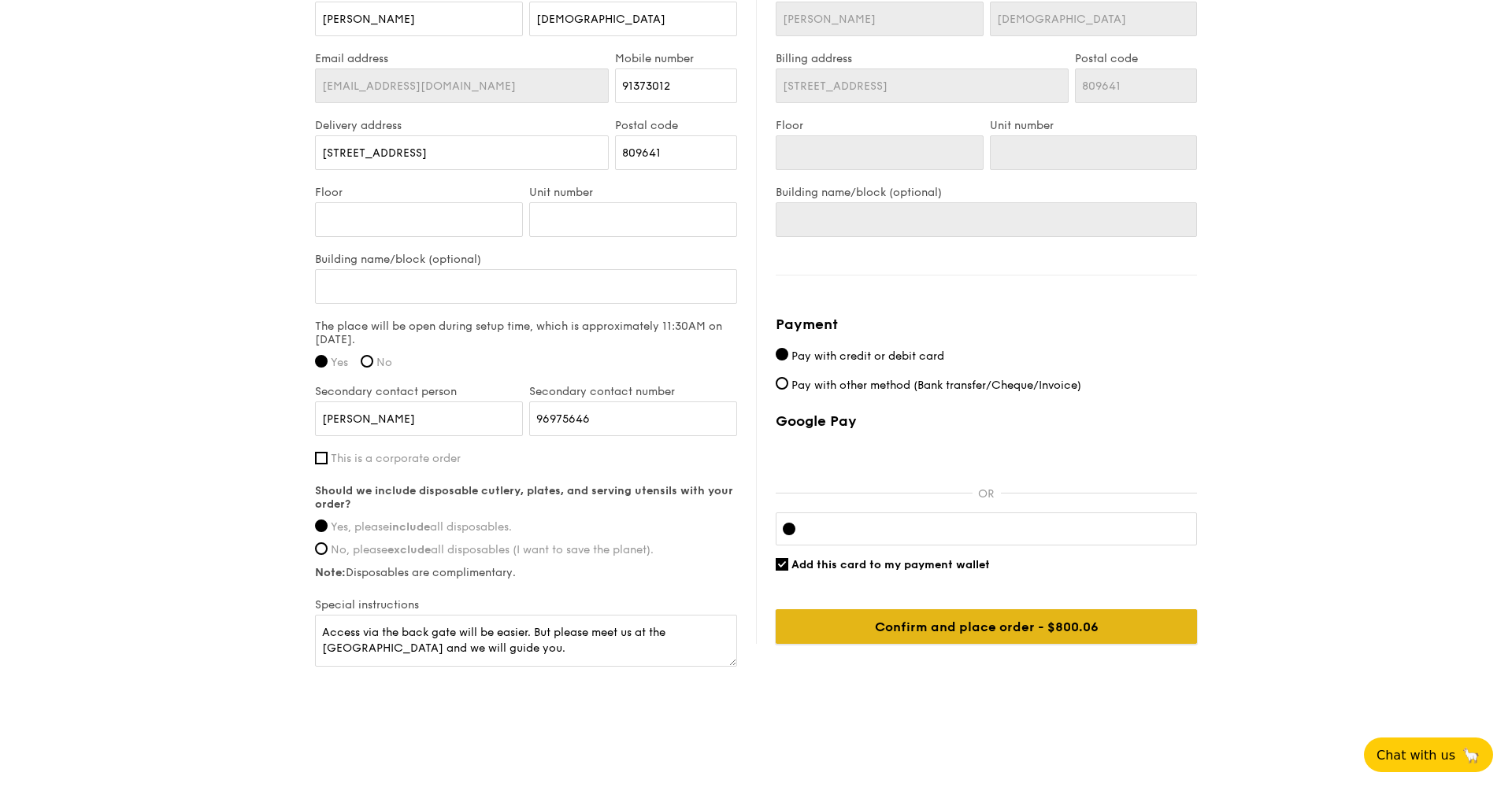
click at [1144, 635] on input "Confirm and place order - $800.06" at bounding box center [986, 627] width 421 height 35
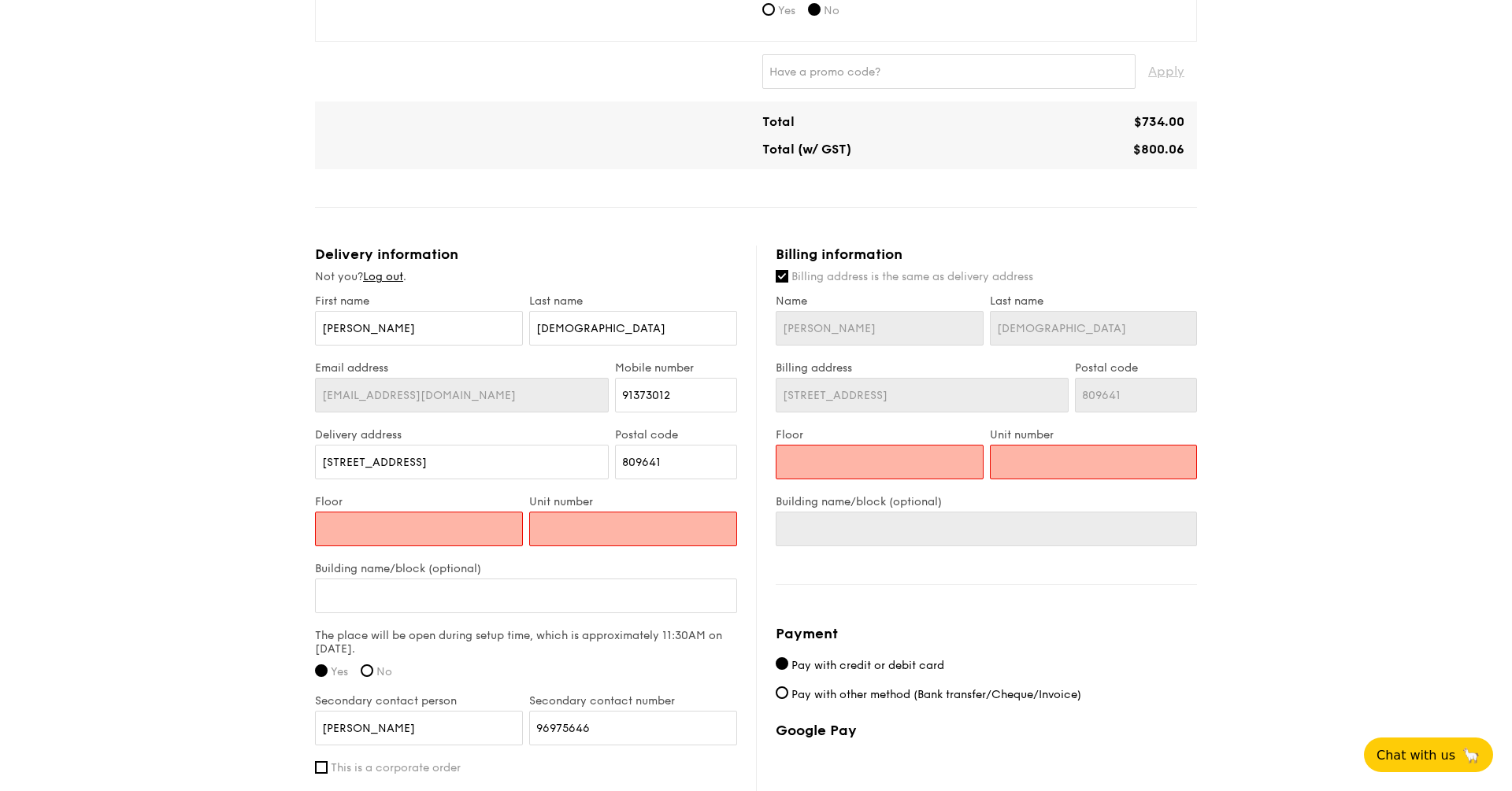
scroll to position [663, 0]
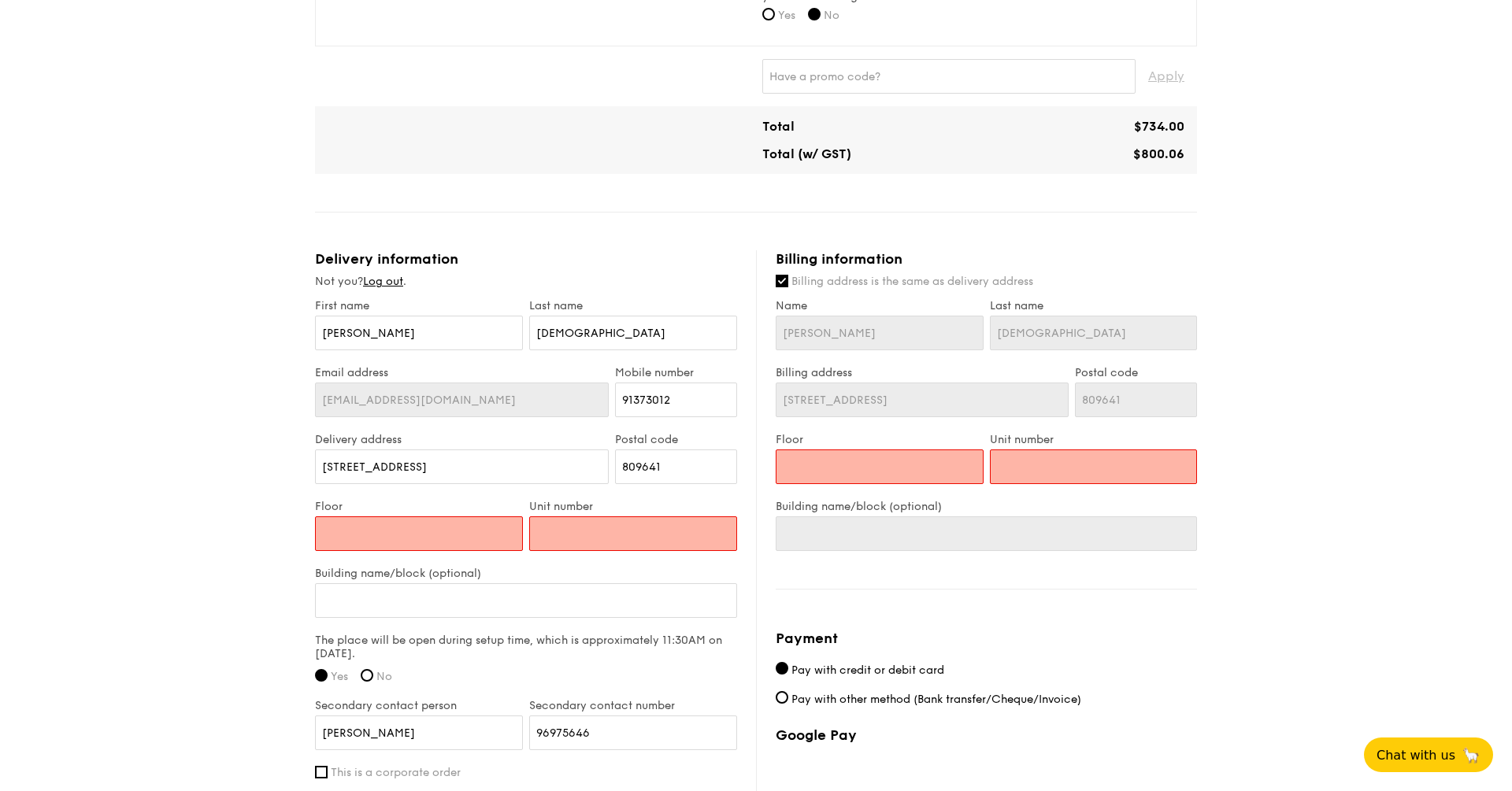
type input "0"
type input "00"
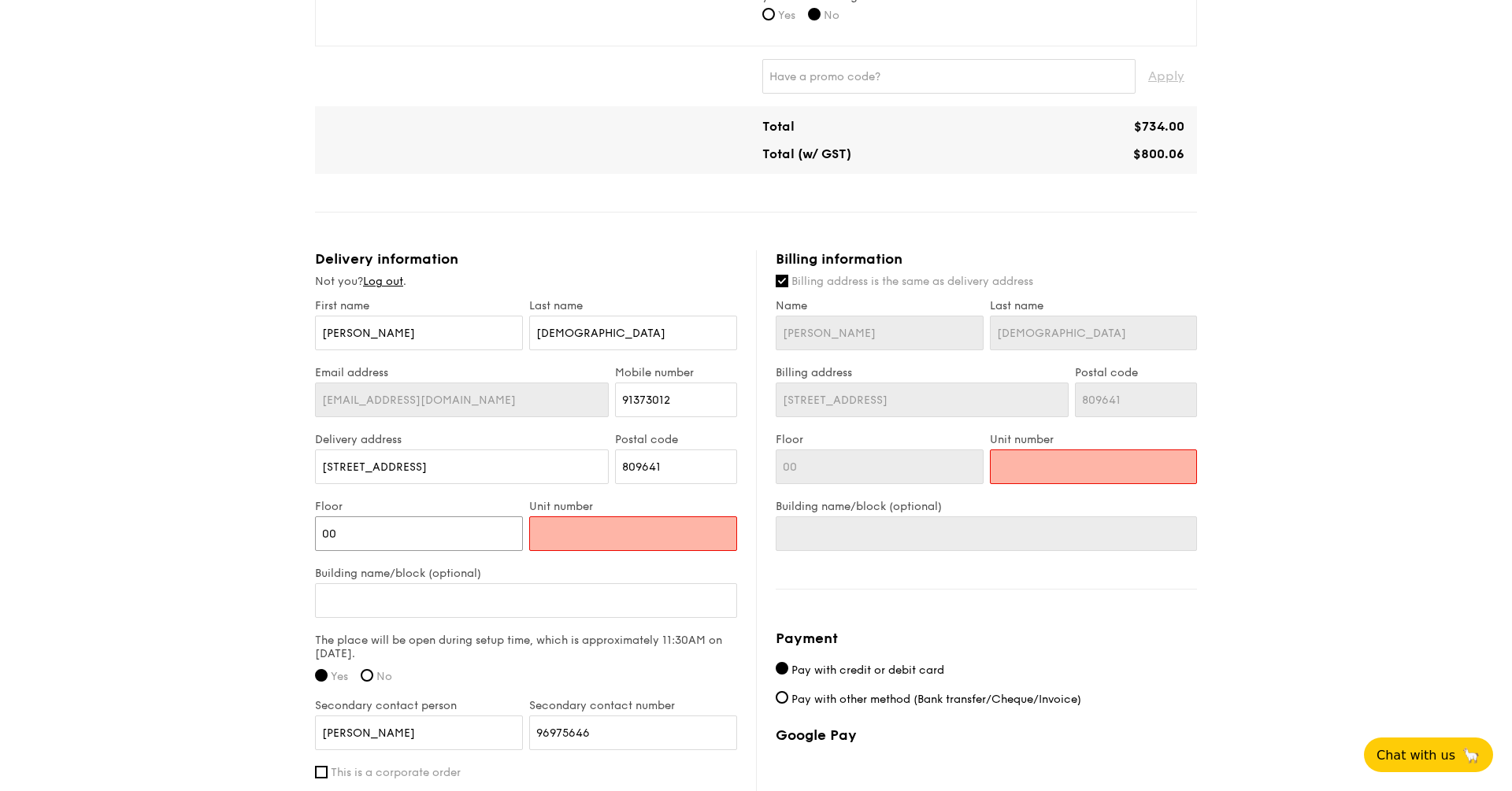
type input "00"
click at [558, 529] on input "Unit number" at bounding box center [633, 534] width 208 height 35
type input "0"
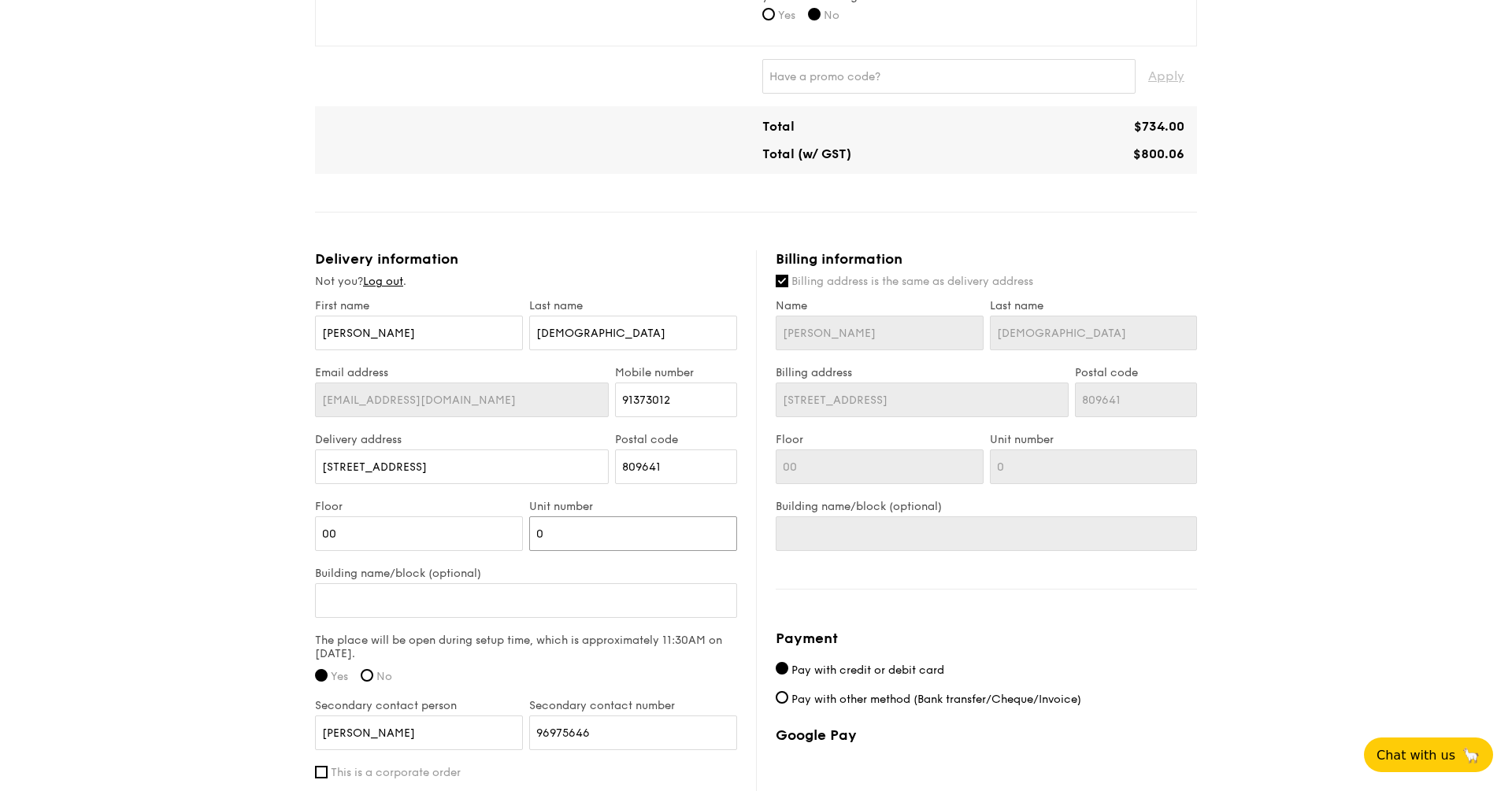
type input "00"
click at [178, 550] on div "1 - Select menu 2 - Select items 3 - Check out Classic Buffet $21.80 /guest ($2…" at bounding box center [756, 192] width 1512 height 1711
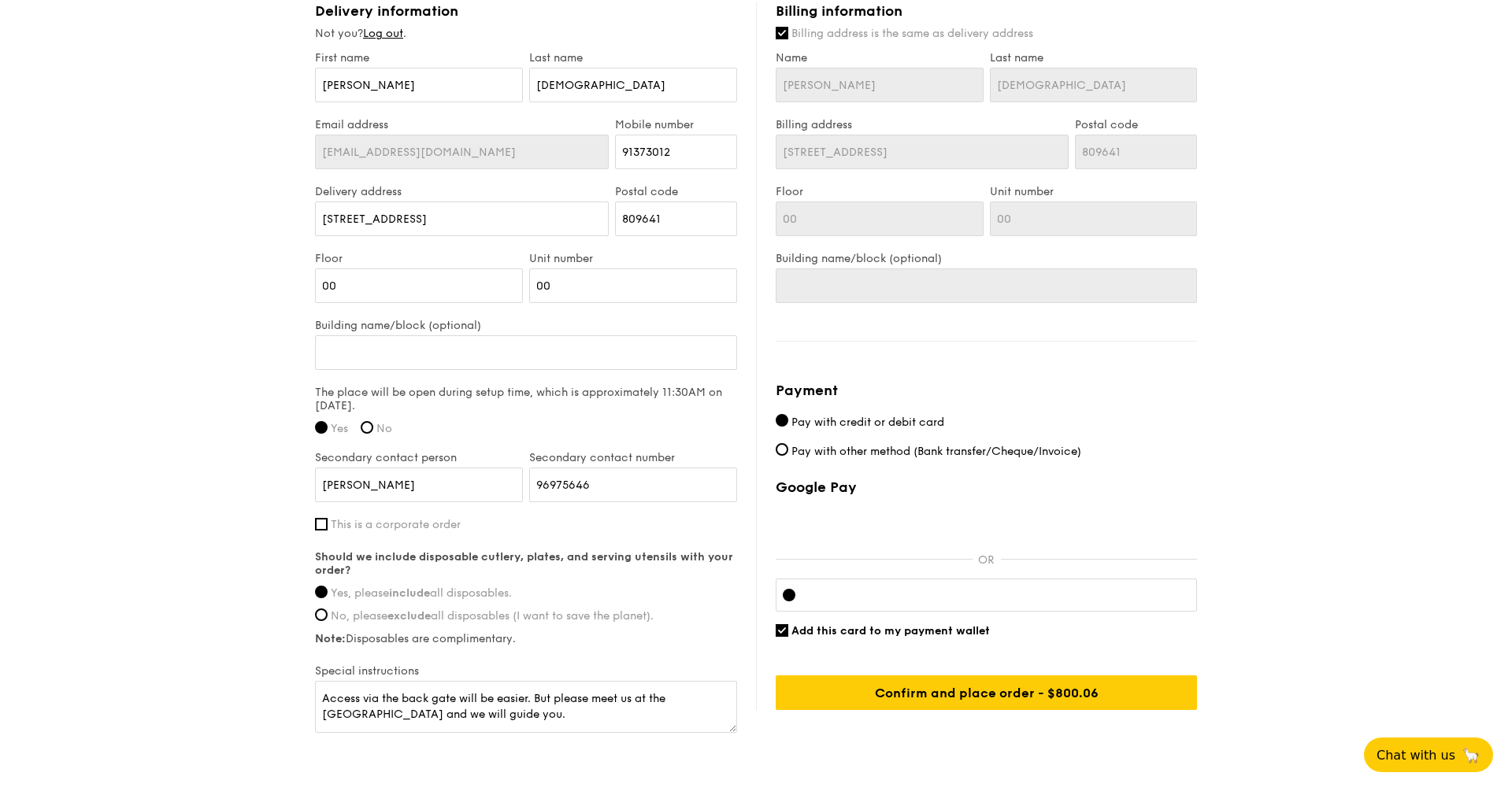
scroll to position [977, 0]
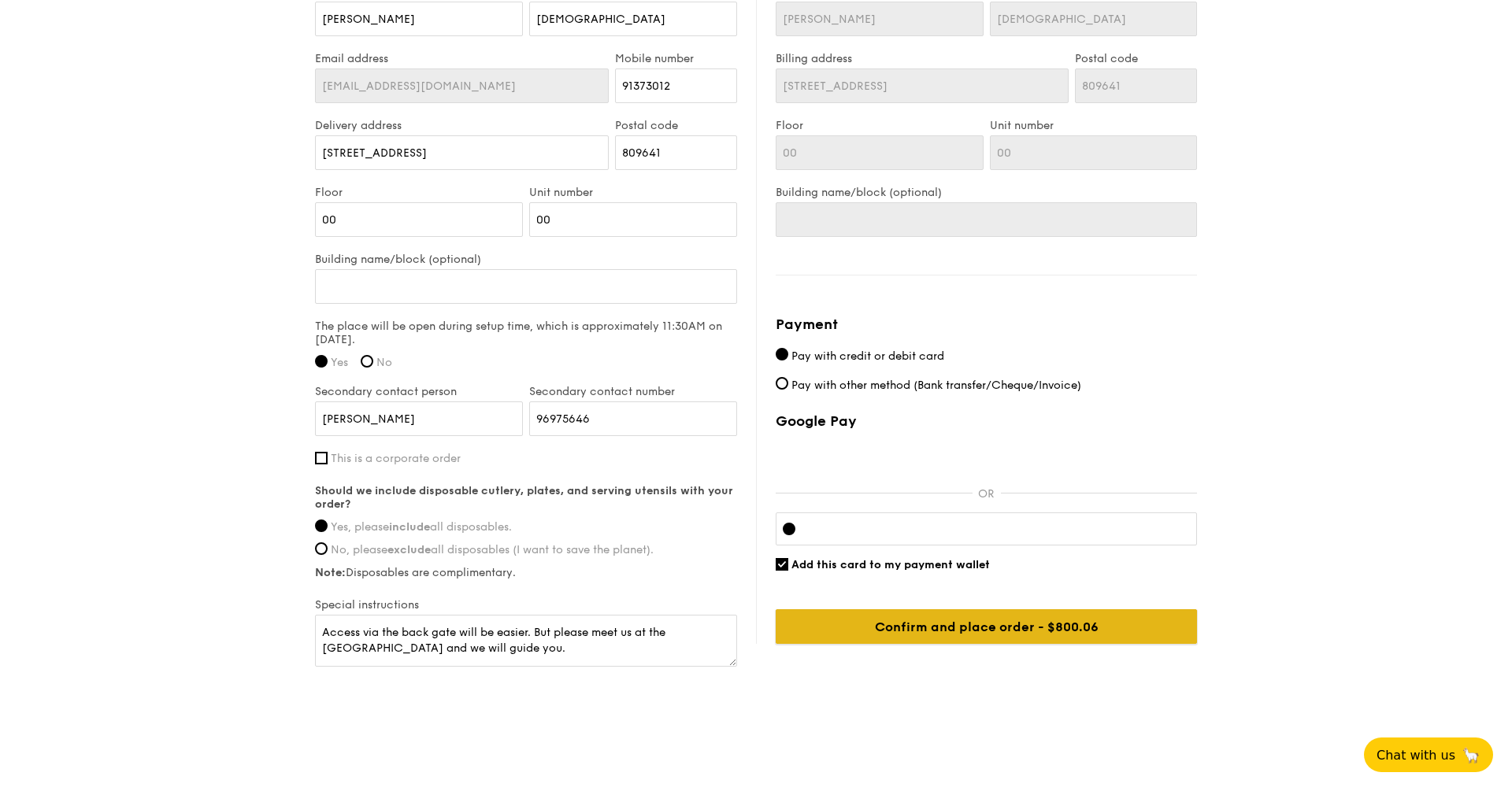
click at [942, 626] on input "Confirm and place order - $800.06" at bounding box center [986, 627] width 421 height 35
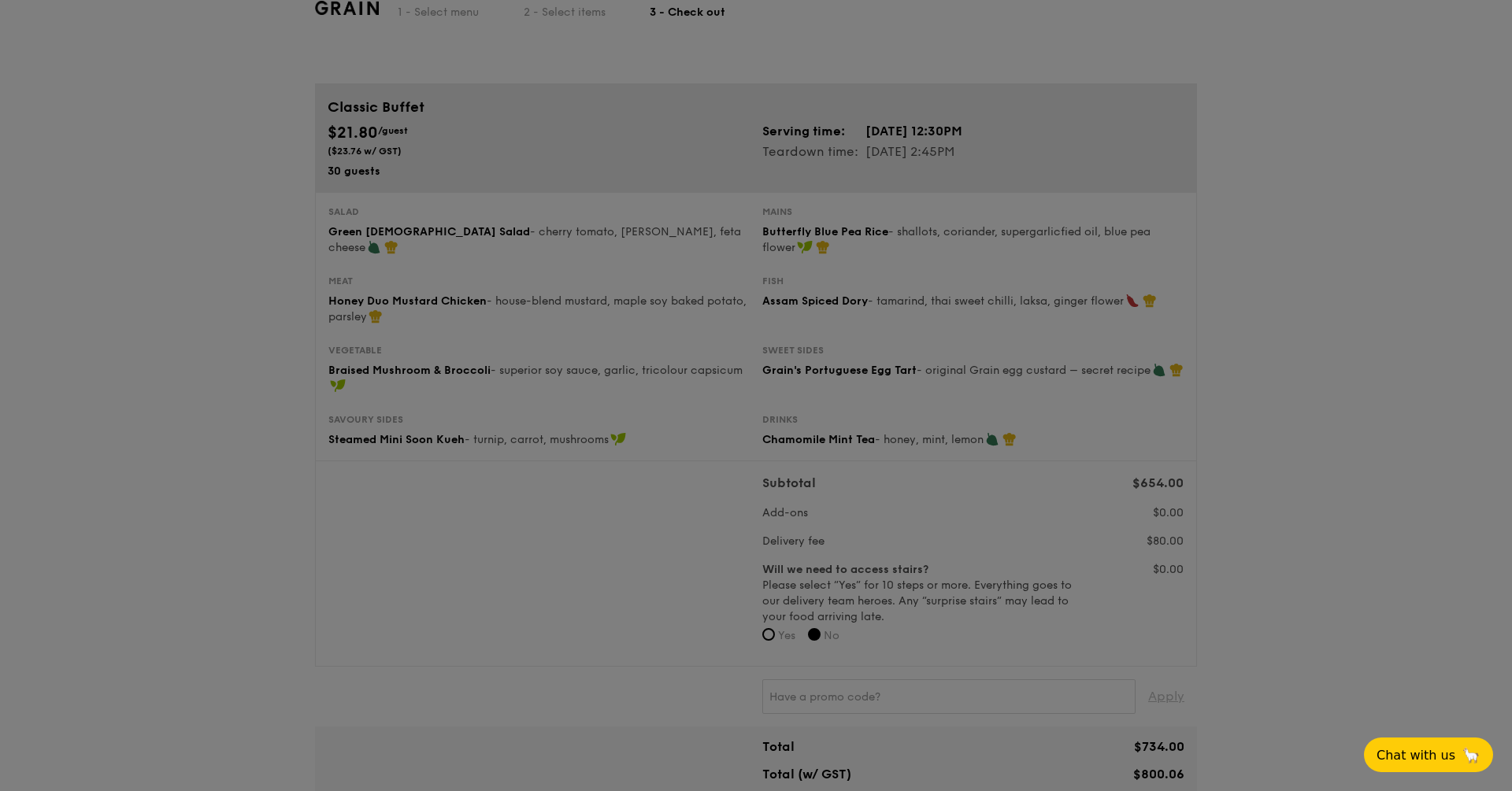
scroll to position [0, 0]
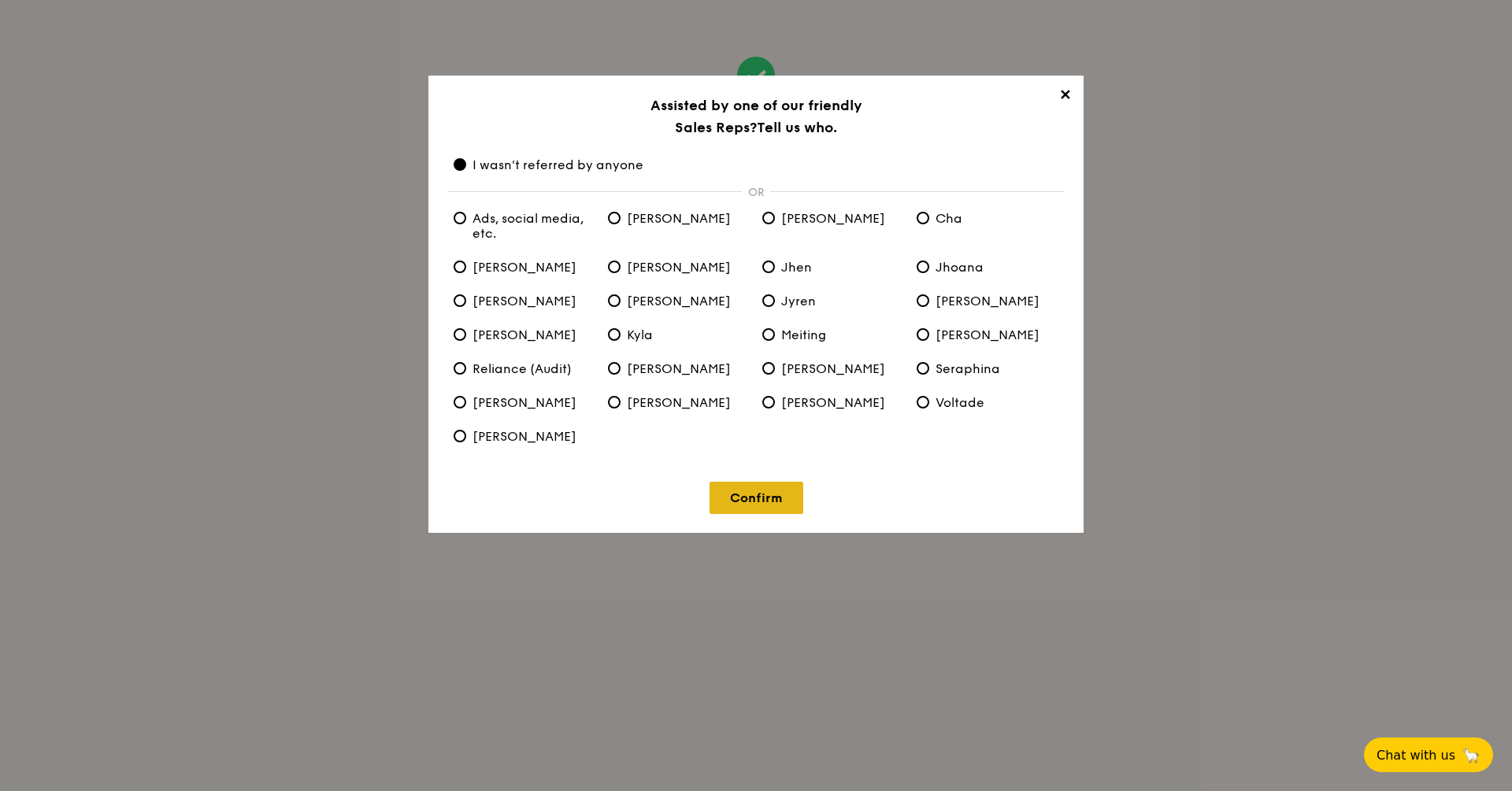
click at [783, 499] on link "Confirm" at bounding box center [756, 497] width 94 height 32
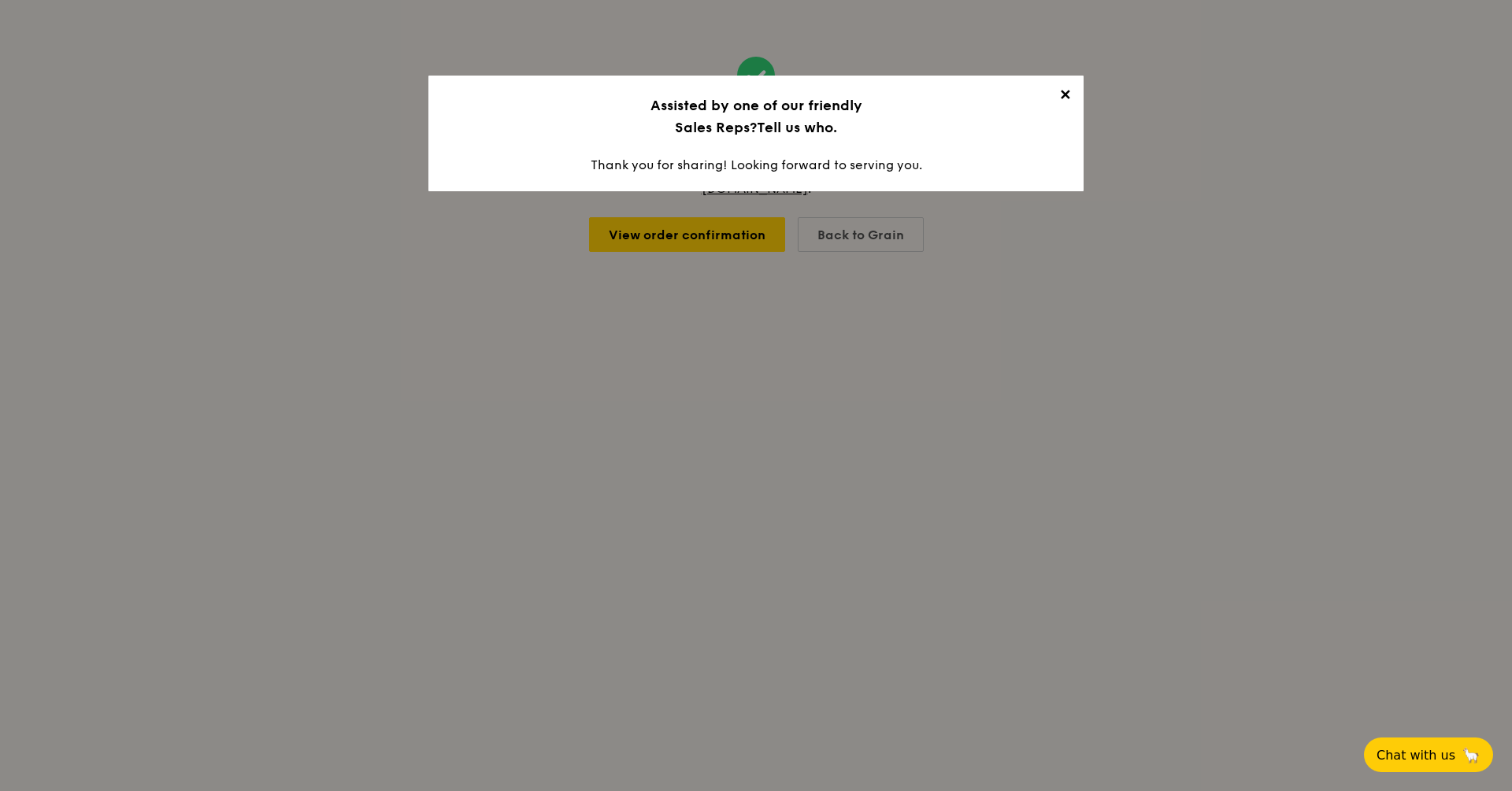
click at [1061, 96] on span "✕" at bounding box center [1064, 98] width 22 height 22
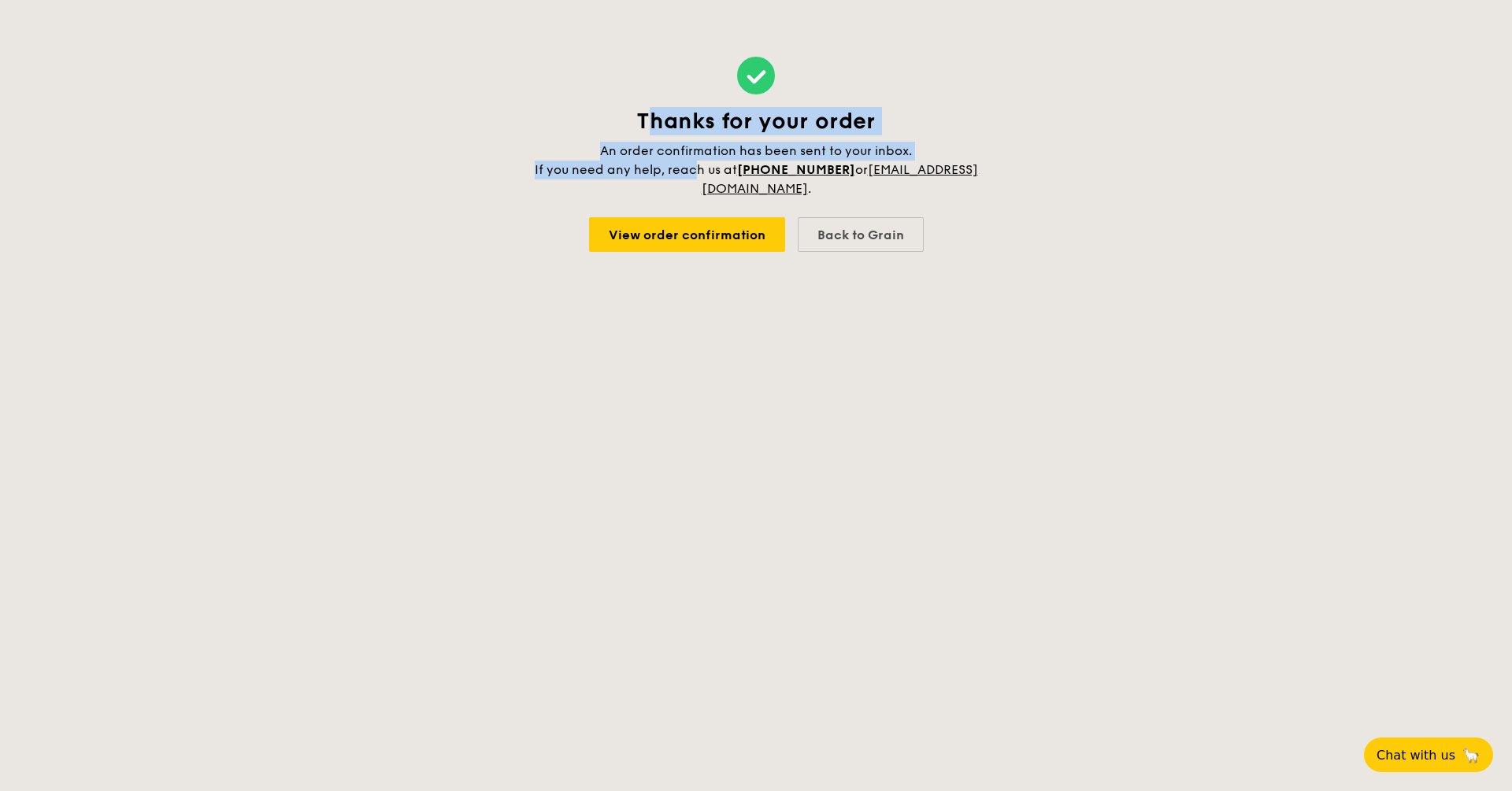
drag, startPoint x: 657, startPoint y: 128, endPoint x: 763, endPoint y: 166, distance: 112.6
click at [763, 166] on div "Thanks for your order An order confirmation has been sent to your inbox. If you…" at bounding box center [756, 153] width 448 height 92
click at [763, 166] on span "An order confirmation has been sent to your inbox. If you need any help, reach …" at bounding box center [756, 170] width 444 height 53
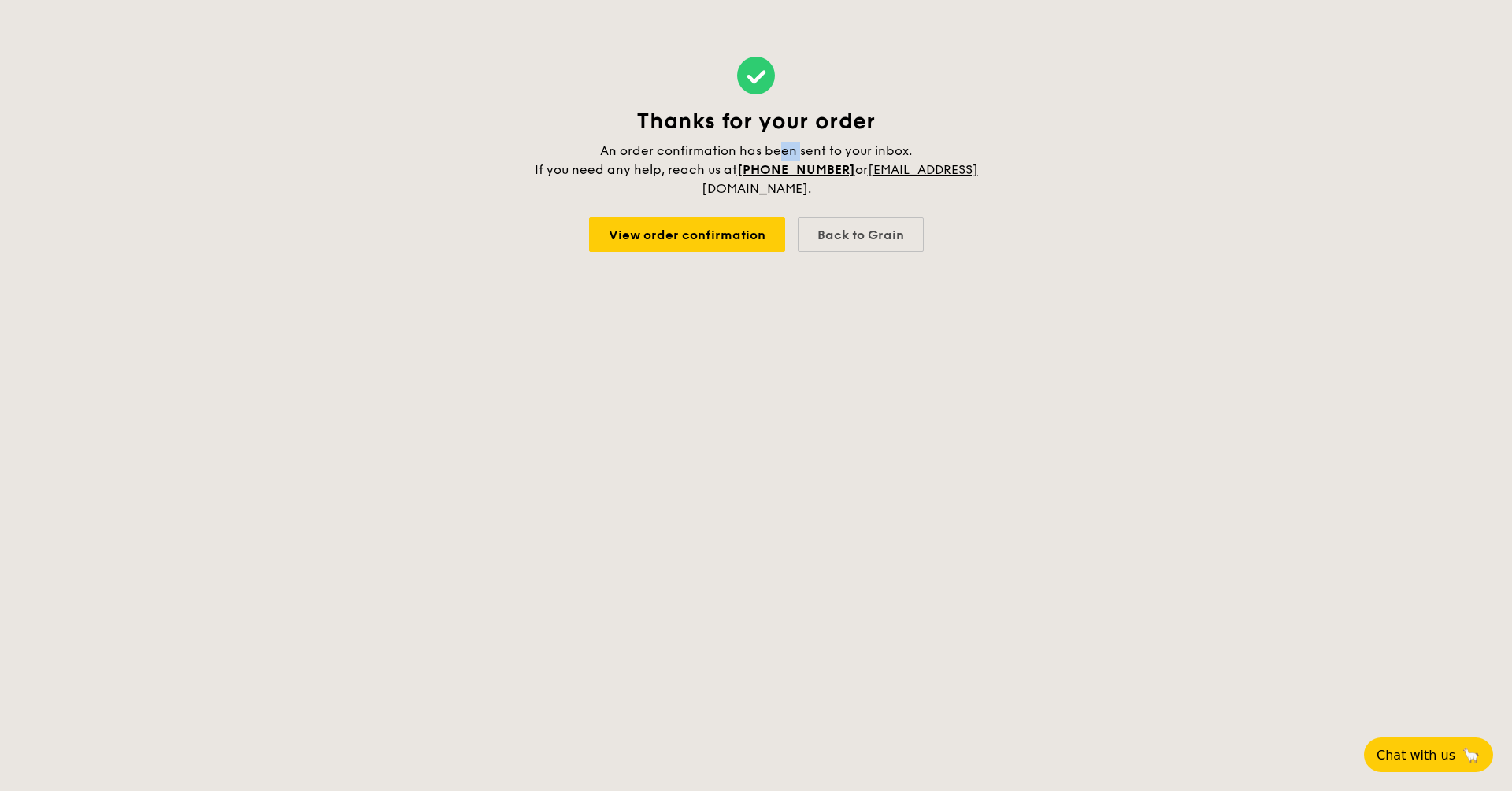
drag, startPoint x: 778, startPoint y: 153, endPoint x: 799, endPoint y: 159, distance: 21.8
click at [799, 159] on h4 "An order confirmation has been sent to your inbox. If you need any help, reach …" at bounding box center [756, 170] width 448 height 57
click at [799, 160] on h4 "An order confirmation has been sent to your inbox. If you need any help, reach …" at bounding box center [756, 170] width 448 height 57
click at [754, 241] on link "View order confirmation" at bounding box center [687, 235] width 196 height 35
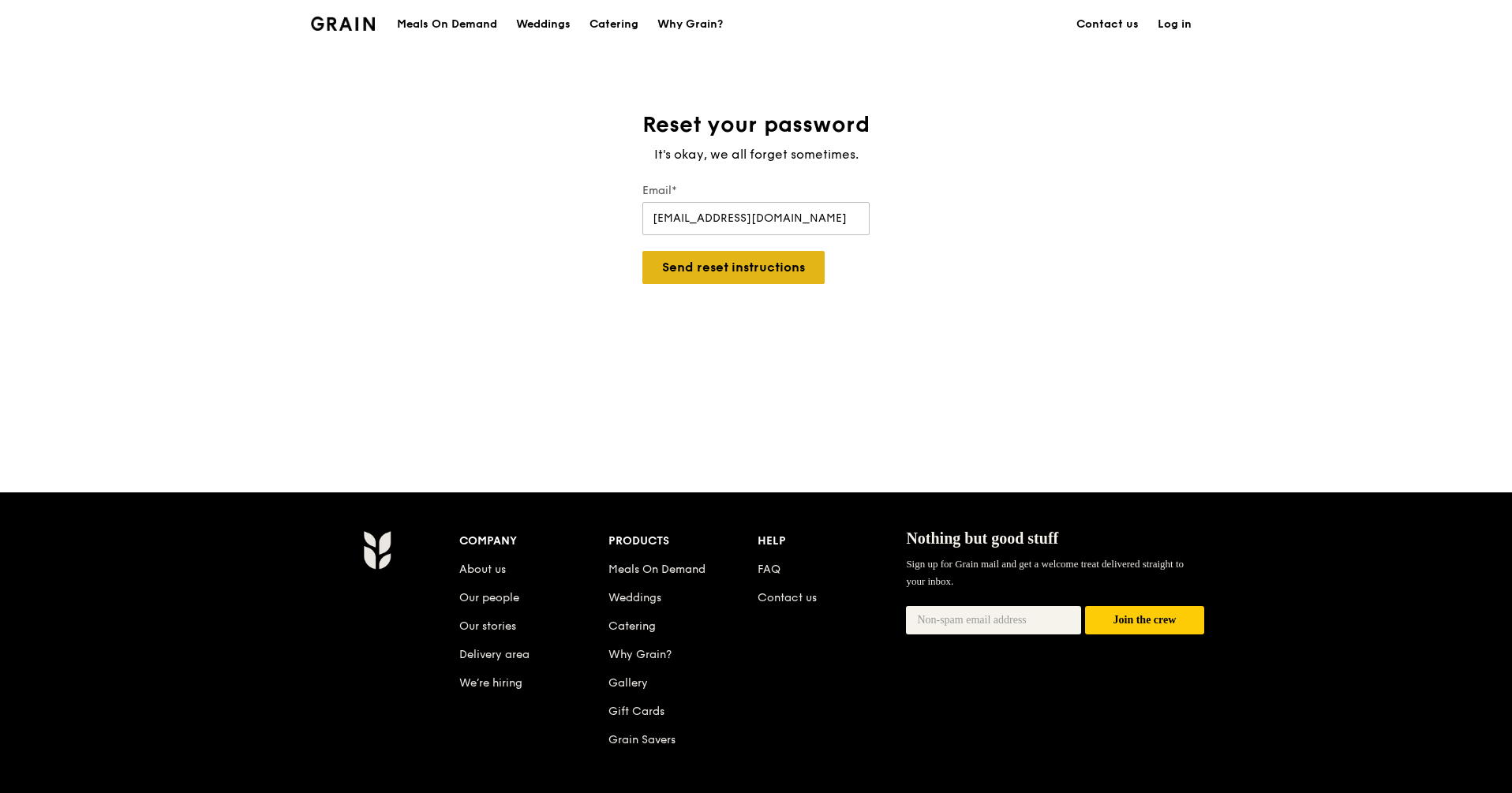
type input "weitianjuay@gmail.com"
click at [771, 274] on button "Send reset instructions" at bounding box center [733, 268] width 183 height 33
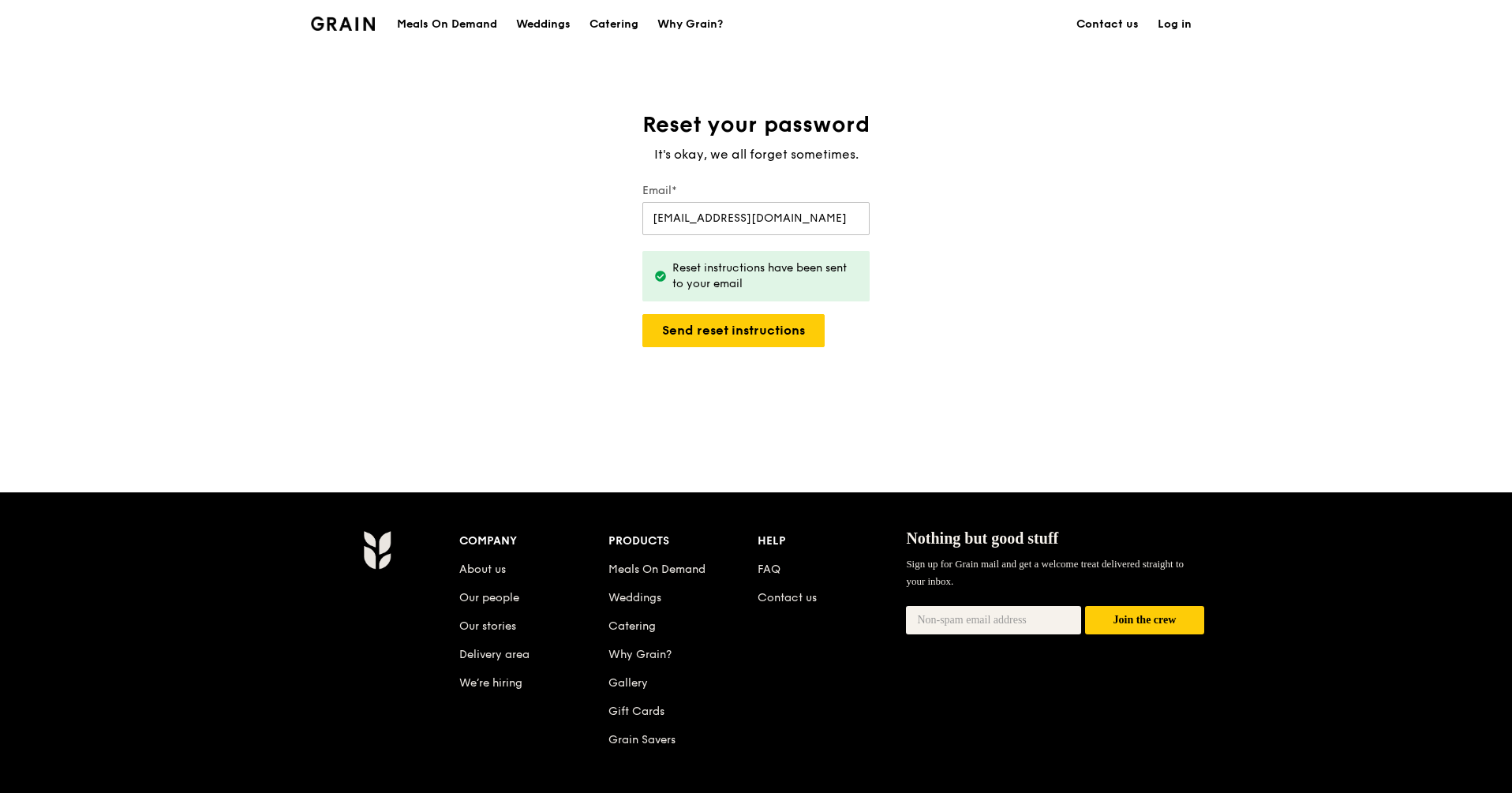
click at [358, 32] on div "Grain logo" at bounding box center [342, 22] width 64 height 47
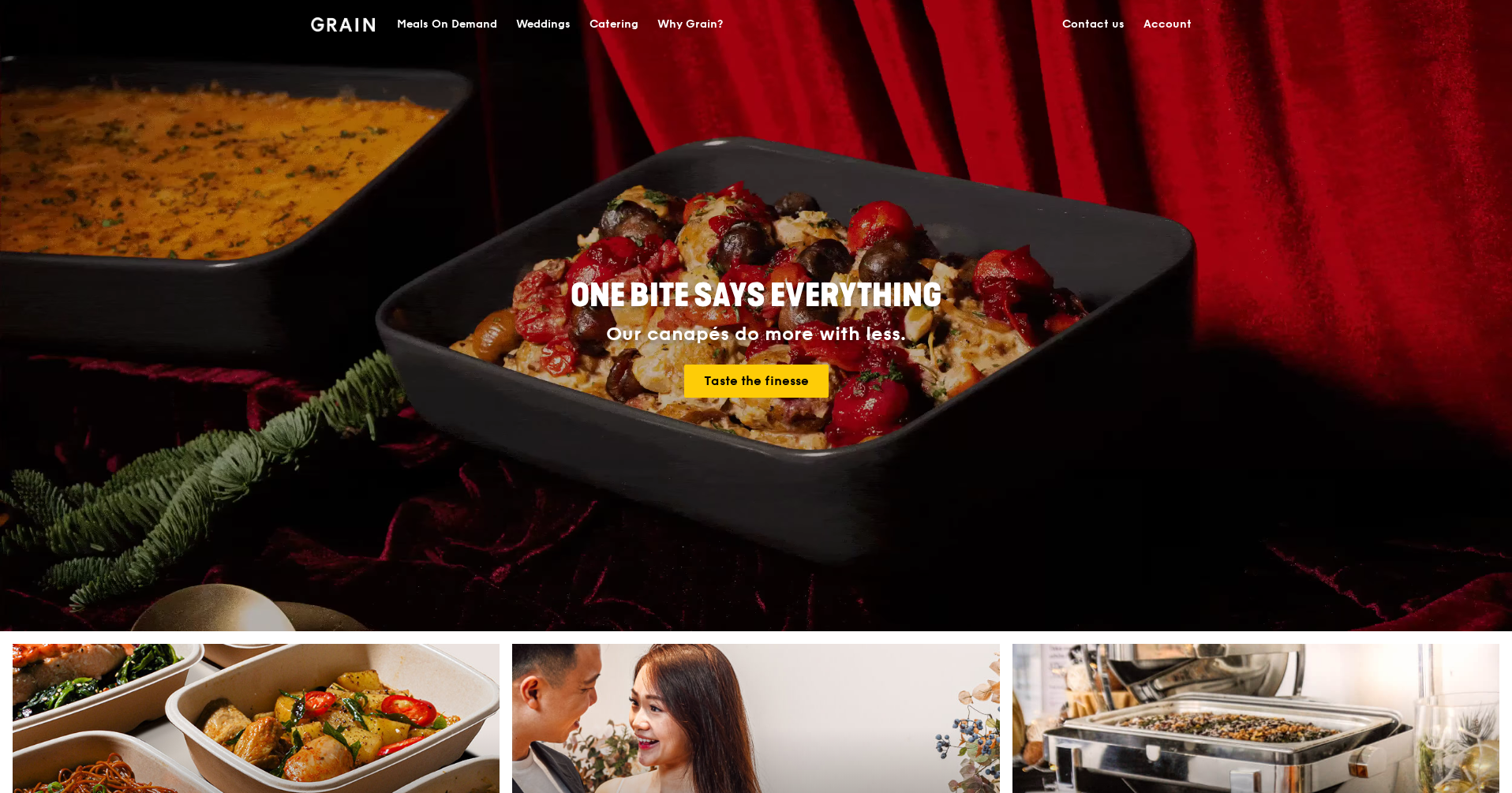
click at [614, 30] on div "Catering" at bounding box center [614, 24] width 49 height 47
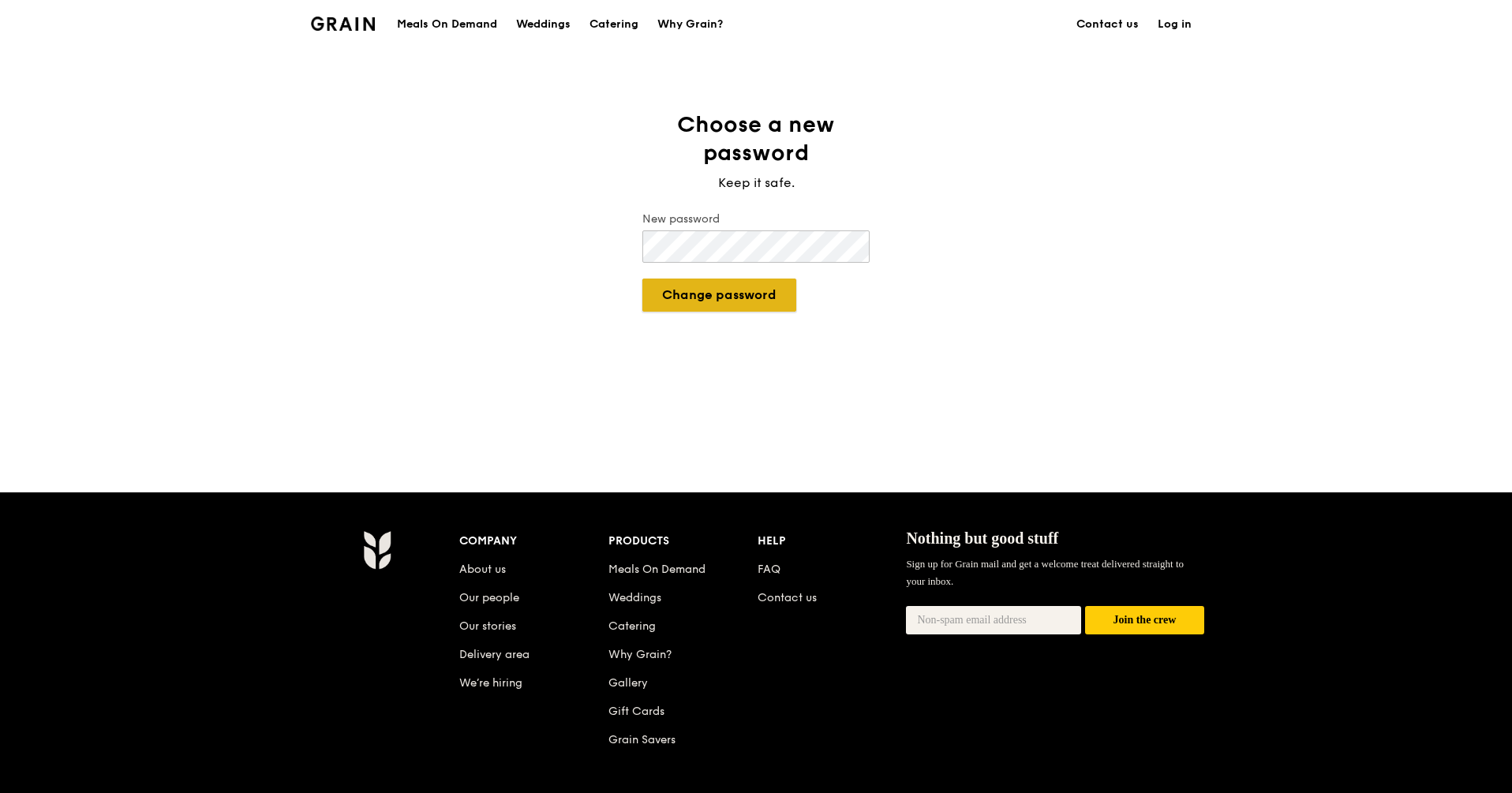
click at [680, 297] on button "Change password" at bounding box center [718, 295] width 153 height 33
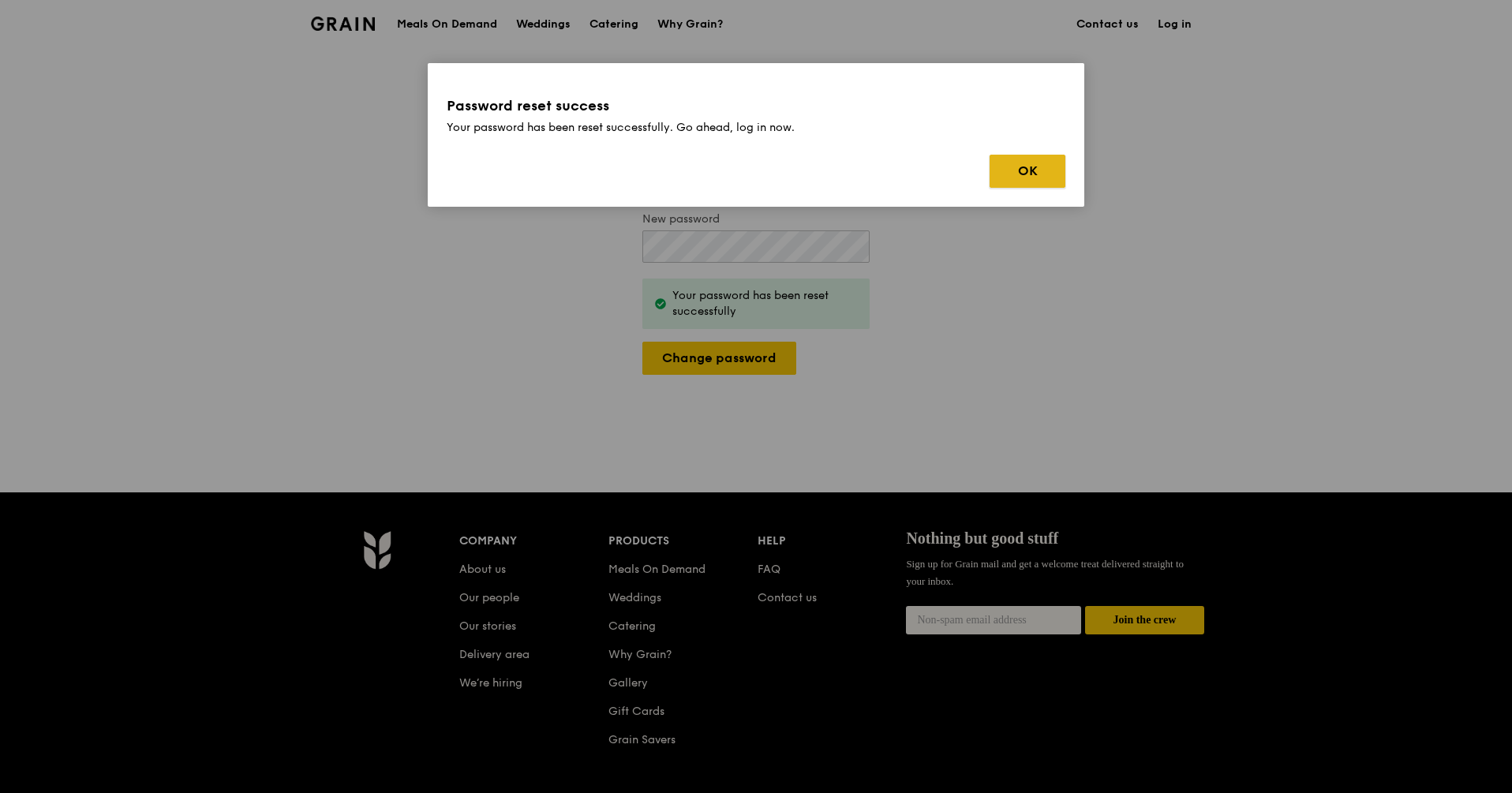
click at [1009, 165] on button "OK" at bounding box center [1028, 171] width 76 height 33
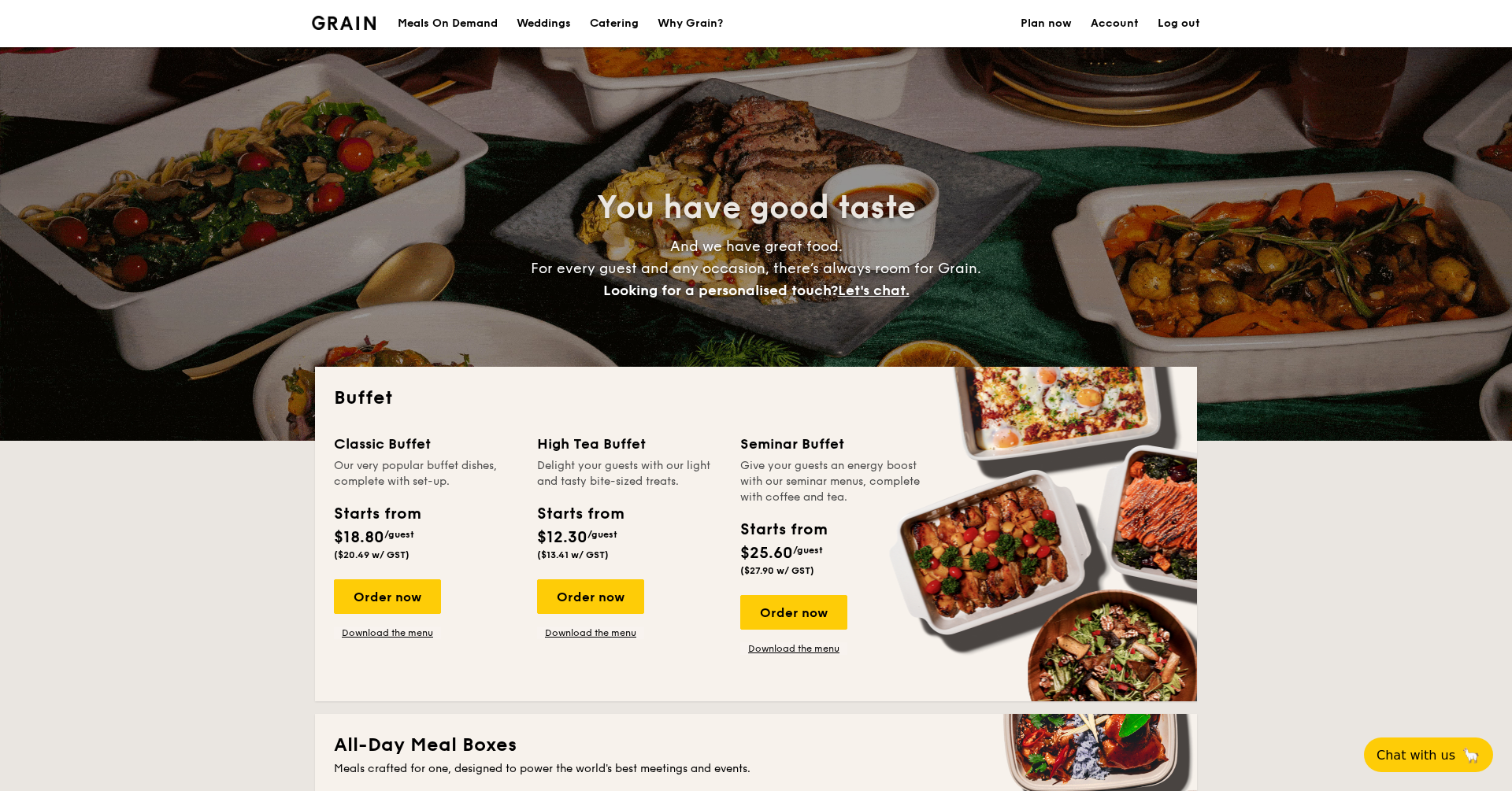
select select
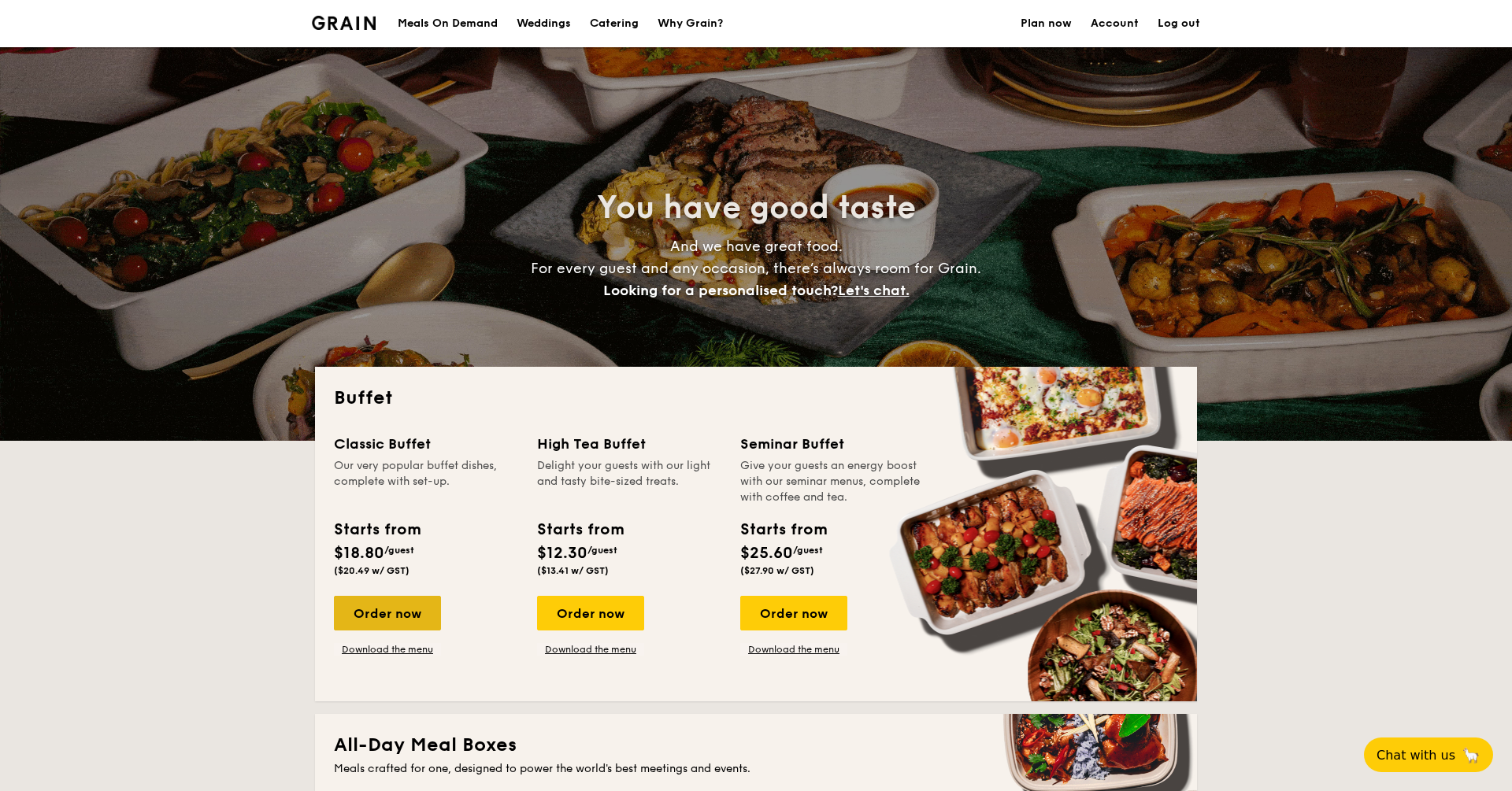
click at [418, 615] on div "Order now" at bounding box center [387, 613] width 107 height 35
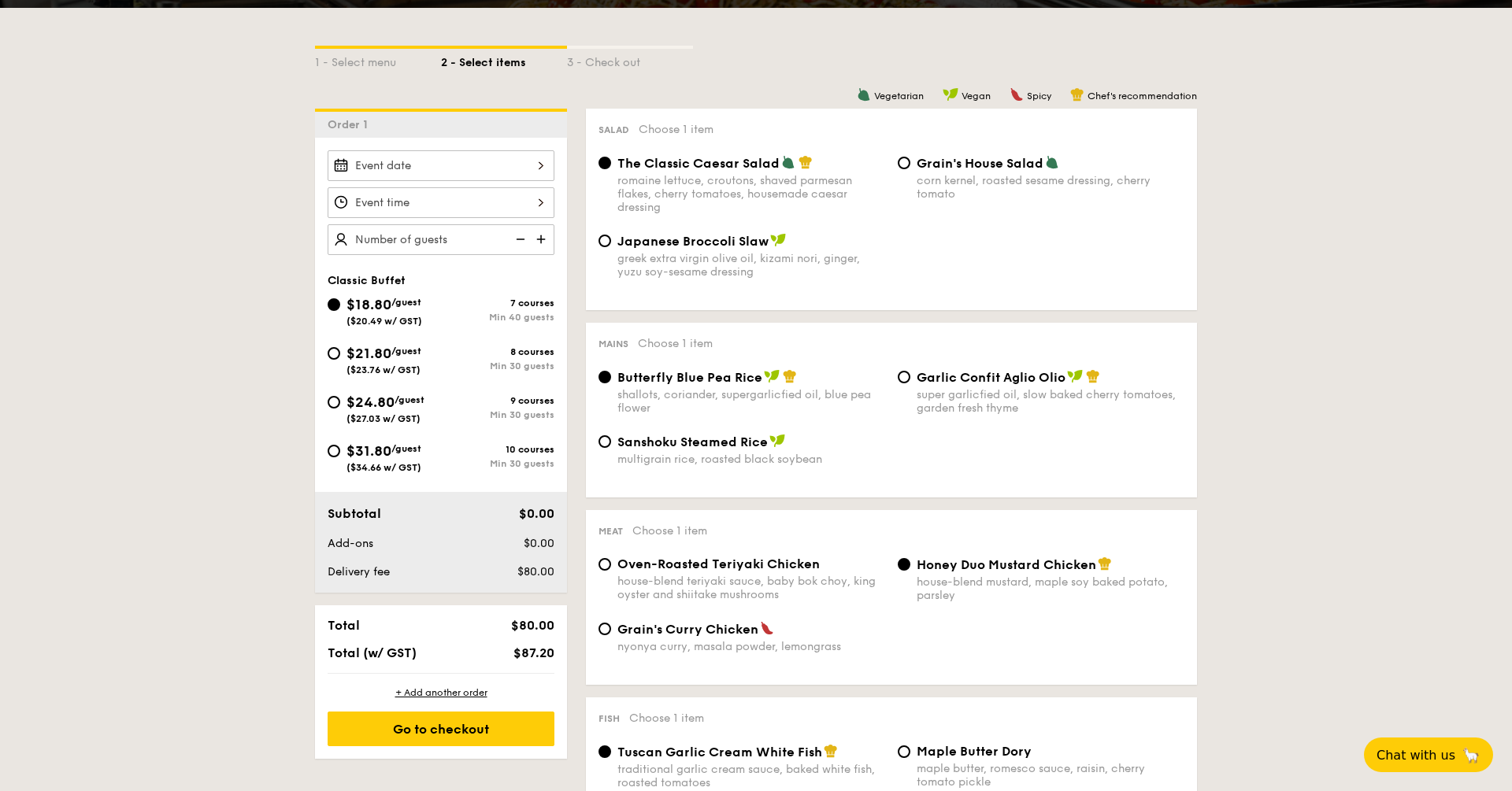
scroll to position [332, 0]
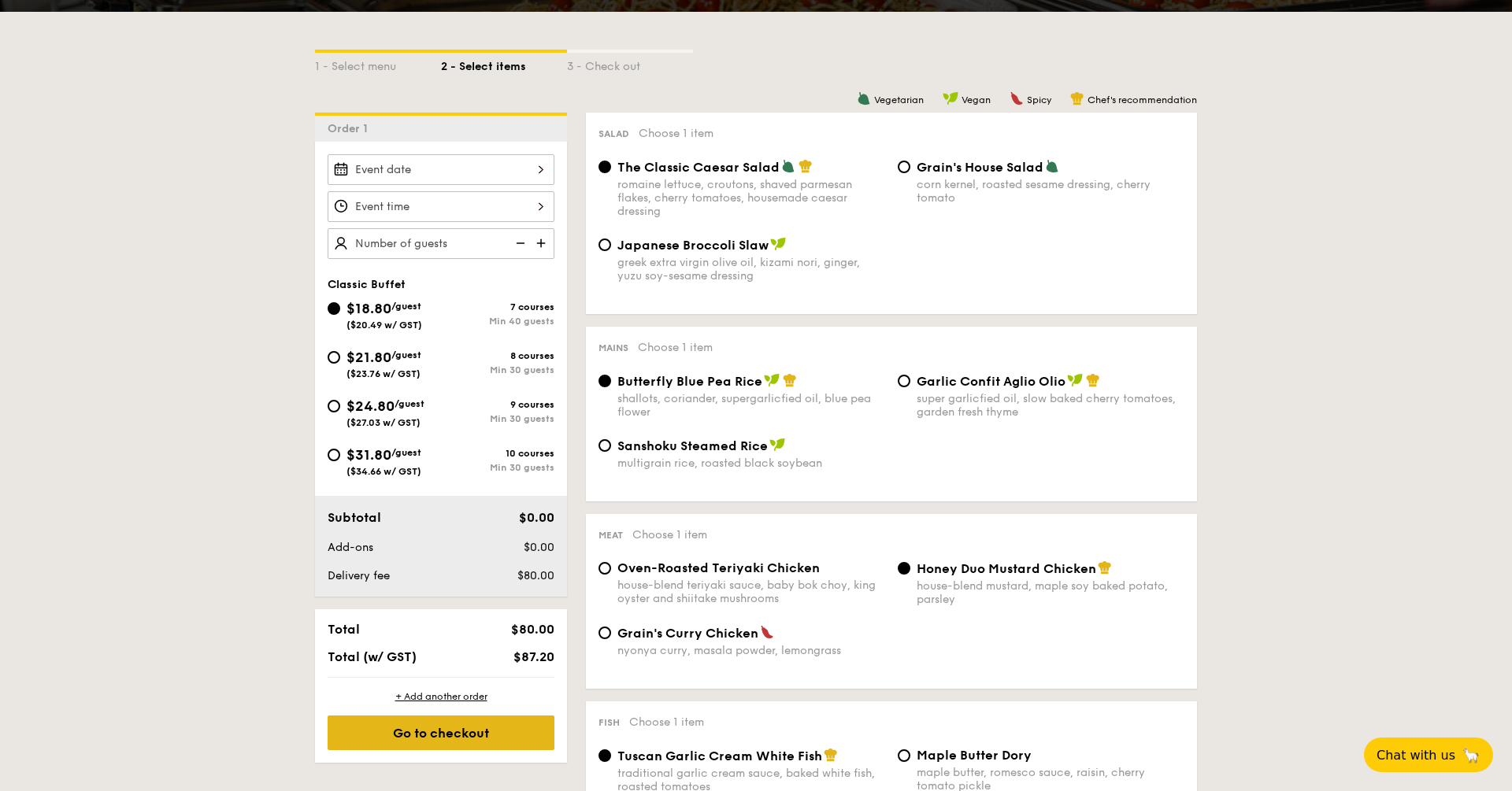
click at [435, 730] on div "Go to checkout" at bounding box center [441, 733] width 227 height 35
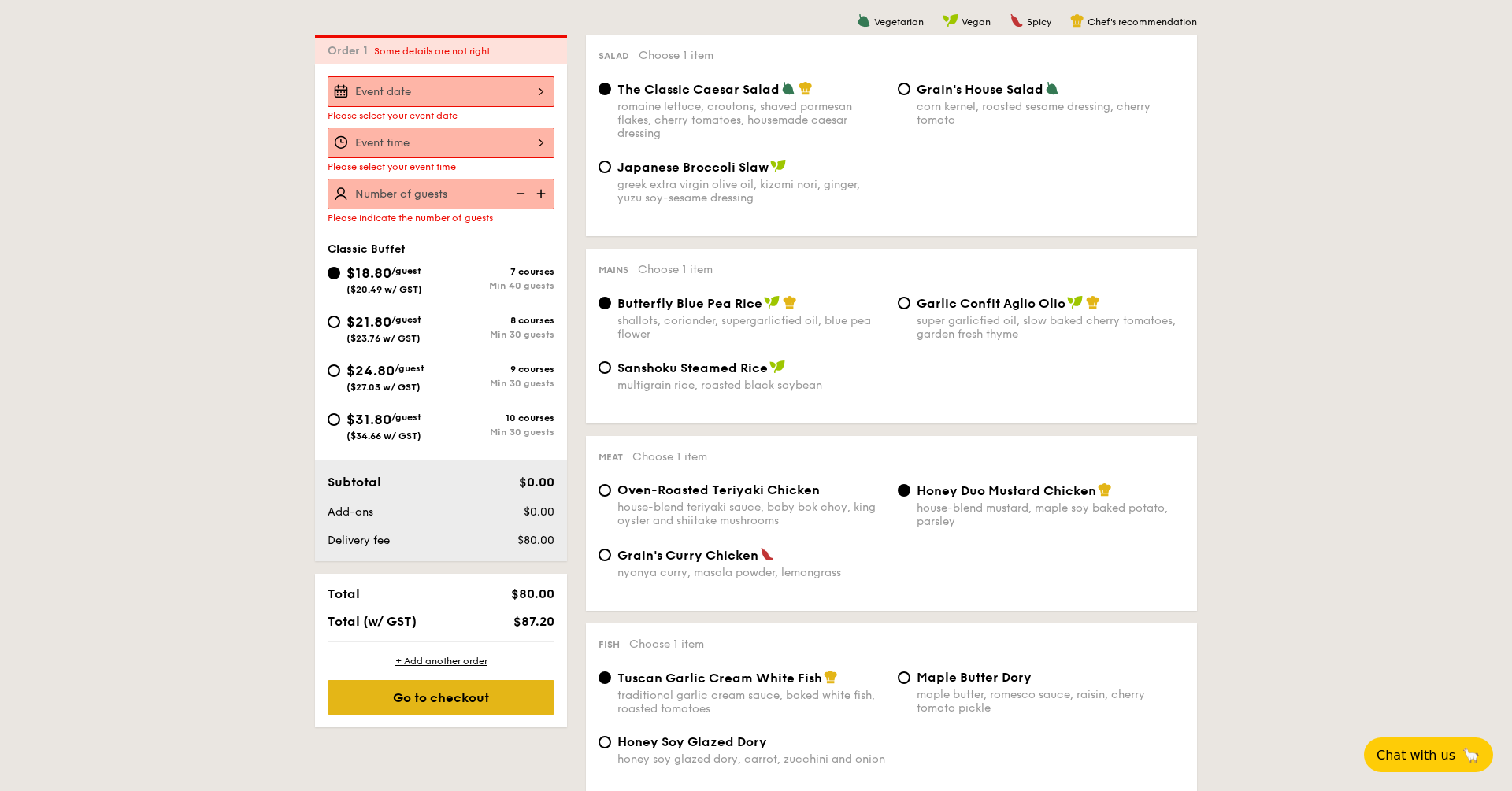
scroll to position [420, 0]
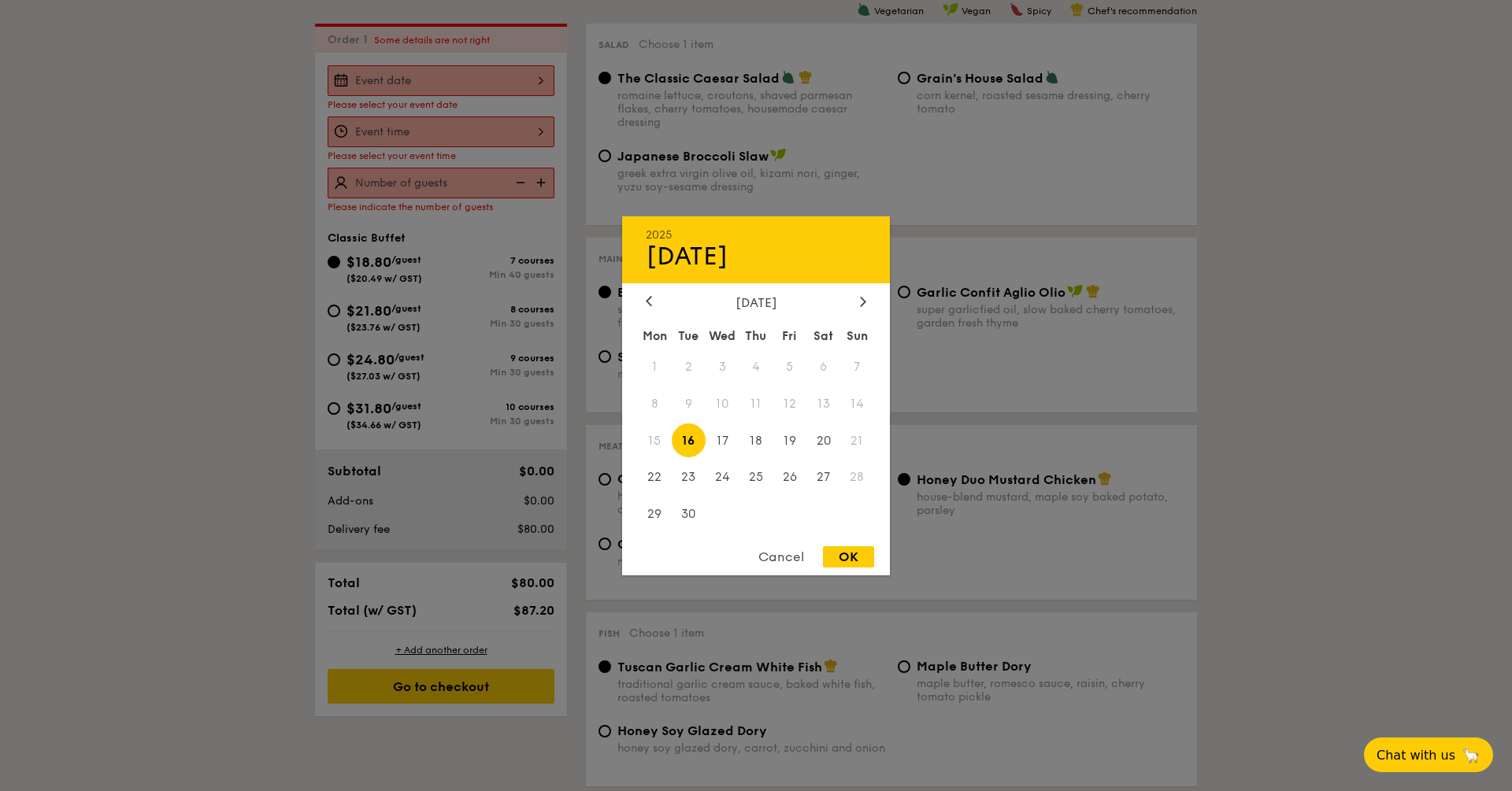
click at [466, 80] on div "2025 Sep 16 September 2025 Mon Tue Wed Thu Fri Sat Sun 1 2 3 4 5 6 7 8 9 10 11 …" at bounding box center [441, 80] width 227 height 30
click at [816, 444] on span "20" at bounding box center [823, 440] width 34 height 34
click at [826, 472] on span "27" at bounding box center [823, 477] width 34 height 34
click at [850, 554] on div "OK" at bounding box center [849, 557] width 51 height 21
type input "Sep 27, 2025"
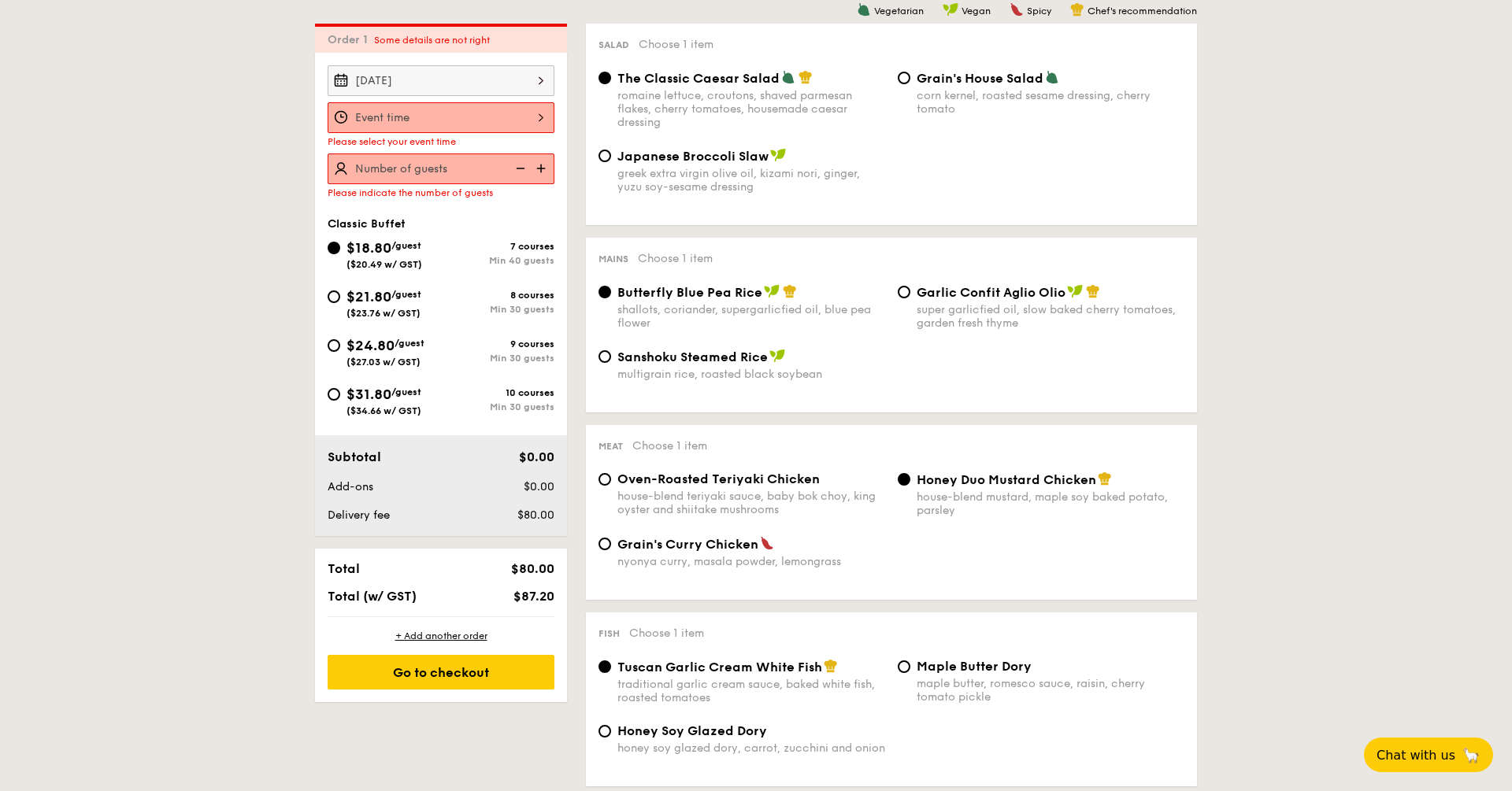
click at [447, 119] on div at bounding box center [441, 117] width 227 height 30
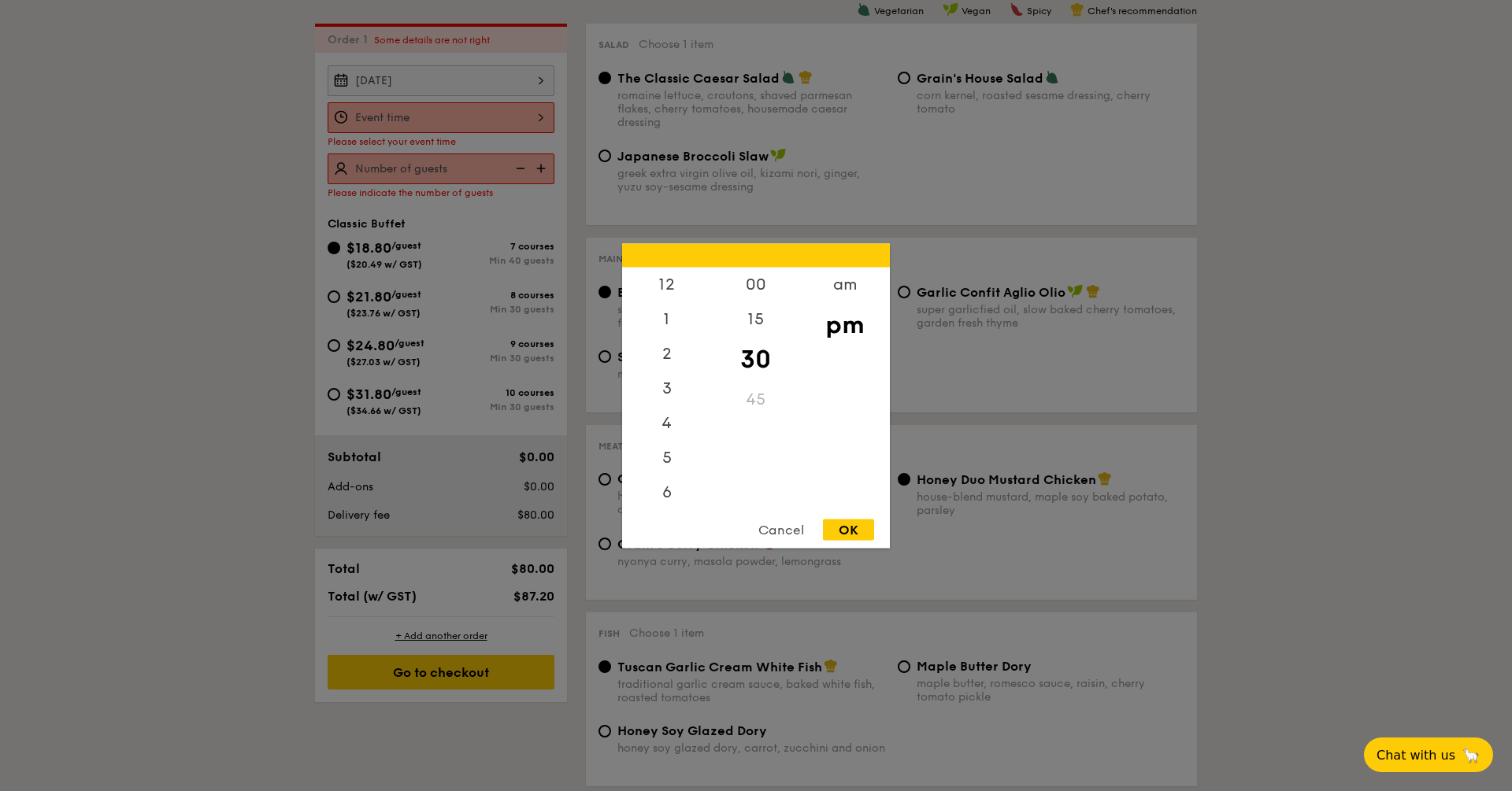
scroll to position [69, 0]
click at [865, 535] on div "OK" at bounding box center [849, 530] width 51 height 21
type input "7:30PM"
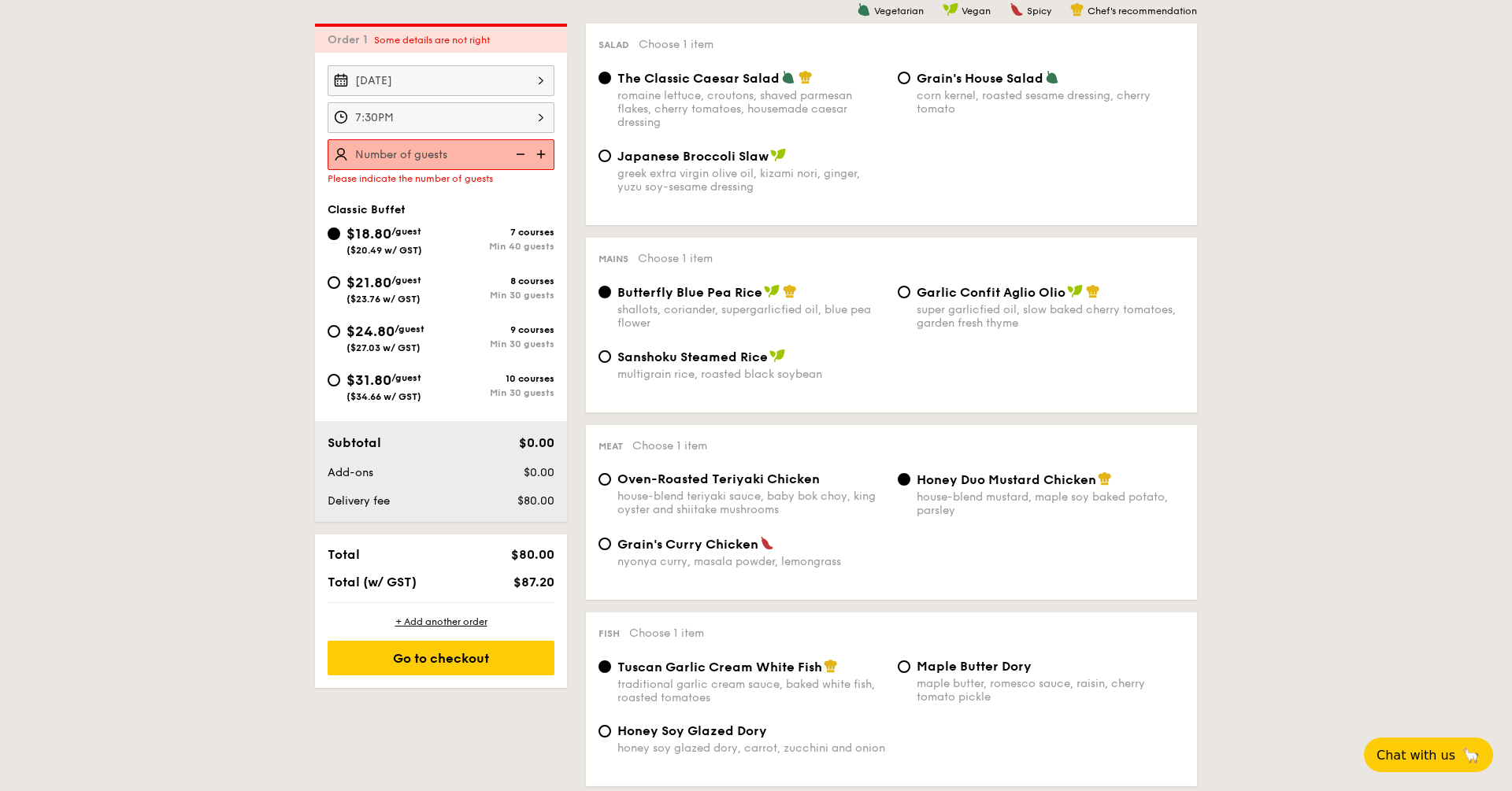
click at [423, 174] on div "Please indicate the number of guests" at bounding box center [441, 178] width 227 height 11
type input "40 guests"
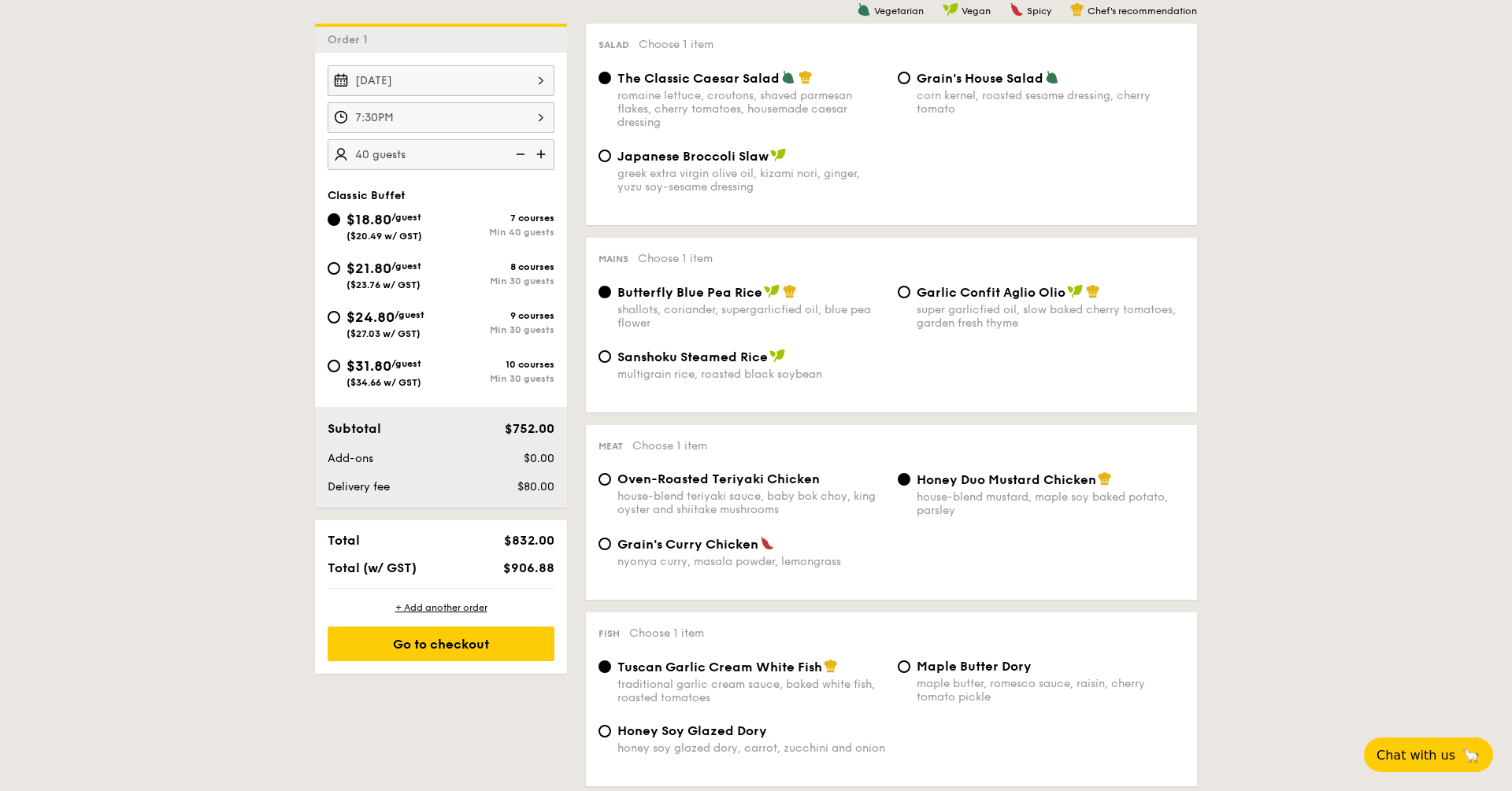
click at [334, 268] on input "$21.80 /guest ($23.76 w/ GST) 8 courses Min 30 guests" at bounding box center [334, 268] width 13 height 13
radio input "true"
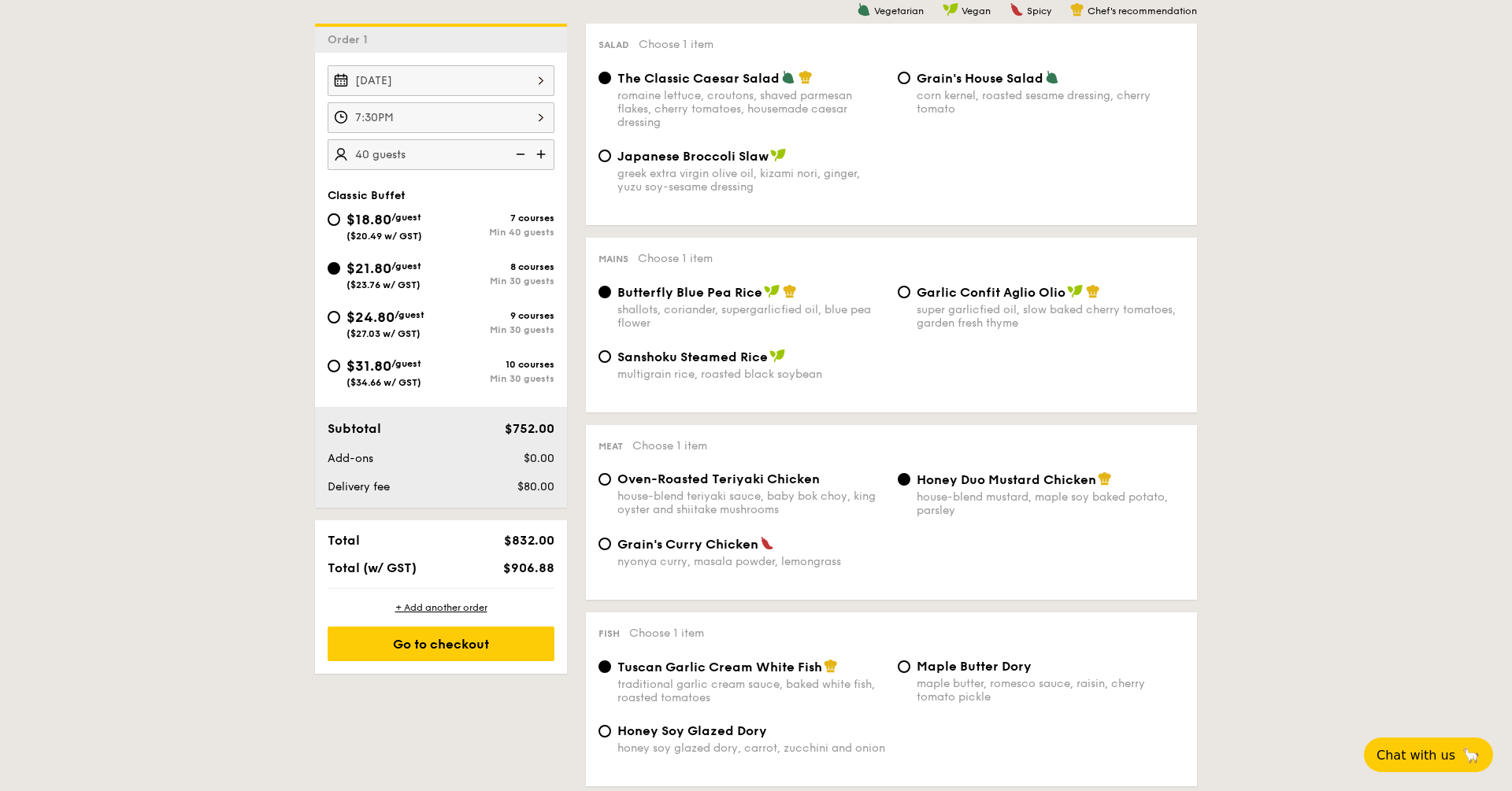
radio input "true"
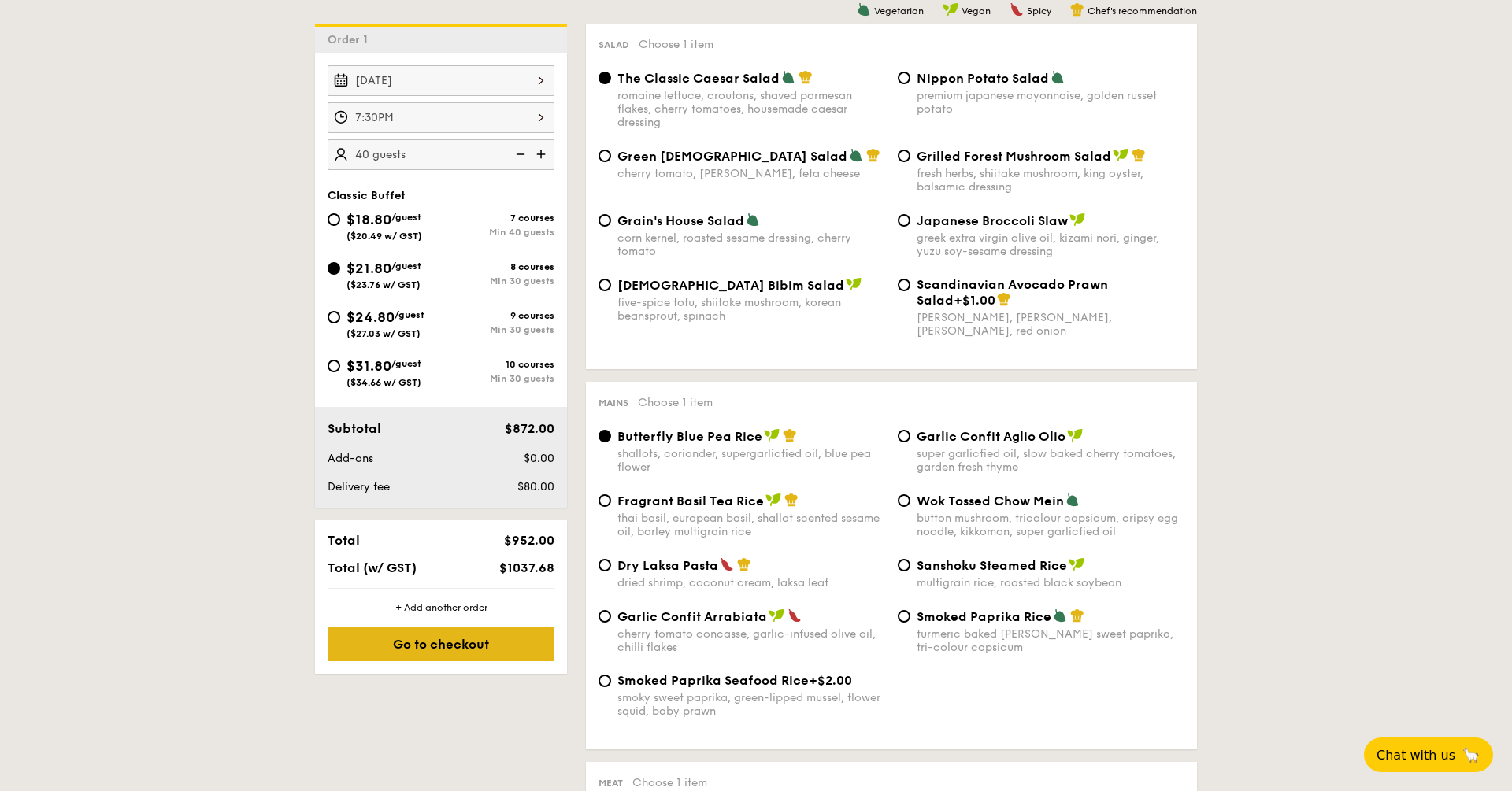
click at [407, 645] on div "Go to checkout" at bounding box center [441, 645] width 227 height 35
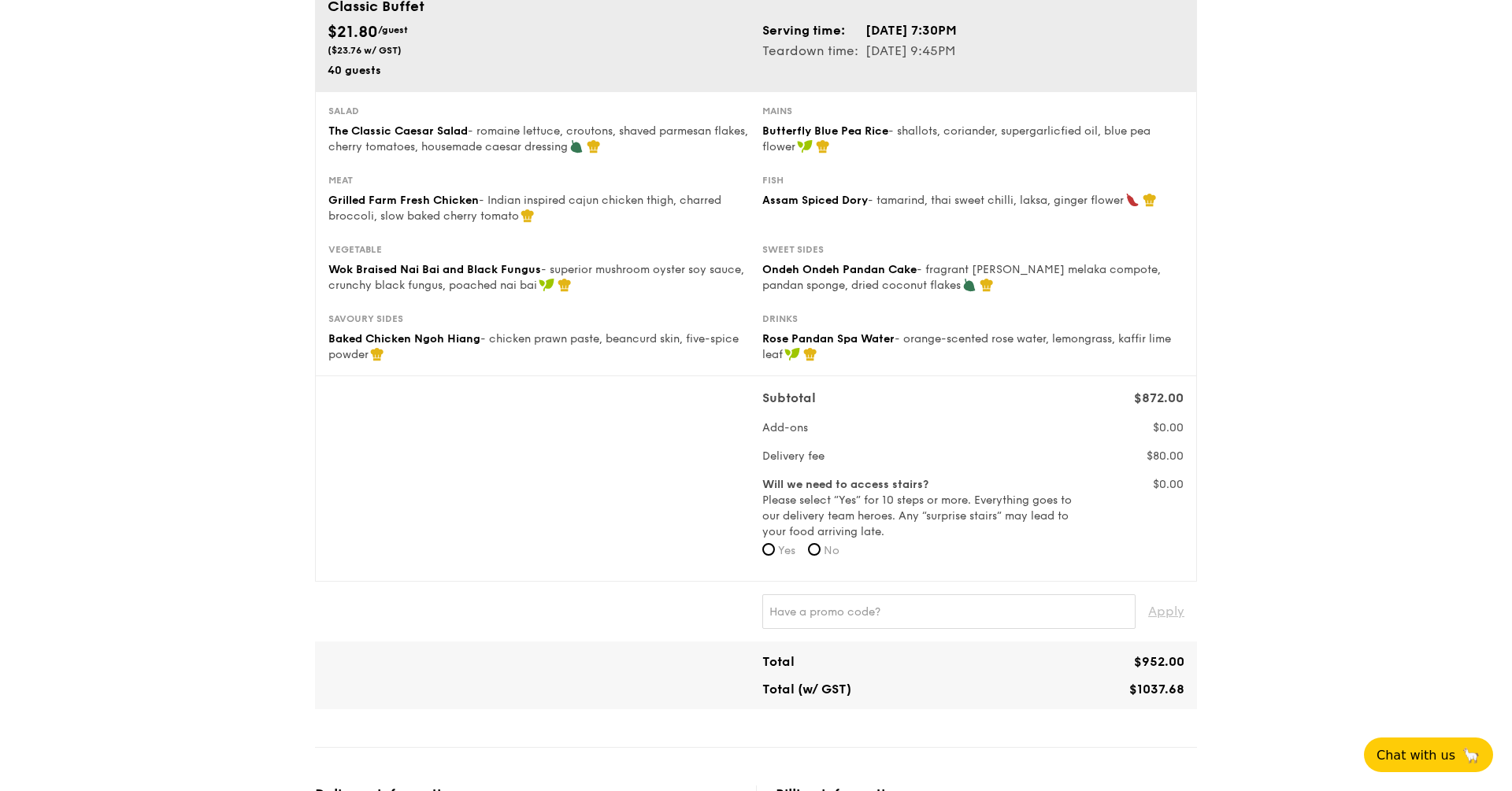
scroll to position [159, 0]
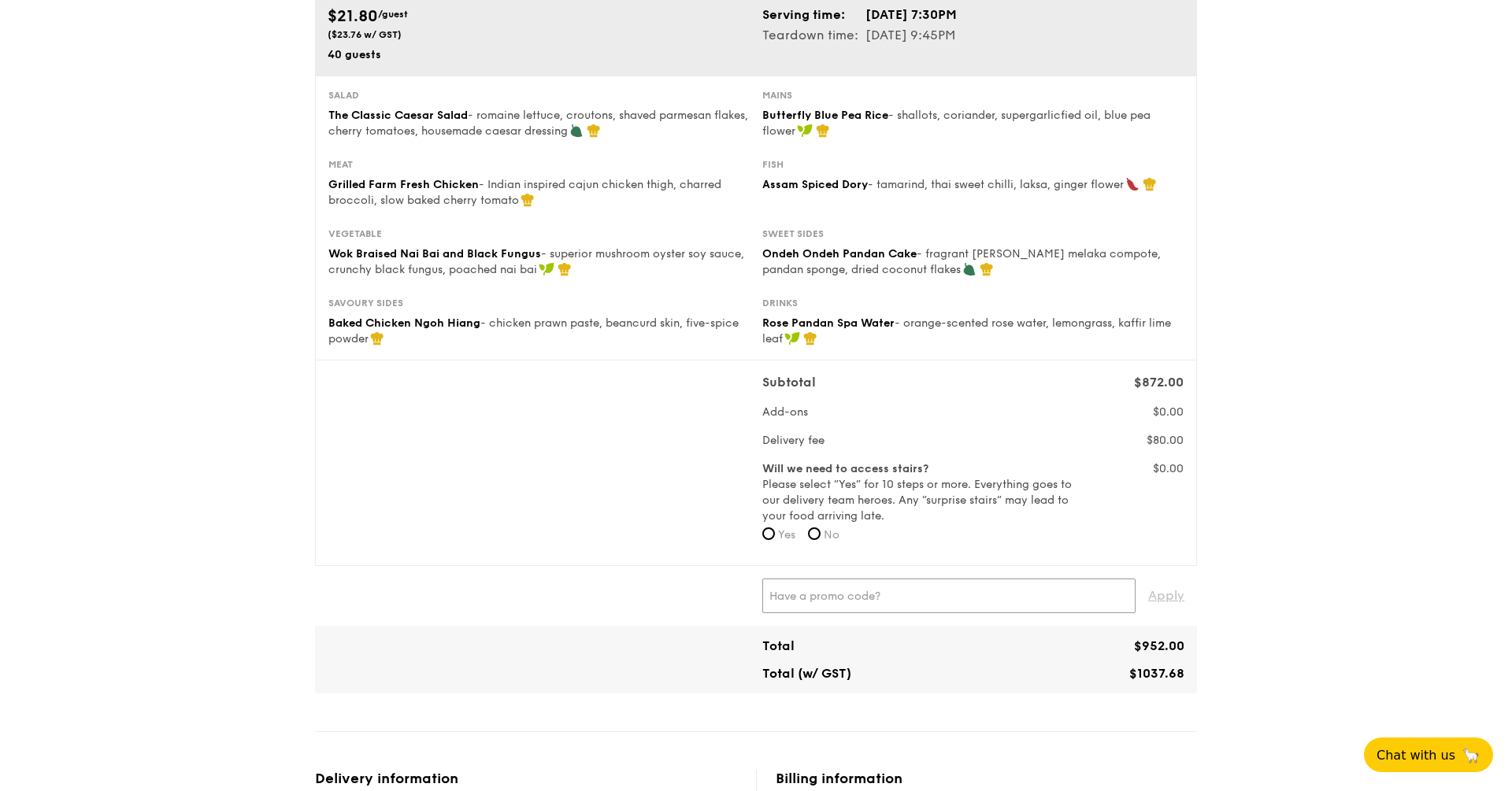
click at [863, 601] on input "text" at bounding box center [949, 596] width 374 height 35
paste input "TRUEXGRAIN"
click at [1172, 600] on span "Apply" at bounding box center [1166, 596] width 36 height 35
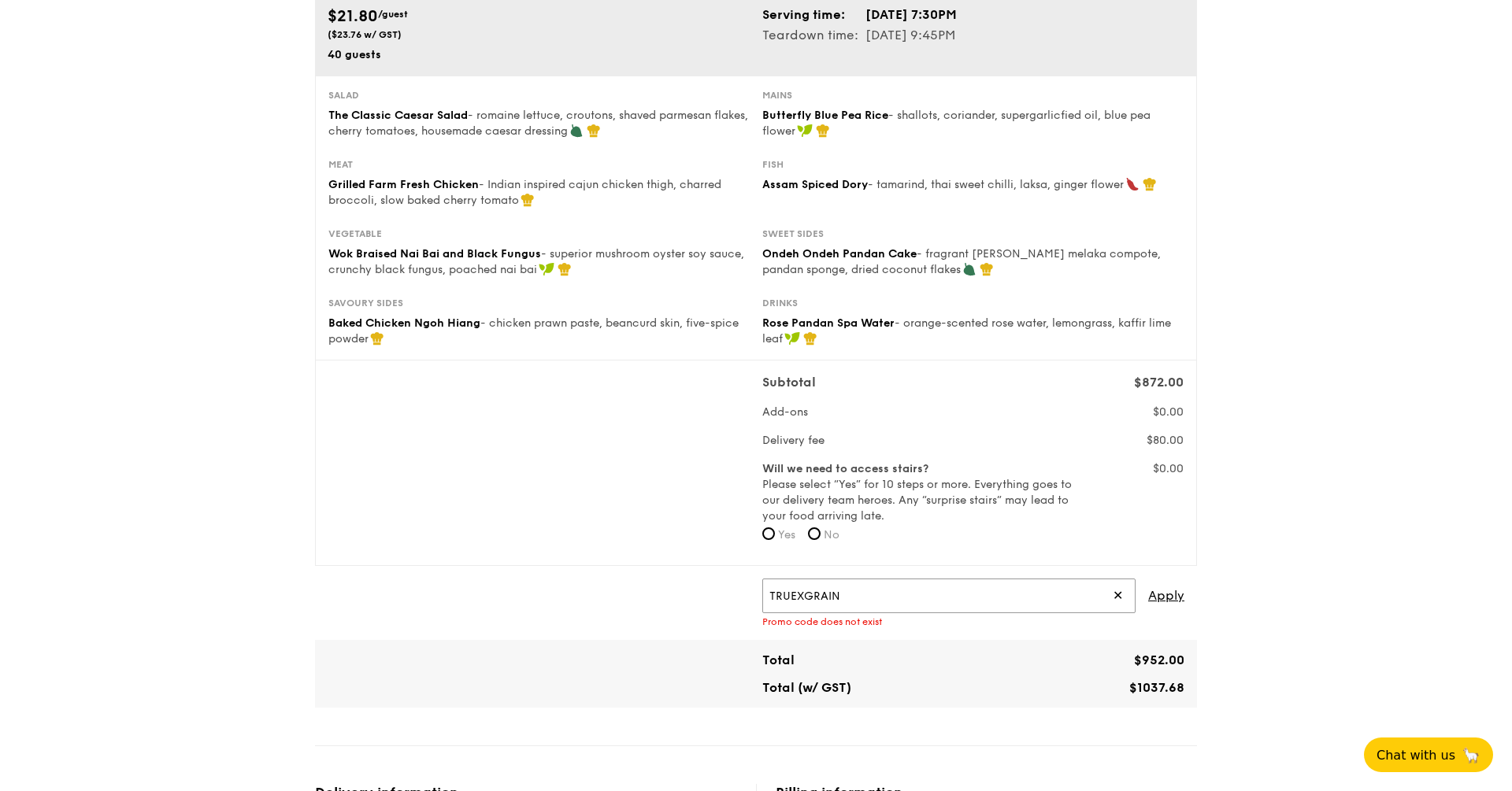
drag, startPoint x: 859, startPoint y: 601, endPoint x: 655, endPoint y: 587, distance: 204.5
click at [657, 587] on div "TRUEXGRAIN ✕ Apply Promo code does not exist" at bounding box center [755, 603] width 869 height 49
paste input "RF4101"
type input "RF4101"
click at [1161, 595] on span "Apply" at bounding box center [1166, 596] width 36 height 35
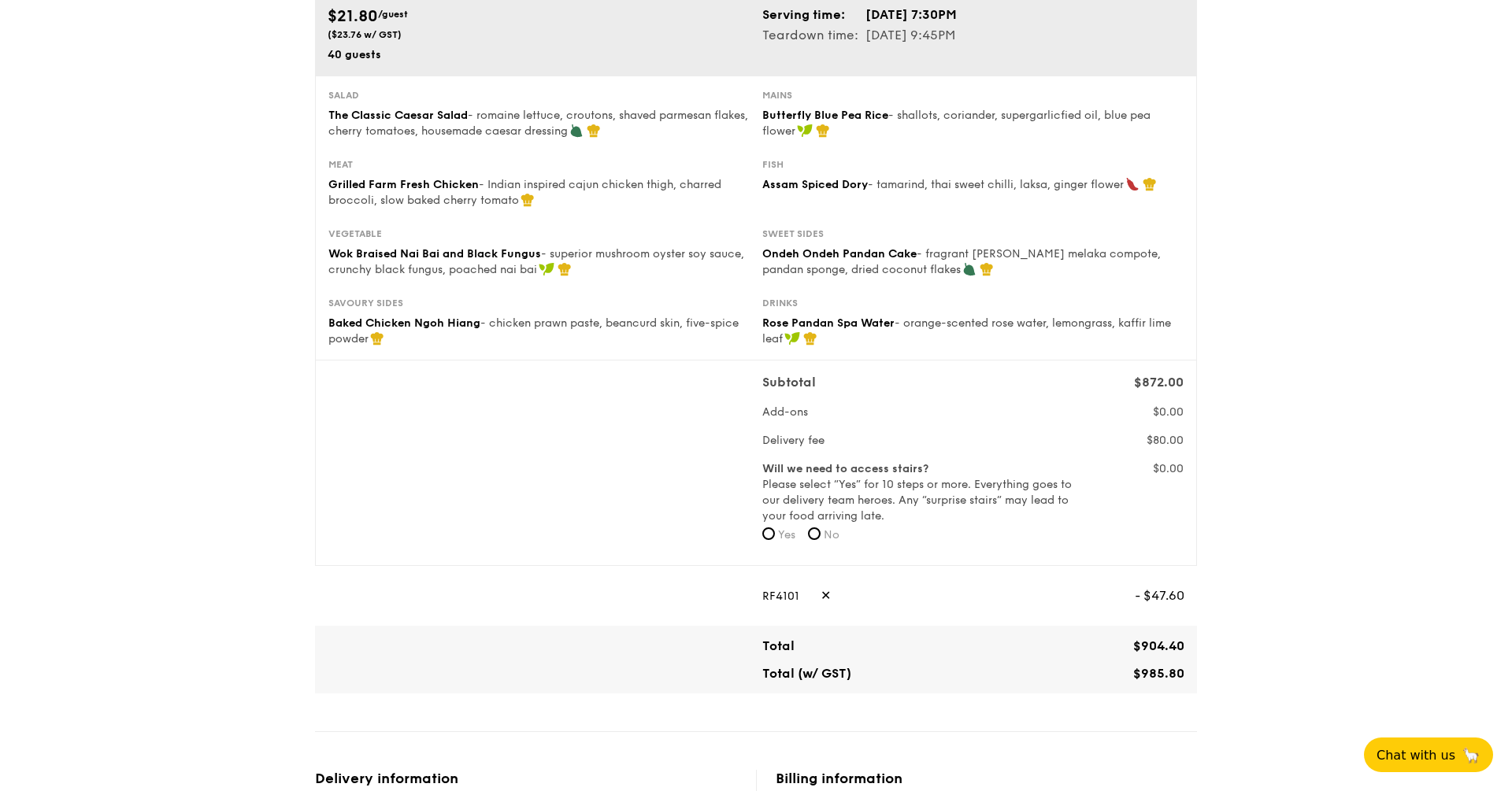
click at [1286, 571] on div "1 - Select menu 2 - Select items 3 - Check out Classic Buffet $21.80 /guest ($2…" at bounding box center [756, 713] width 1512 height 1745
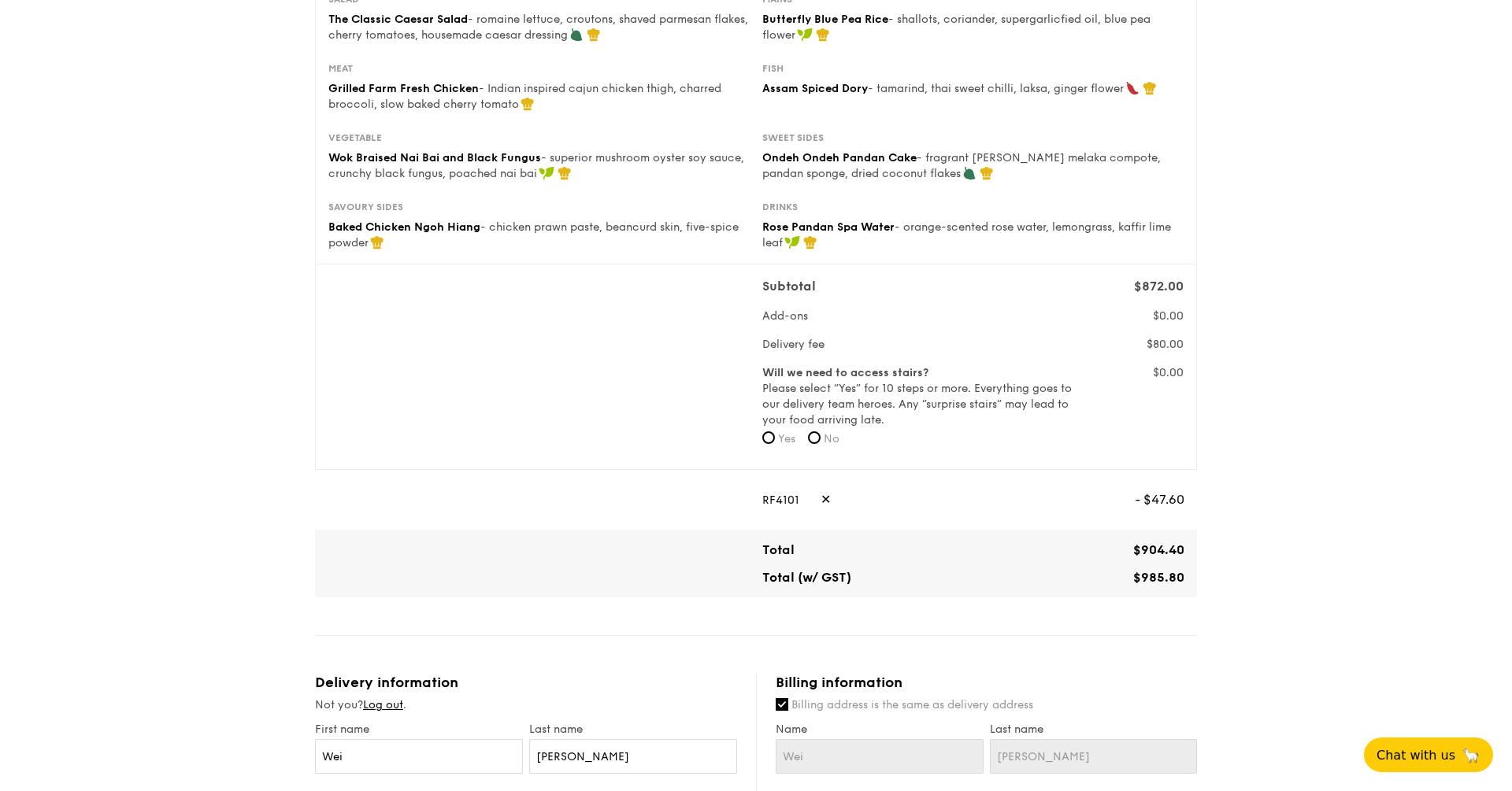
scroll to position [264, 0]
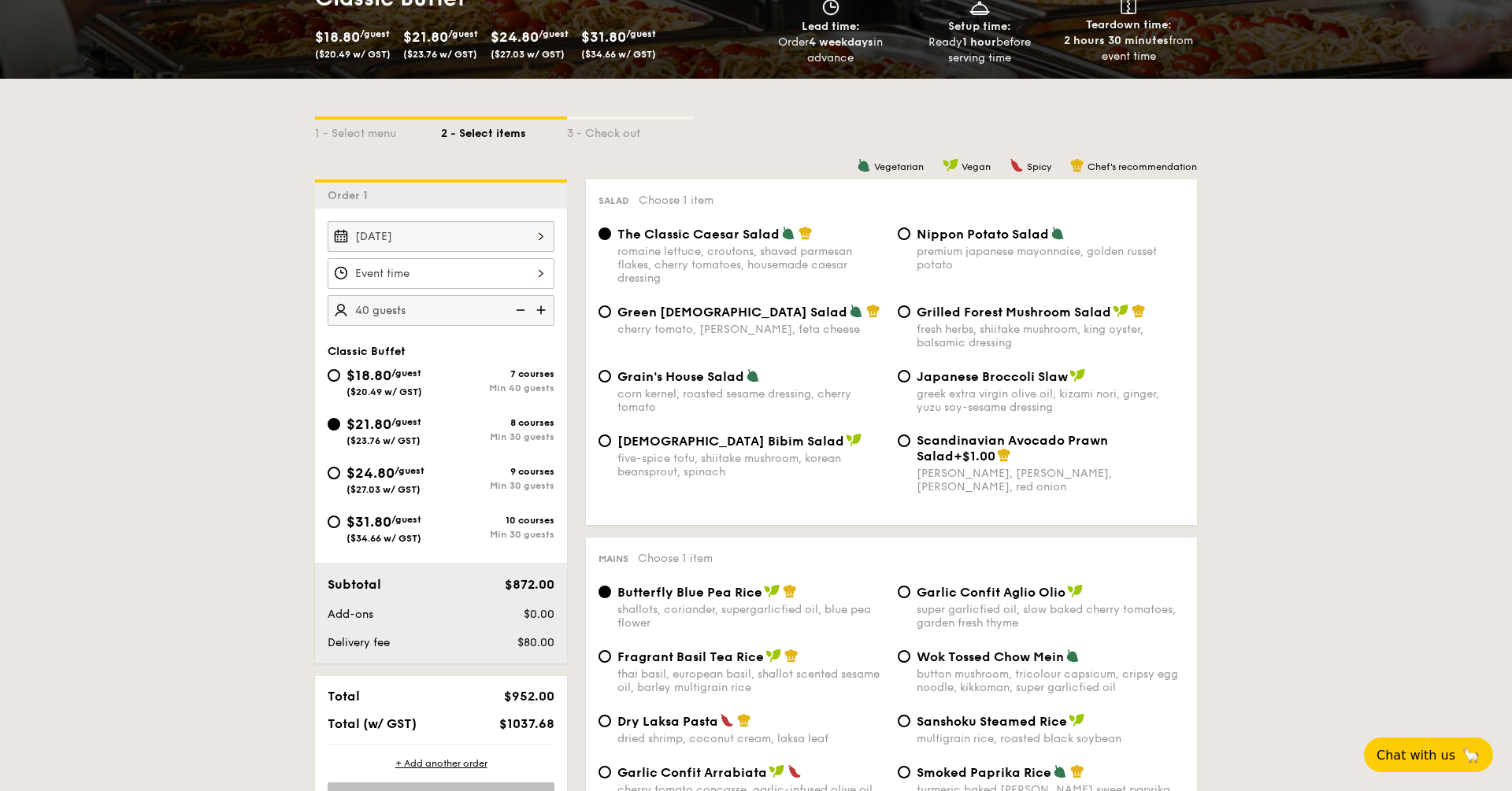
scroll to position [137, 0]
